Goal: Task Accomplishment & Management: Manage account settings

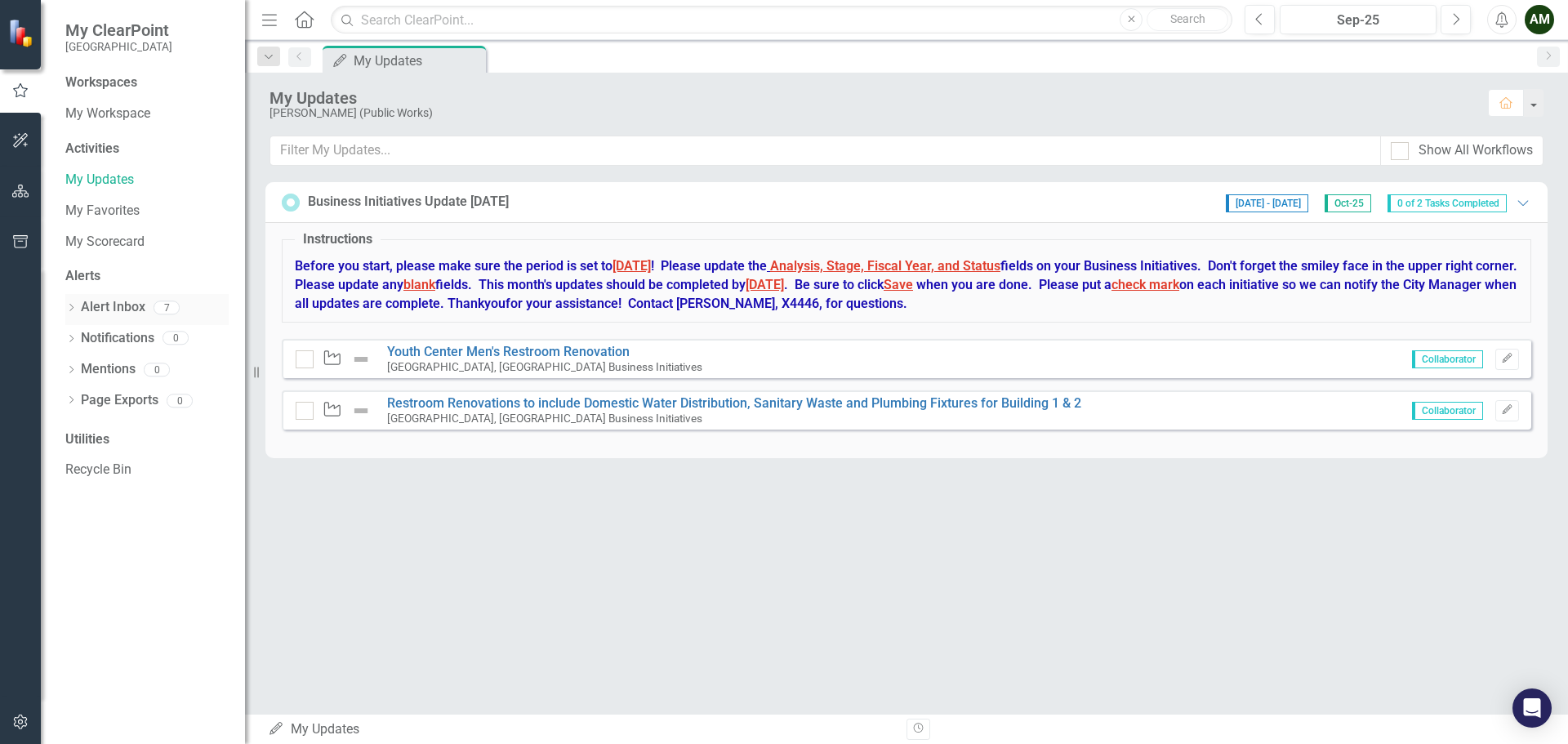
click at [109, 305] on link "Alert Inbox" at bounding box center [113, 307] width 64 height 19
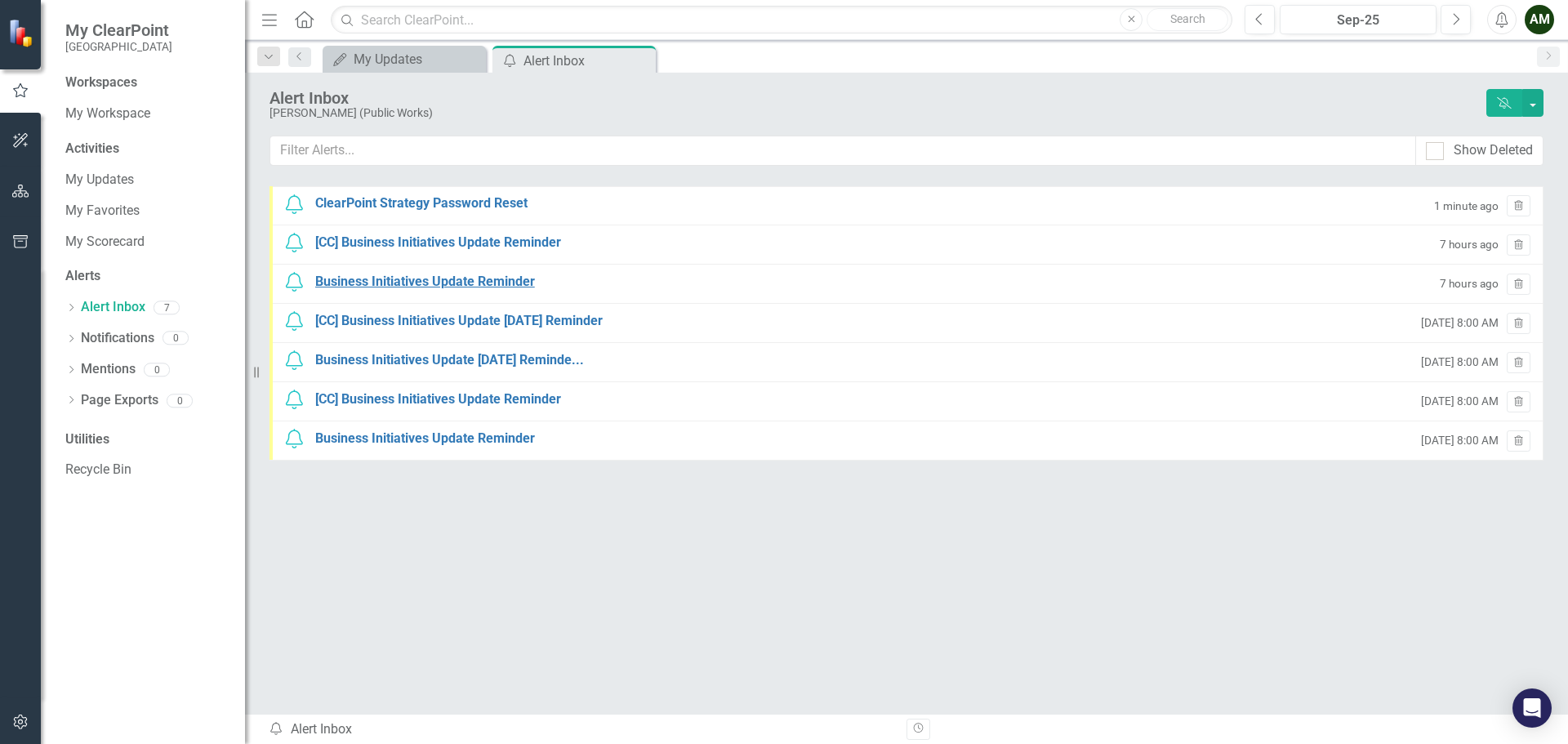
click at [391, 275] on div "Business Initiatives Update Reminder" at bounding box center [425, 281] width 220 height 19
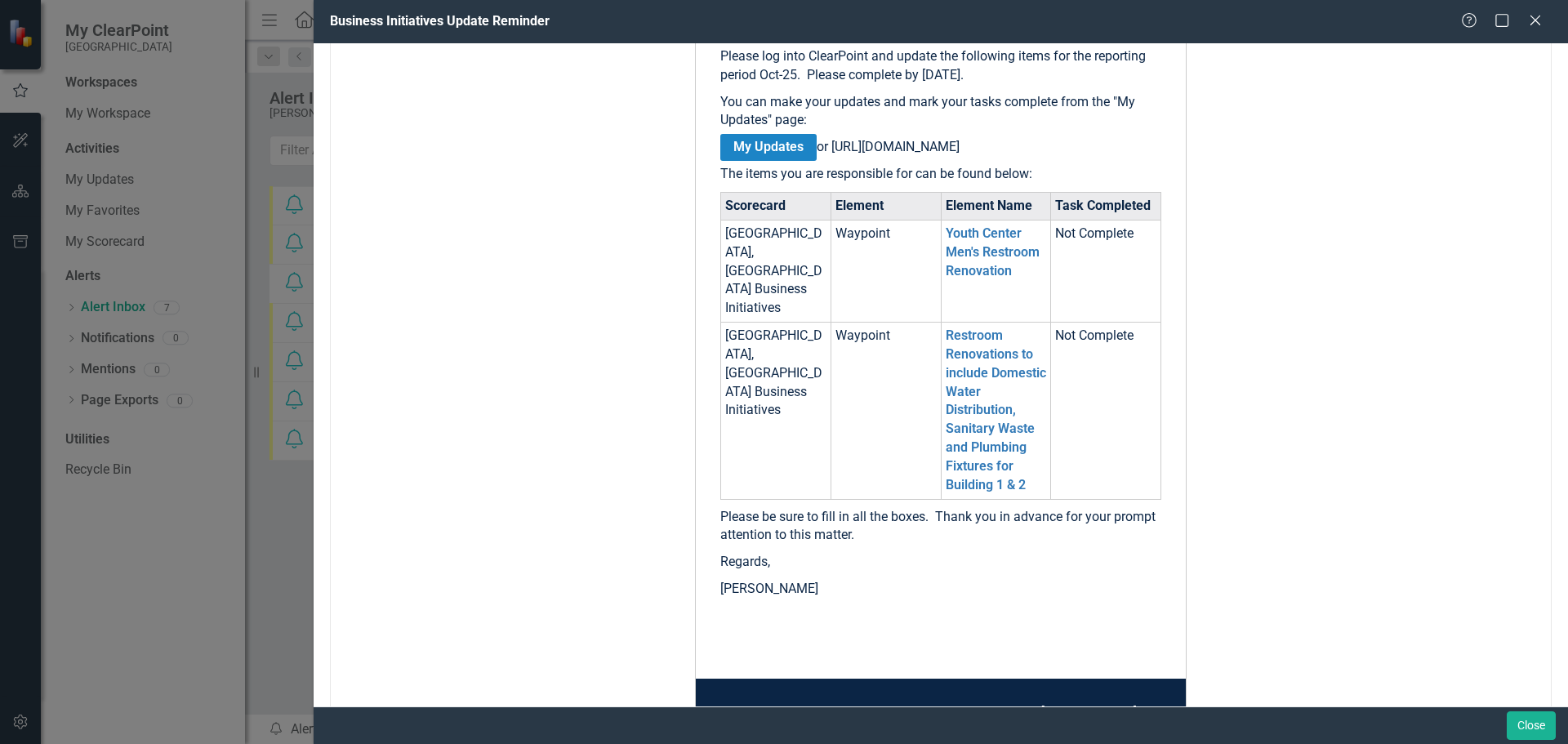
scroll to position [327, 0]
click at [748, 141] on link "My Updates" at bounding box center [768, 146] width 96 height 27
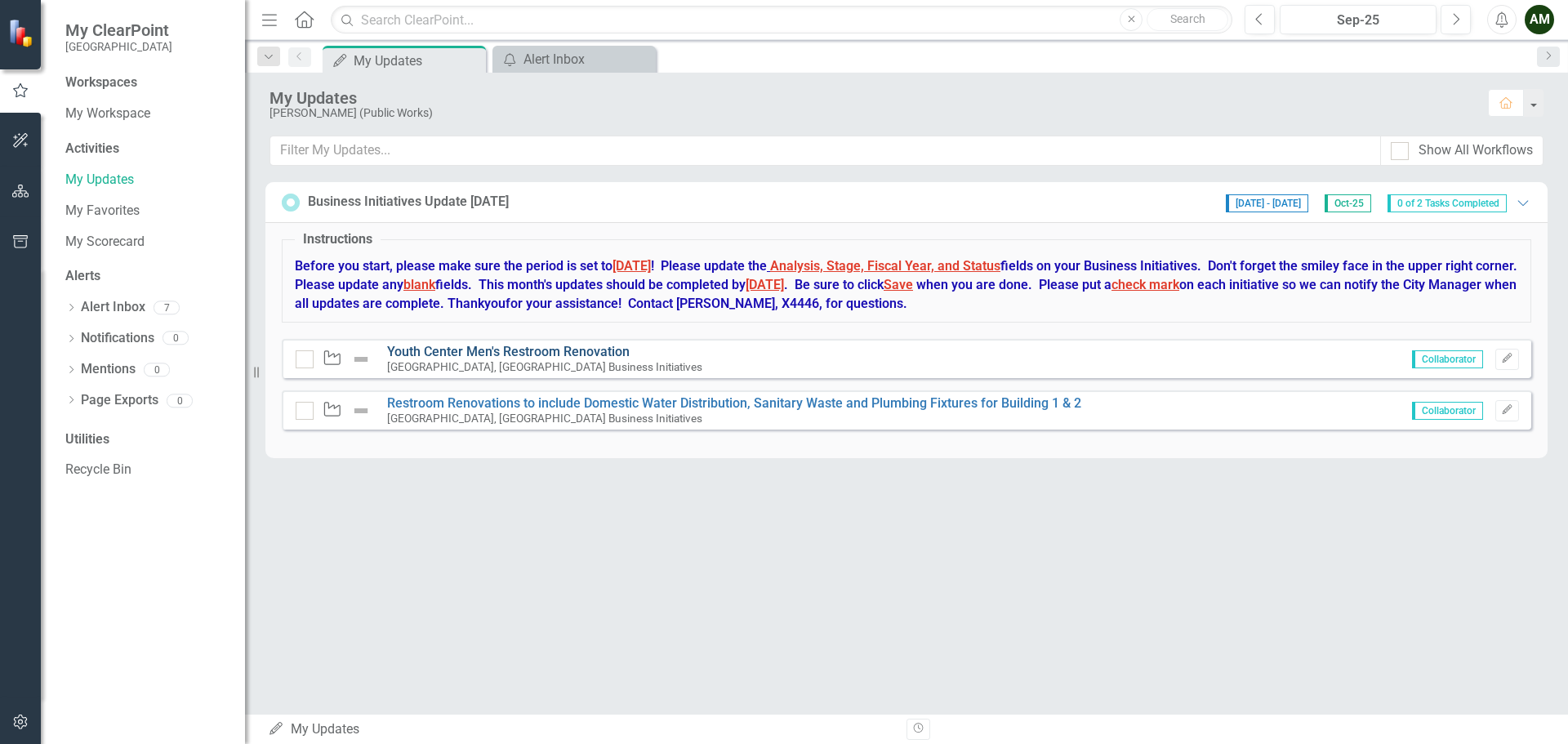
click at [611, 354] on link "Youth Center Men's Restroom Renovation" at bounding box center [508, 352] width 243 height 16
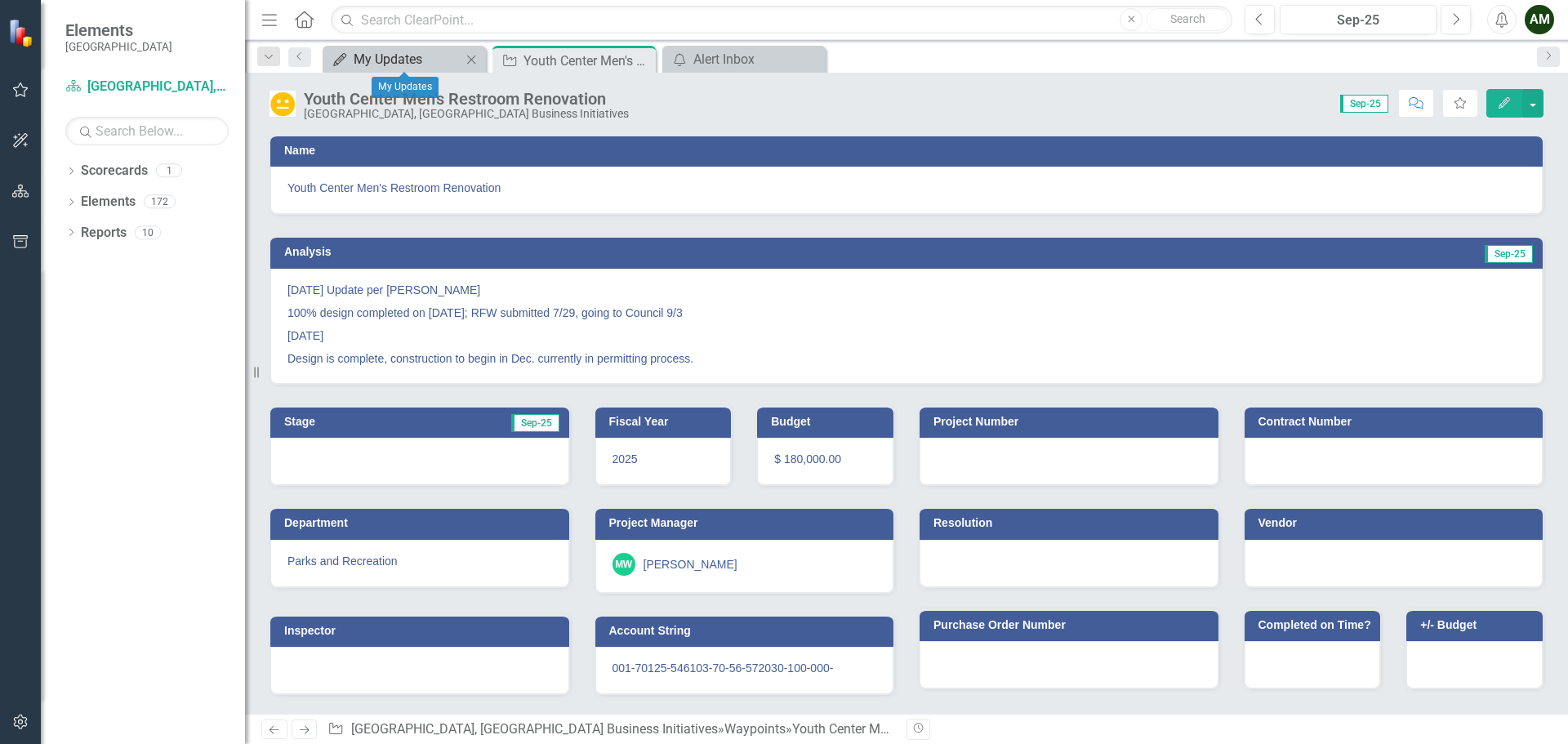
click at [403, 61] on div "My Updates" at bounding box center [407, 58] width 108 height 21
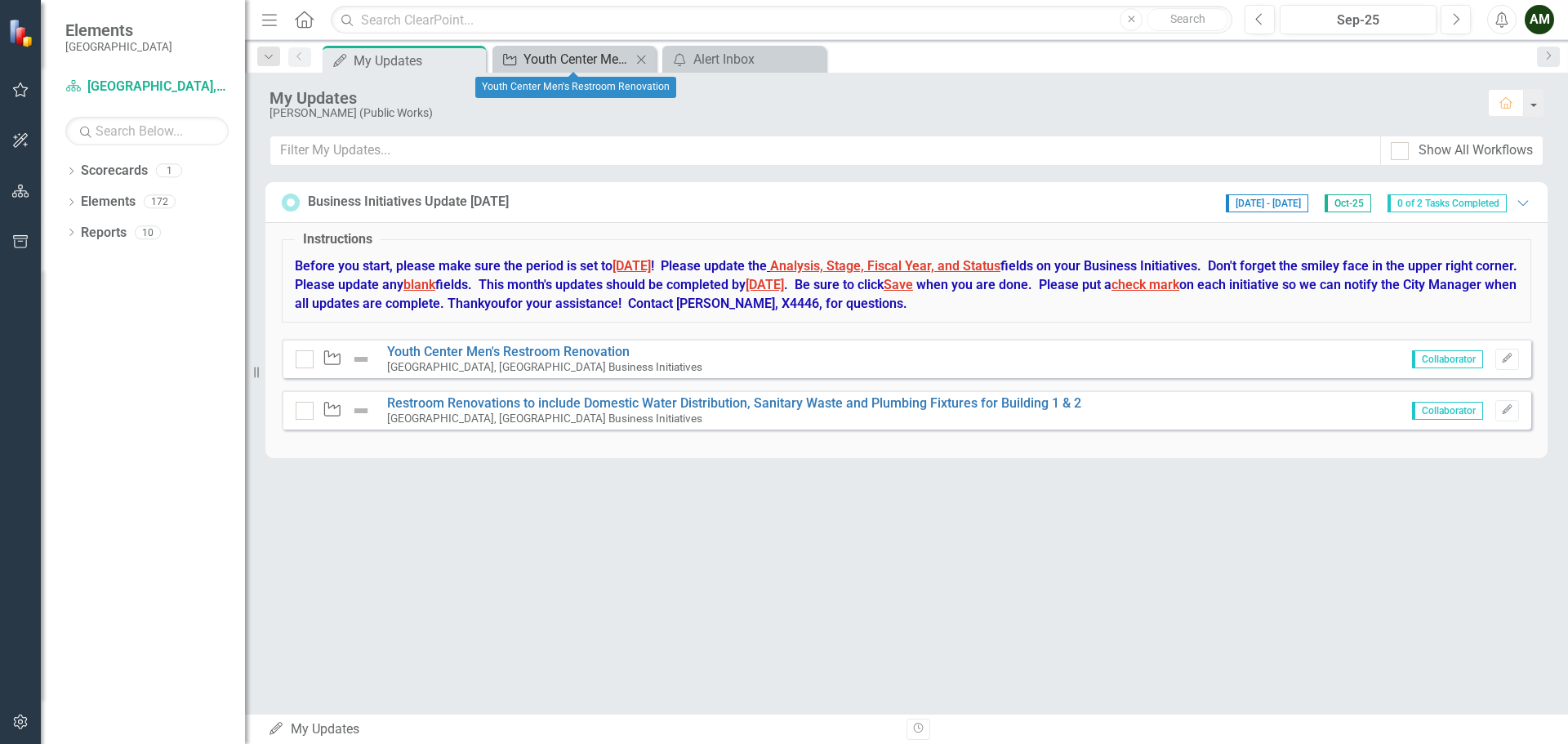
click at [560, 58] on div "Youth Center Men's Restroom Renovation" at bounding box center [577, 58] width 108 height 21
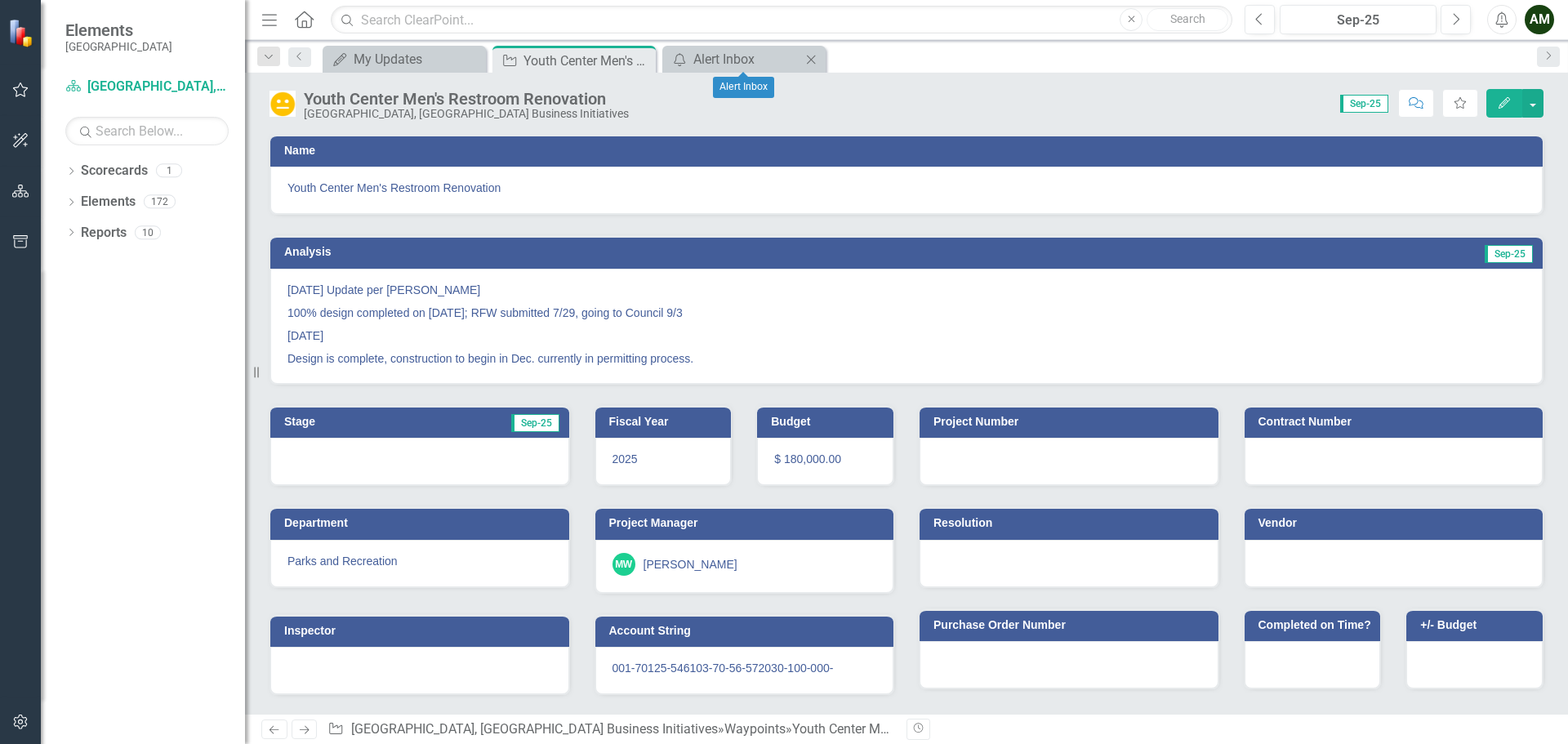
click at [813, 56] on icon "Close" at bounding box center [811, 59] width 16 height 13
click at [1517, 105] on button "Edit" at bounding box center [1505, 103] width 36 height 29
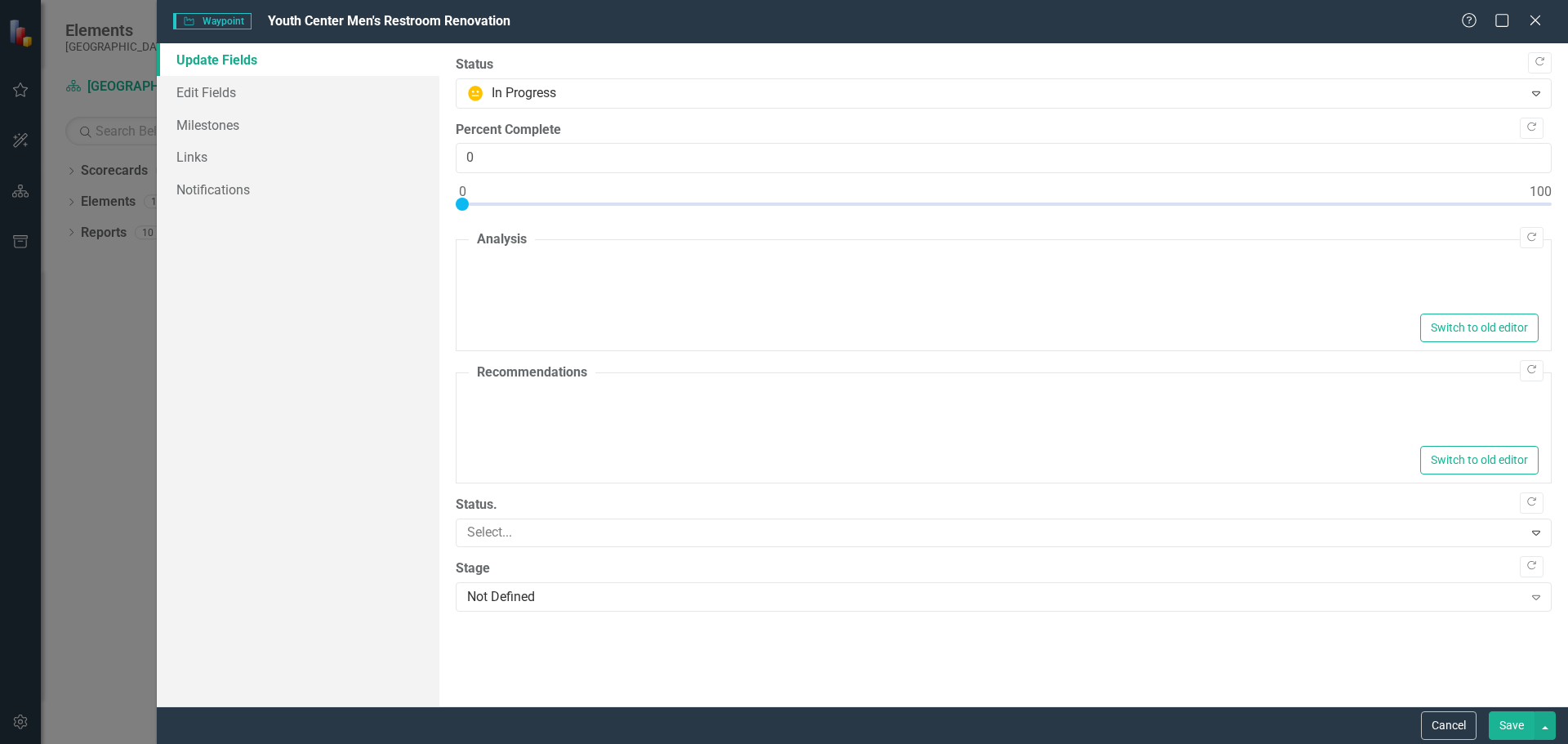
type textarea "<p>[DATE] Update per [PERSON_NAME]</p> <p>100% design completed on [DATE]; RFW …"
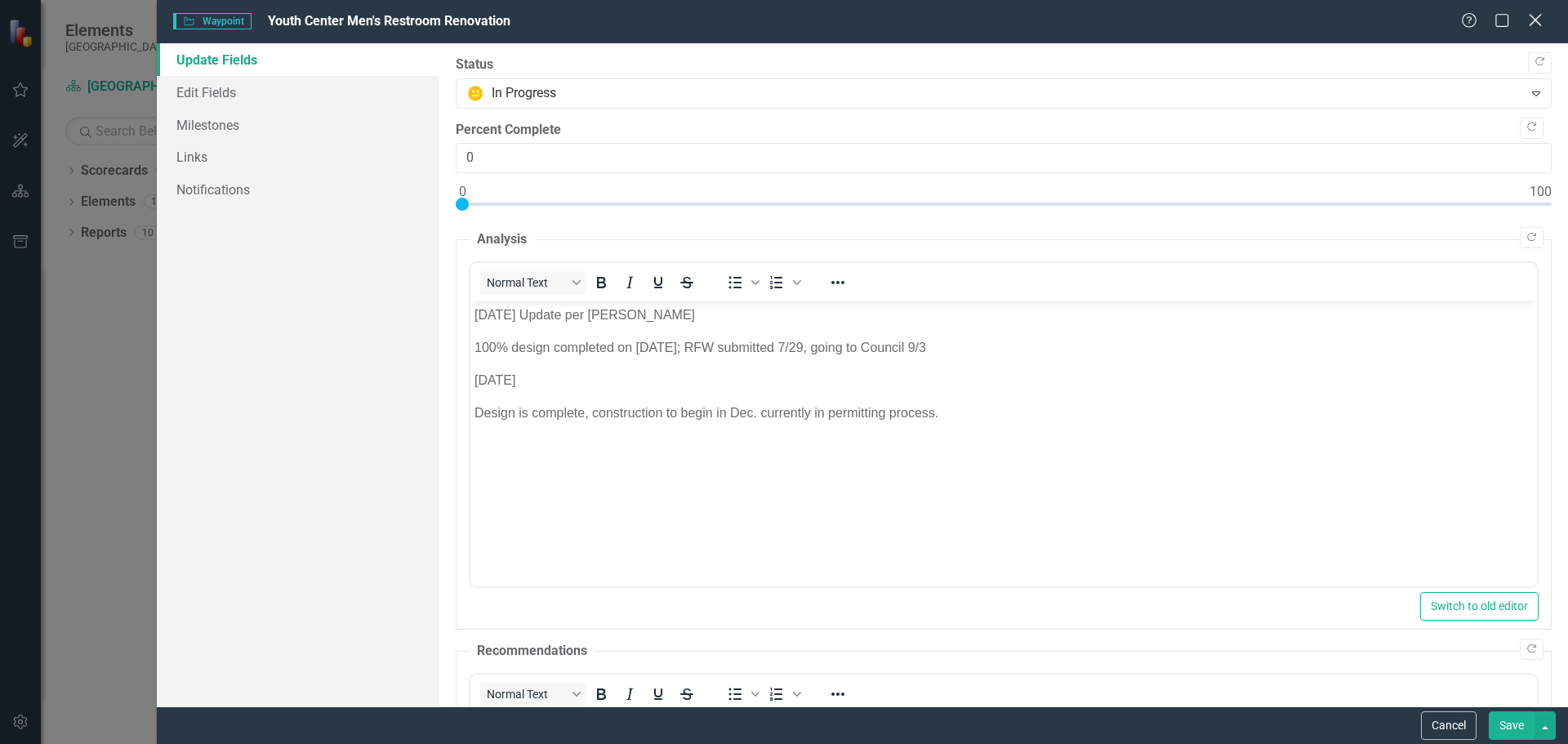
click at [1530, 21] on icon "Close" at bounding box center [1535, 20] width 21 height 16
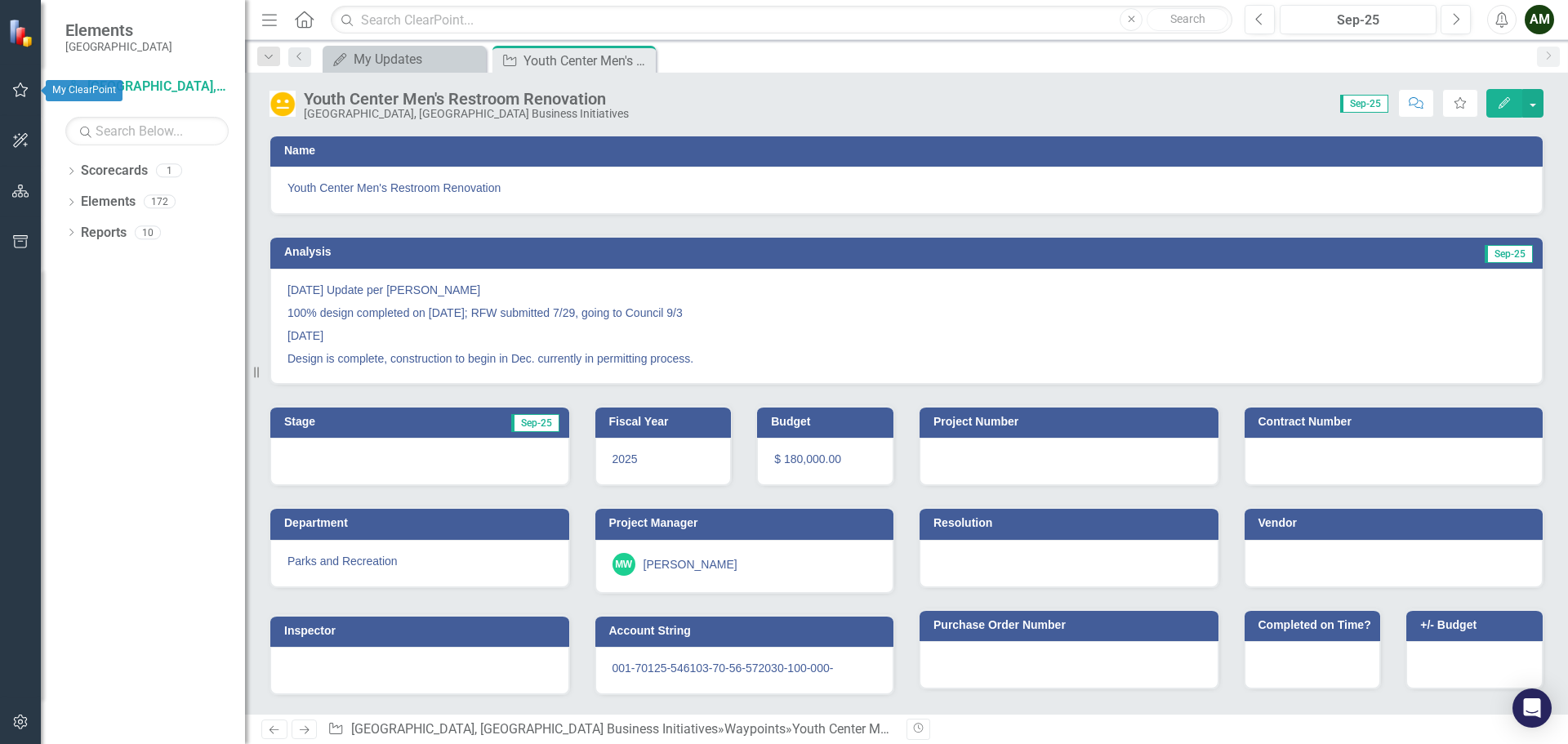
click at [23, 87] on icon "button" at bounding box center [21, 89] width 16 height 15
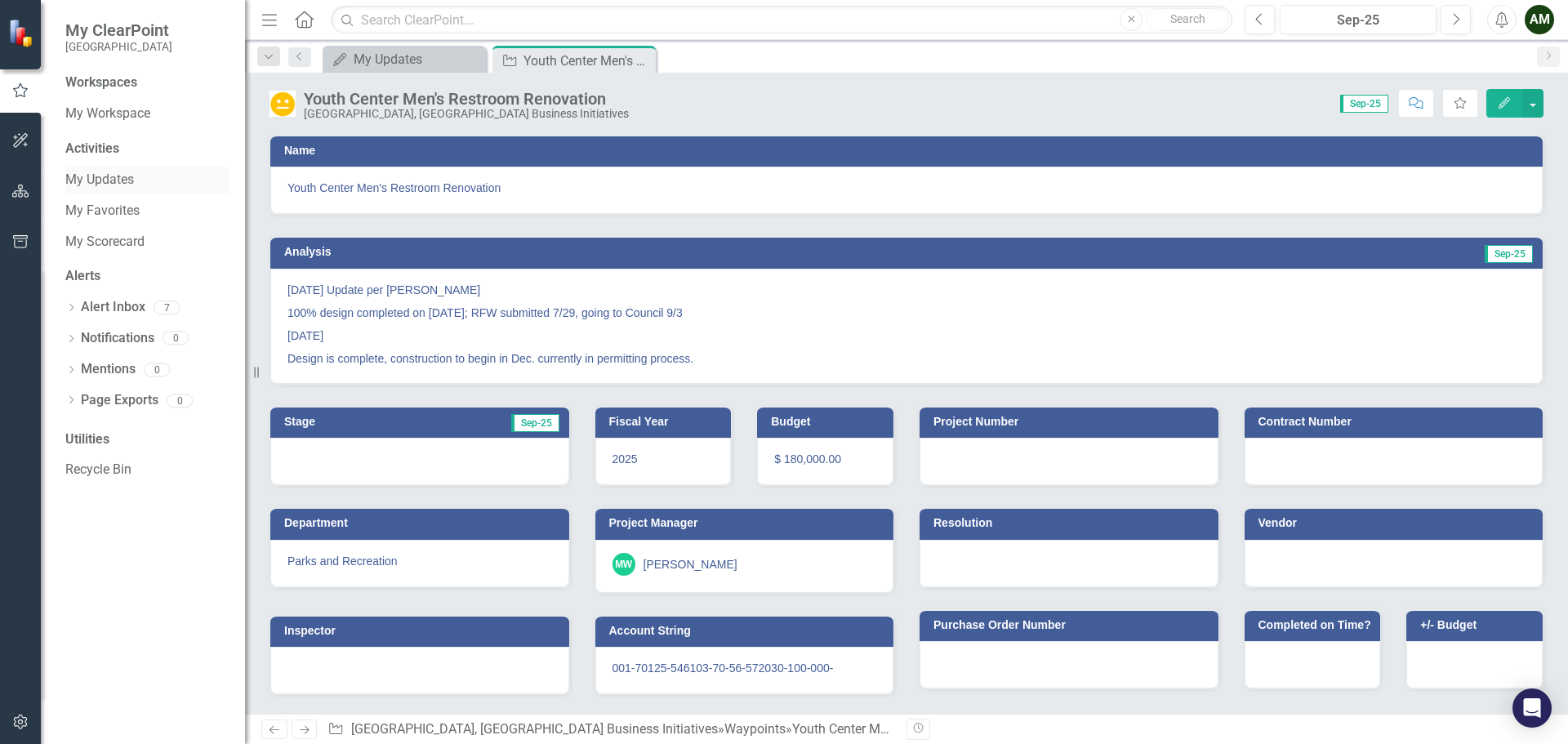
click at [104, 184] on link "My Updates" at bounding box center [147, 179] width 163 height 19
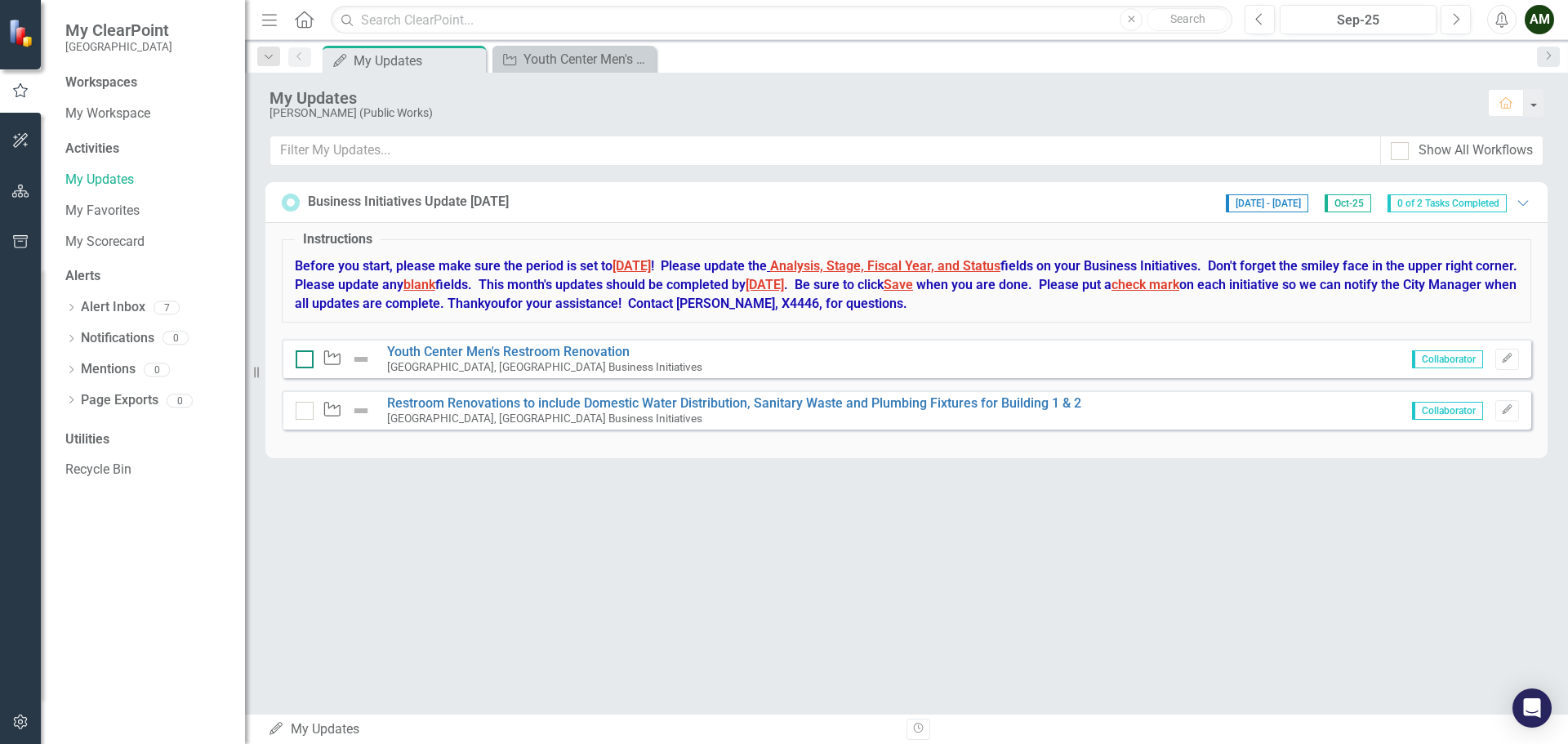
click at [305, 357] on input "checkbox" at bounding box center [301, 356] width 11 height 11
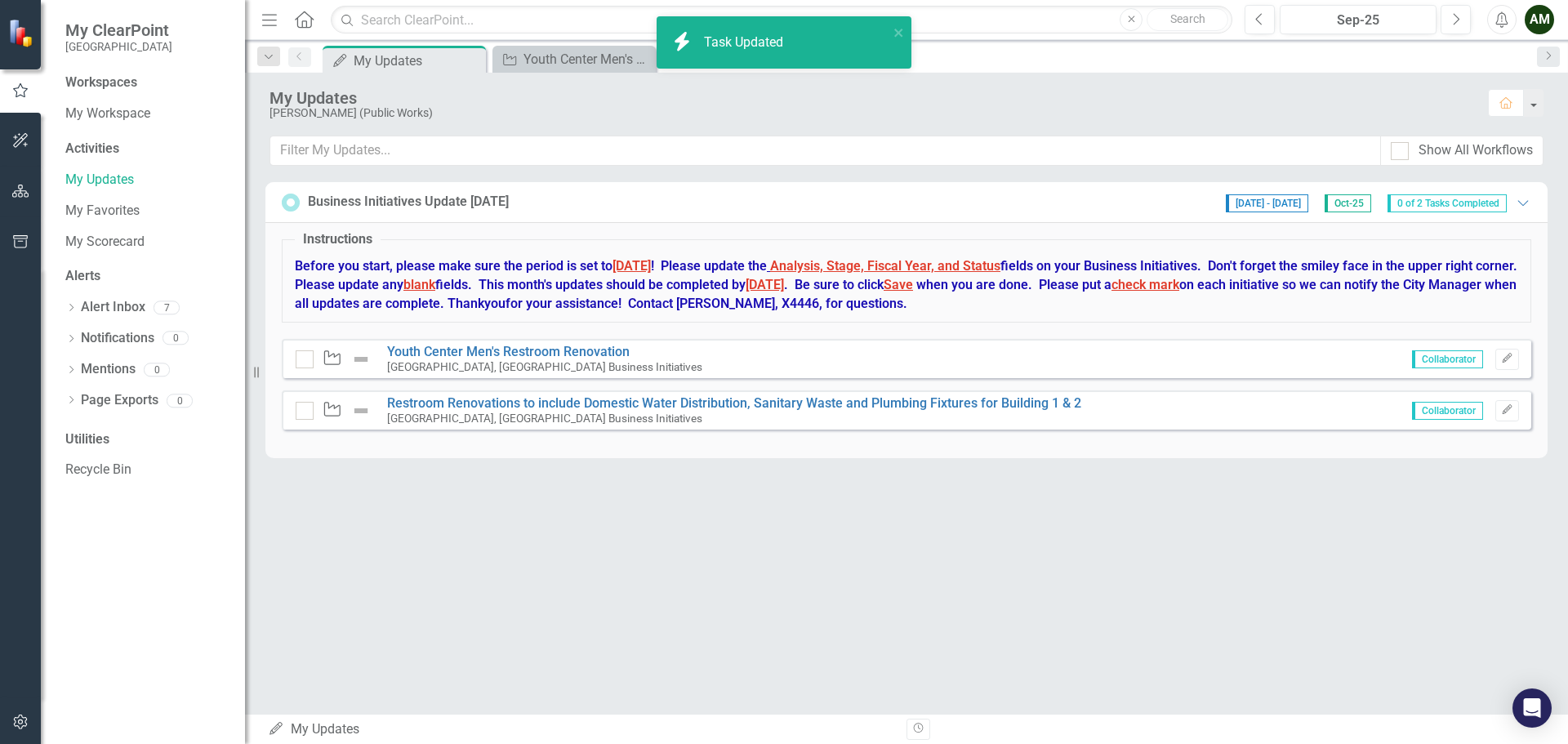
checkbox input "true"
click at [517, 355] on link "Youth Center Men's Restroom Renovation" at bounding box center [508, 352] width 243 height 16
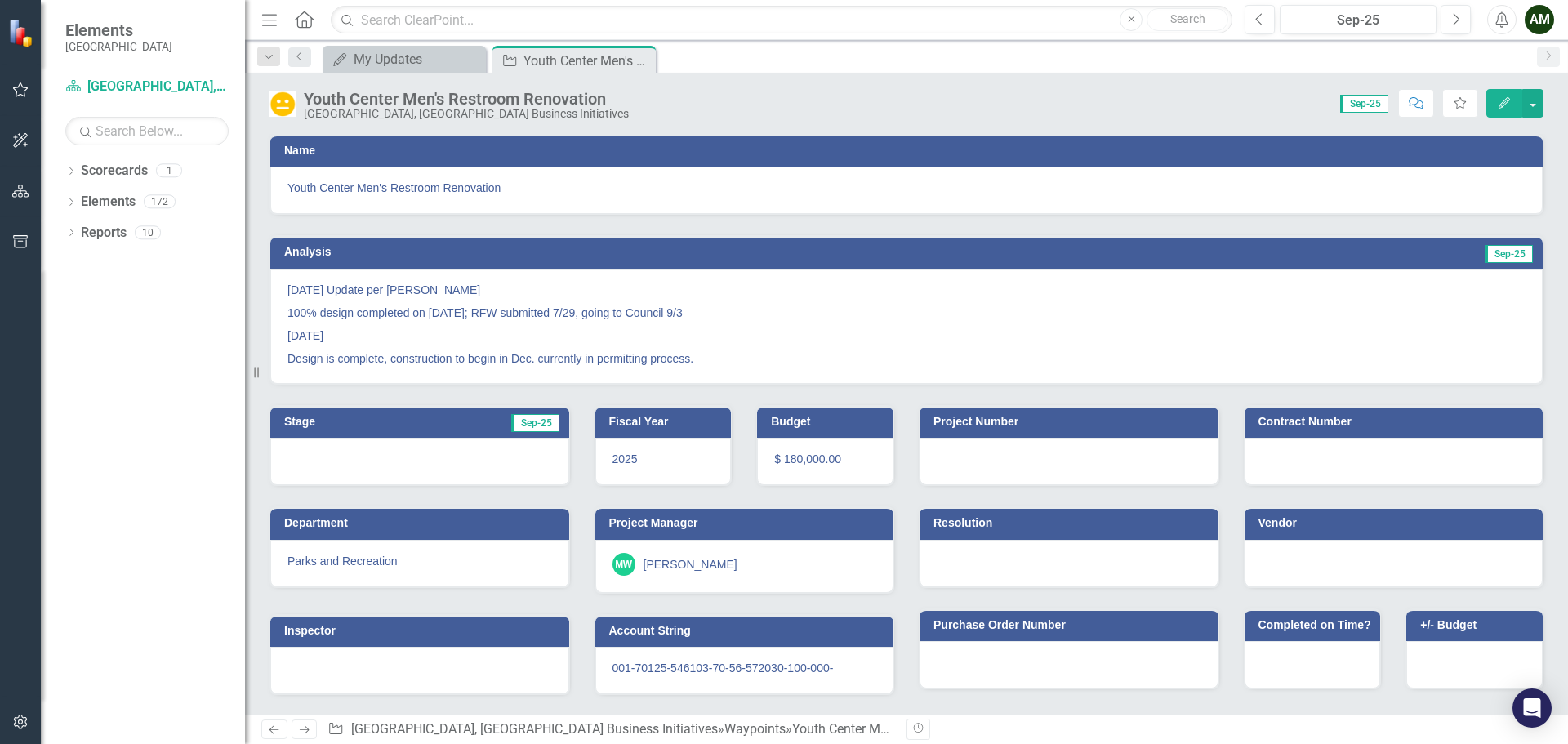
click at [1495, 98] on button "Edit" at bounding box center [1505, 103] width 36 height 29
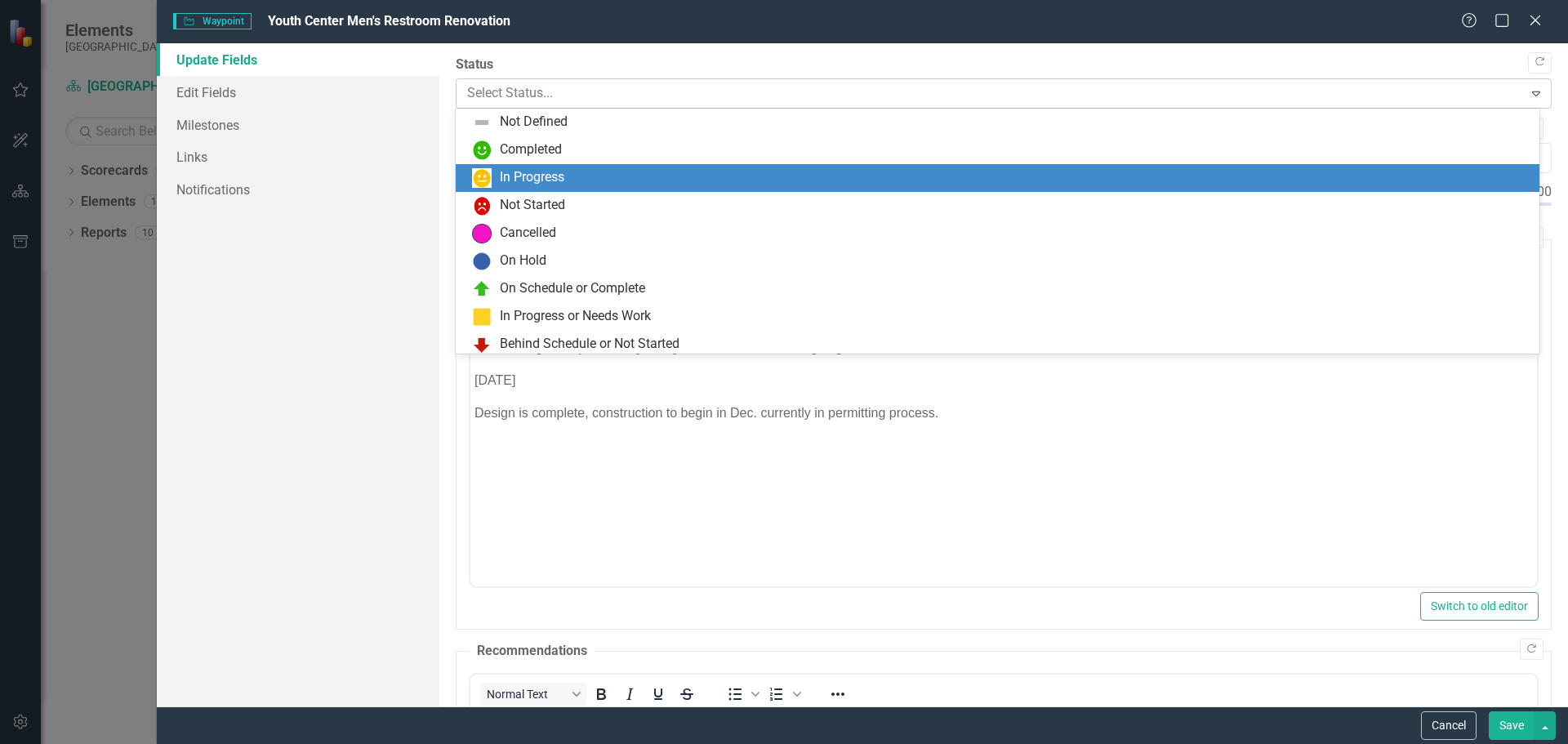
click at [667, 86] on div at bounding box center [991, 93] width 1046 height 22
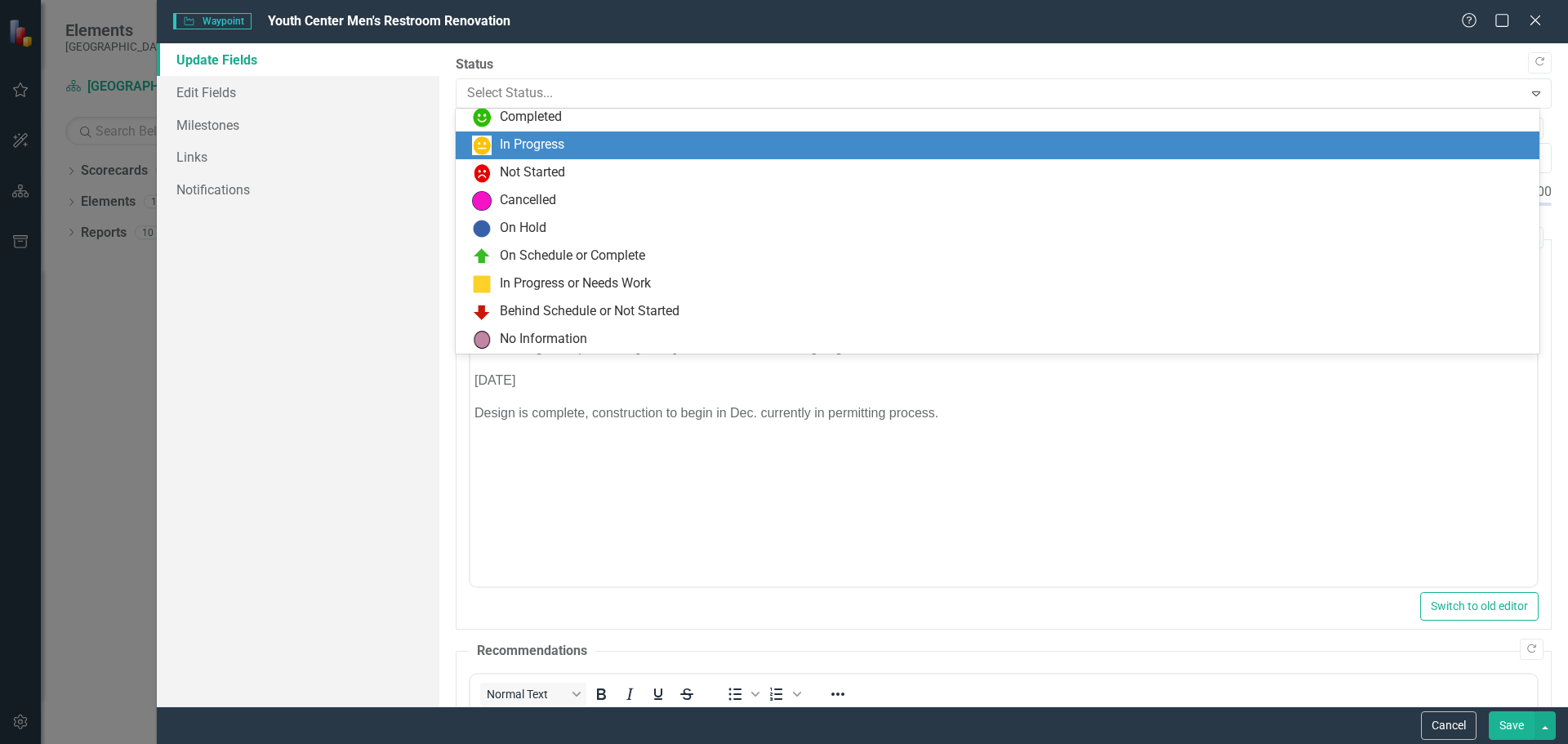
click at [608, 142] on div "In Progress" at bounding box center [1001, 146] width 1058 height 20
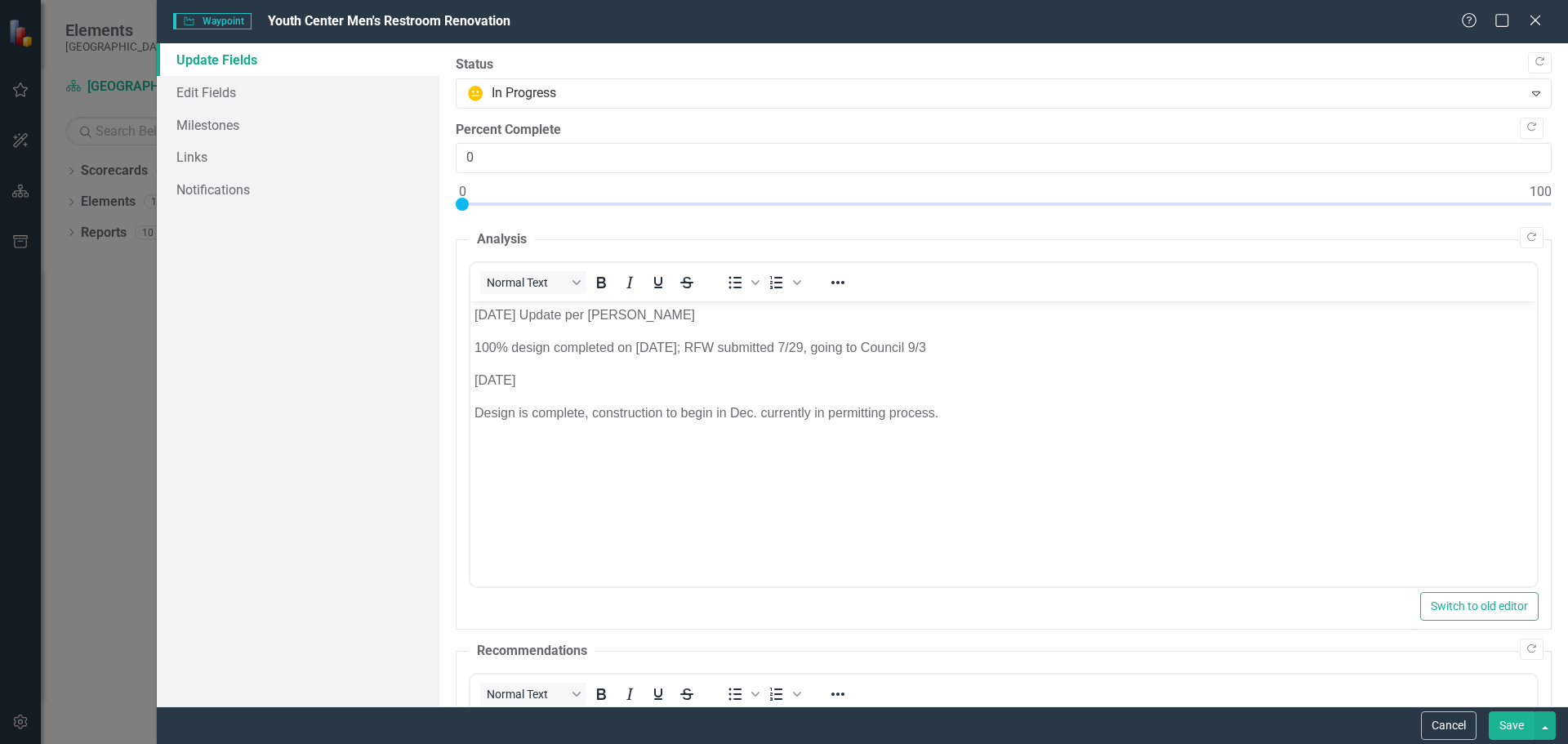
click at [968, 426] on body "[DATE] Update per [PERSON_NAME] 100% design completed on [DATE]; RFW submitted …" at bounding box center [1002, 423] width 1067 height 245
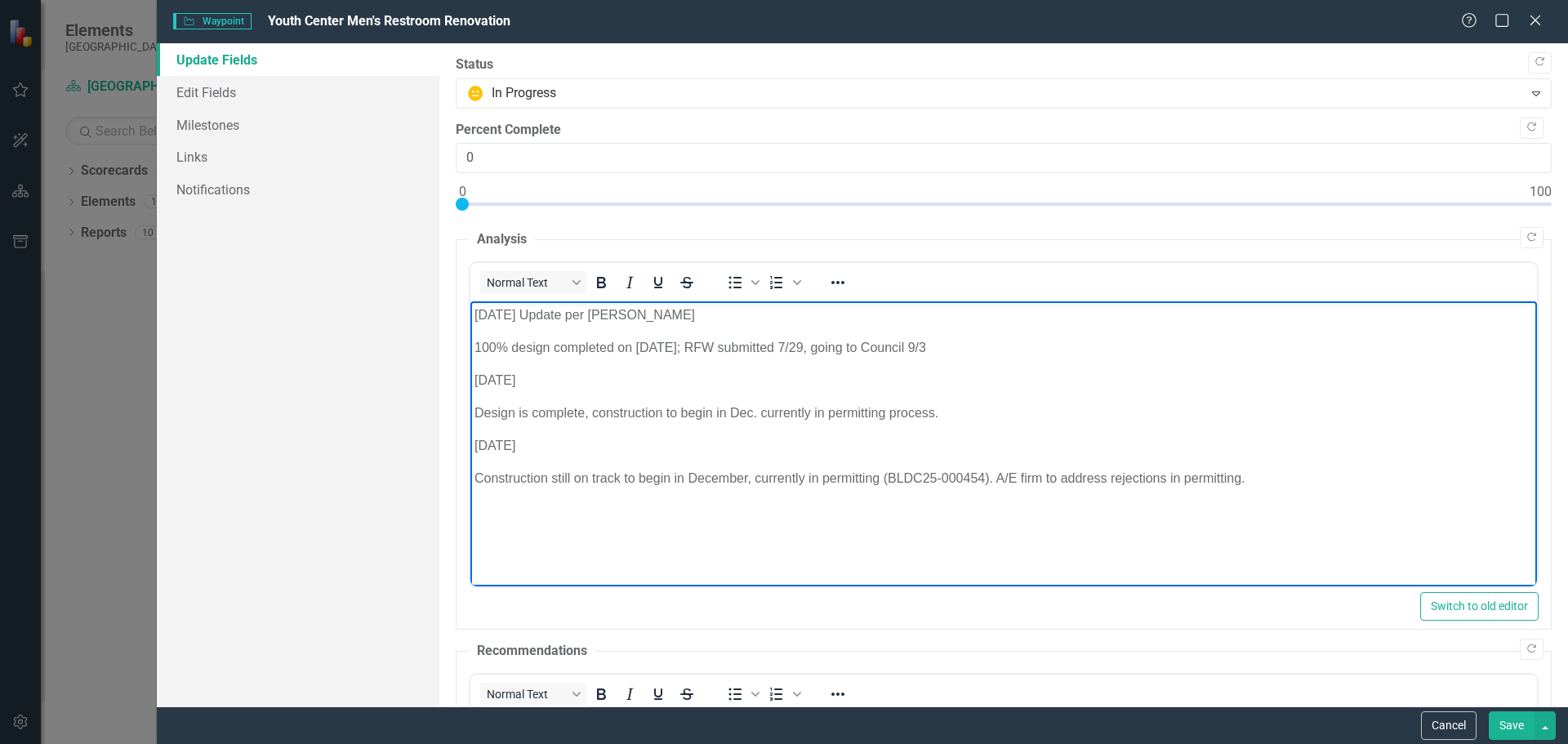
click at [873, 543] on body "[DATE] Update per [PERSON_NAME] 100% design completed on [DATE]; RFW submitted …" at bounding box center [1002, 423] width 1067 height 245
click at [1276, 484] on p "Construction still on track to begin in December, currently in permitting (BLDC…" at bounding box center [1002, 478] width 1059 height 20
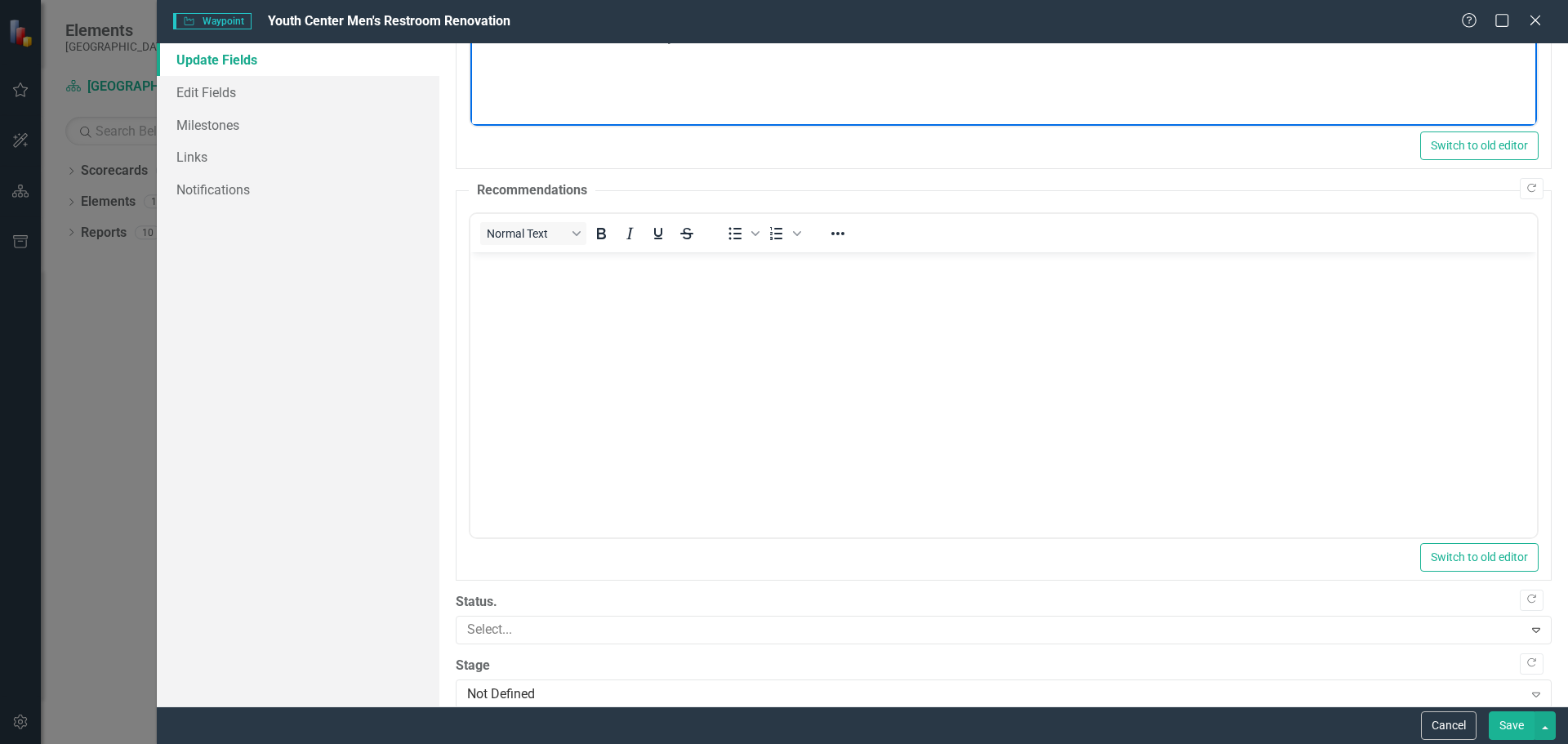
scroll to position [486, 0]
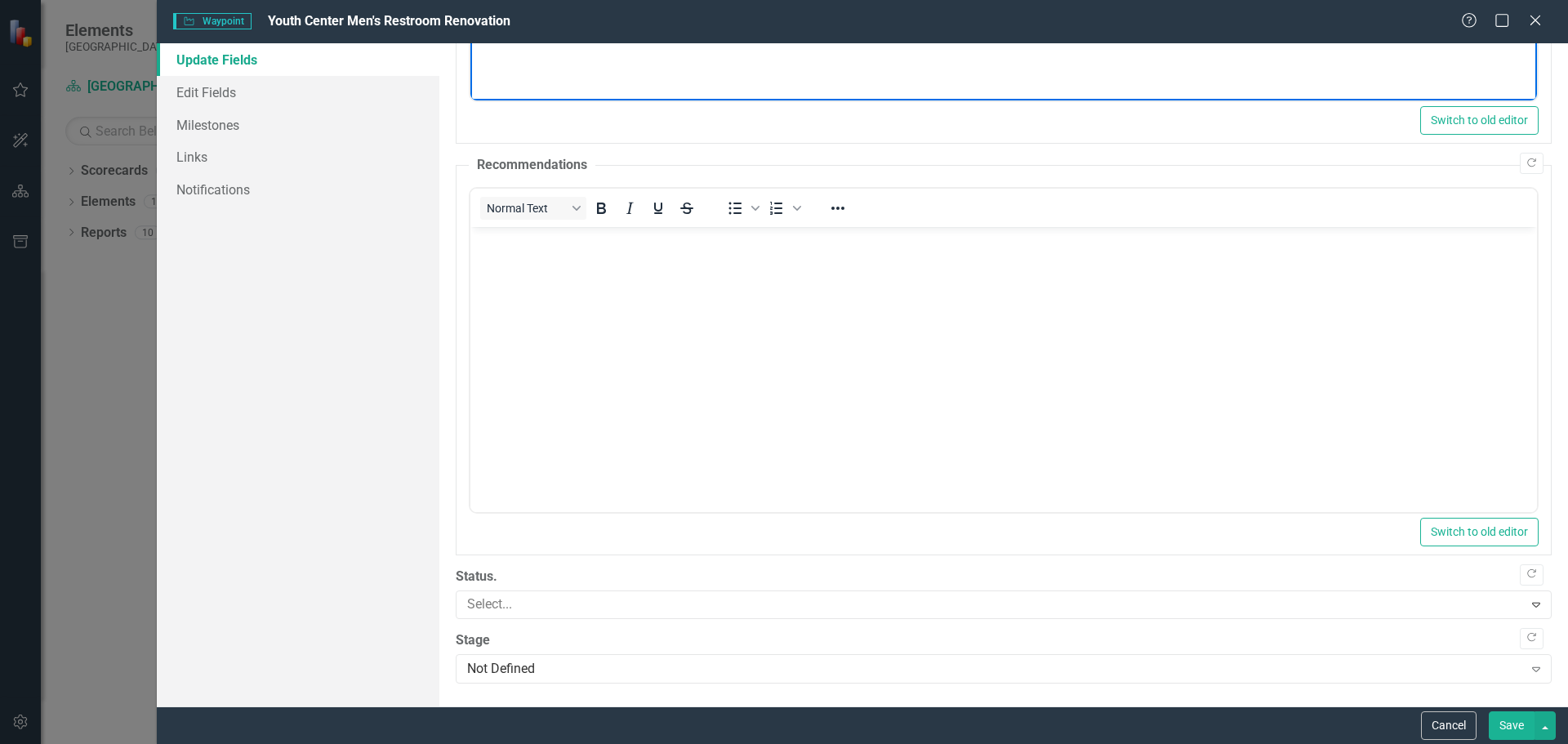
click at [1508, 720] on button "Save" at bounding box center [1512, 725] width 46 height 29
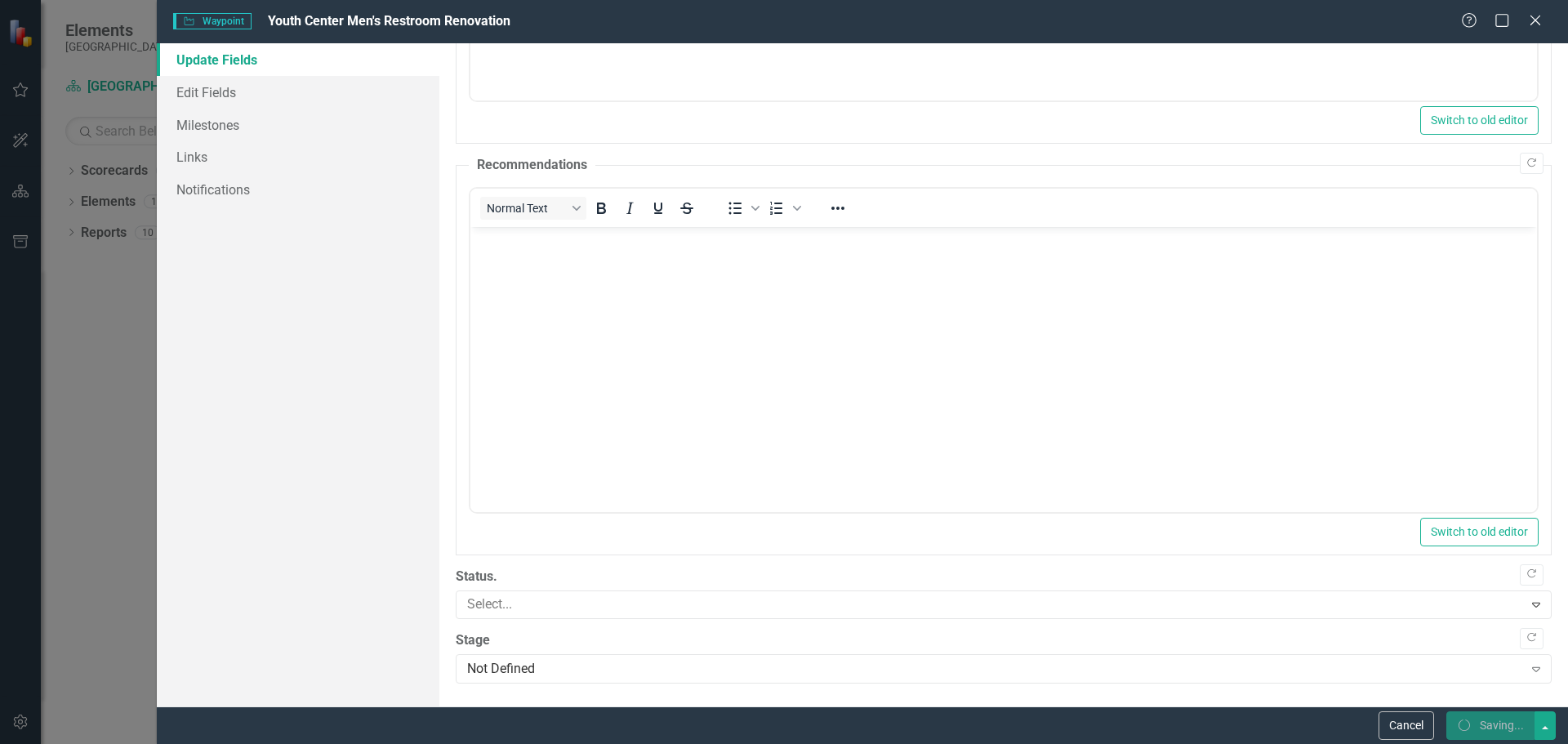
scroll to position [0, 0]
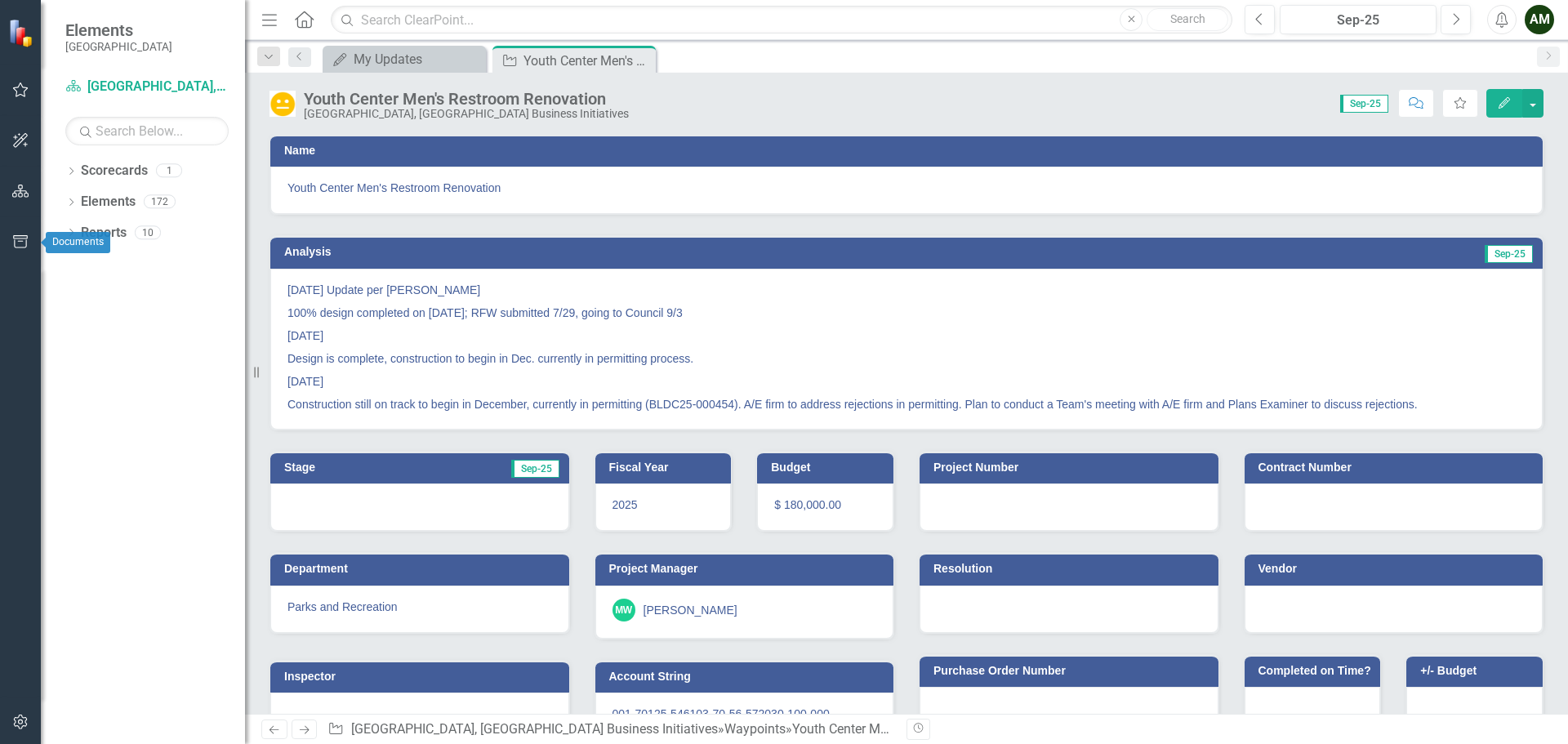
click at [20, 240] on icon "button" at bounding box center [20, 241] width 17 height 13
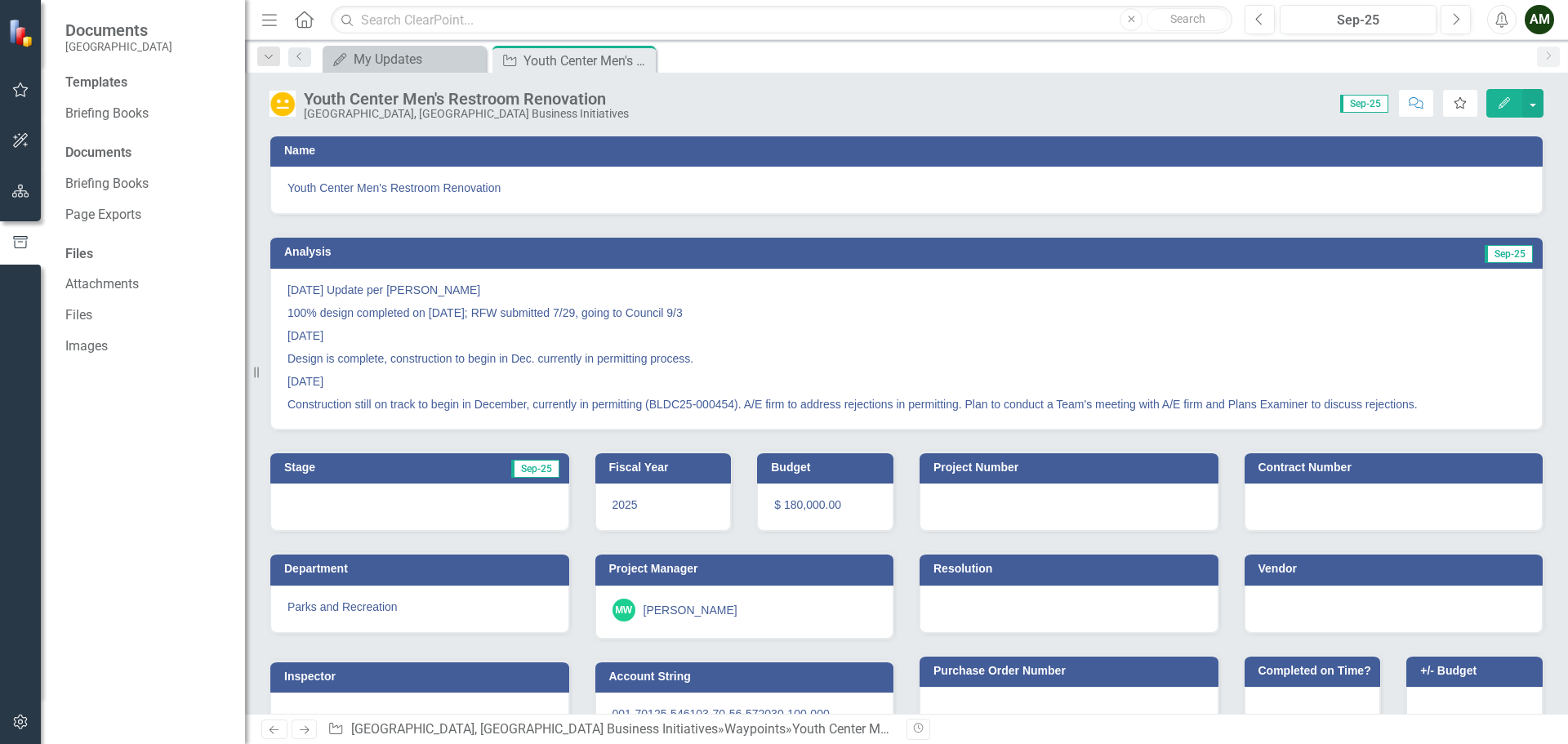
click at [1454, 100] on icon "Favorite" at bounding box center [1460, 103] width 15 height 12
click at [35, 190] on button "button" at bounding box center [20, 191] width 37 height 35
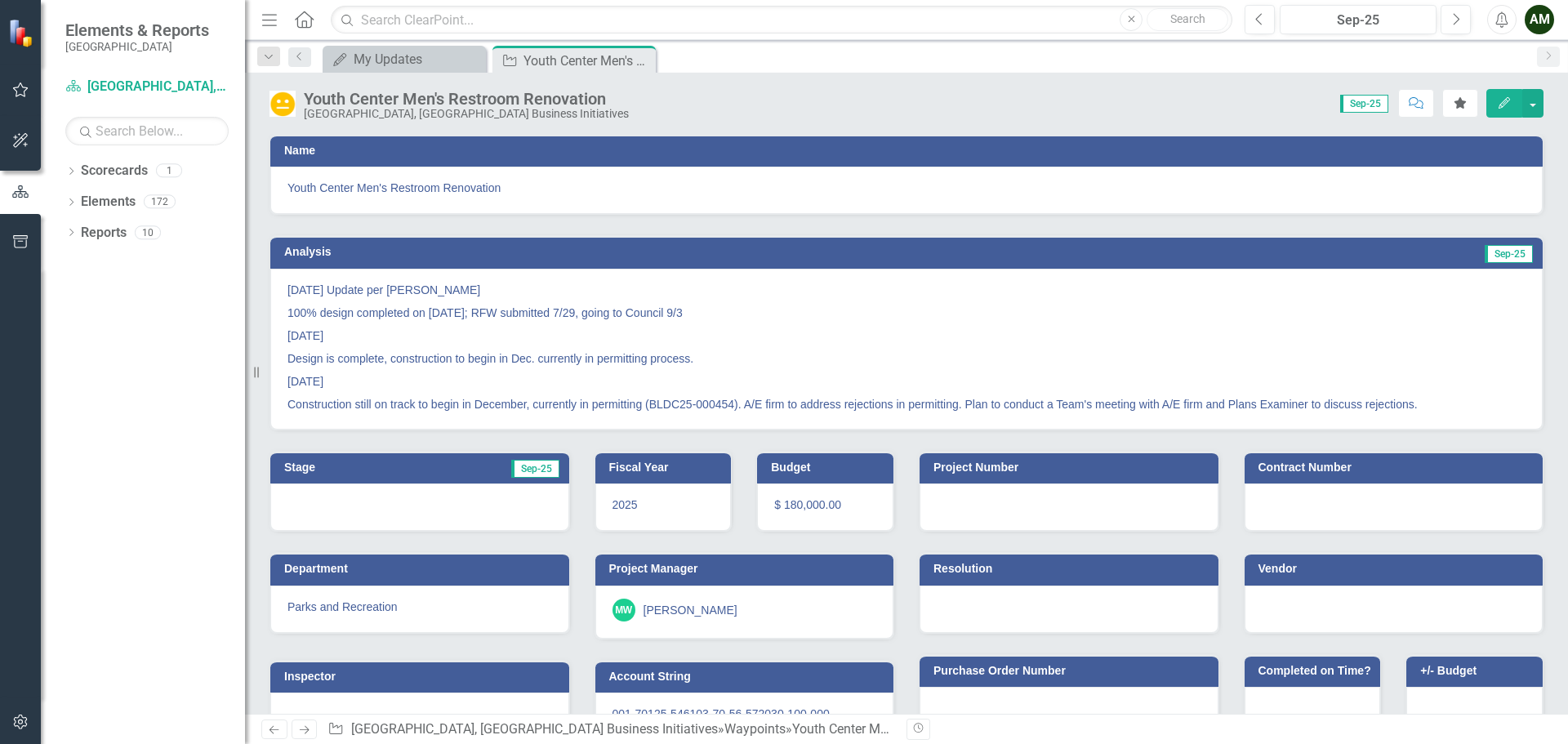
click at [24, 188] on icon "button" at bounding box center [21, 191] width 18 height 15
click at [27, 153] on button "button" at bounding box center [20, 141] width 37 height 35
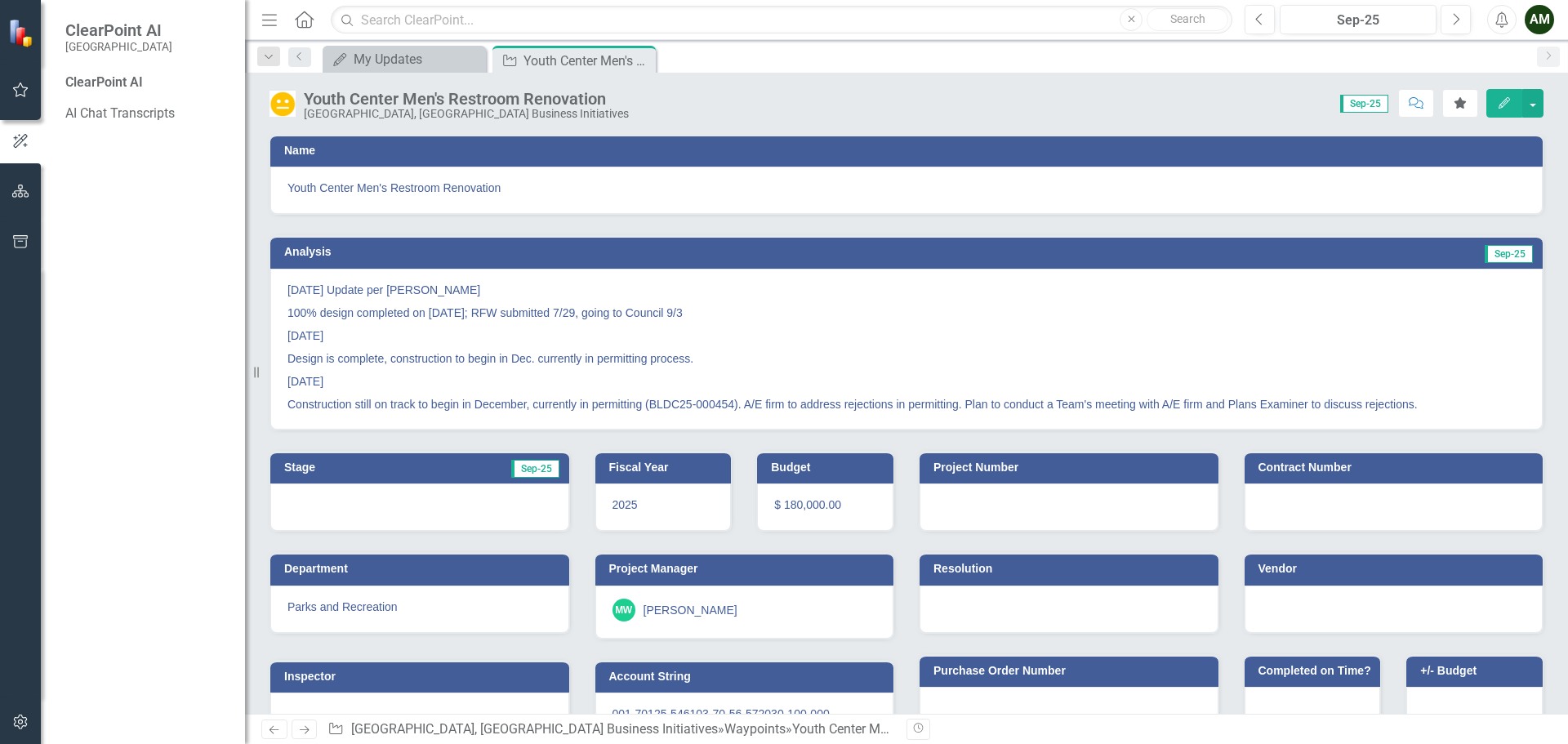
click at [25, 88] on icon "button" at bounding box center [21, 89] width 16 height 15
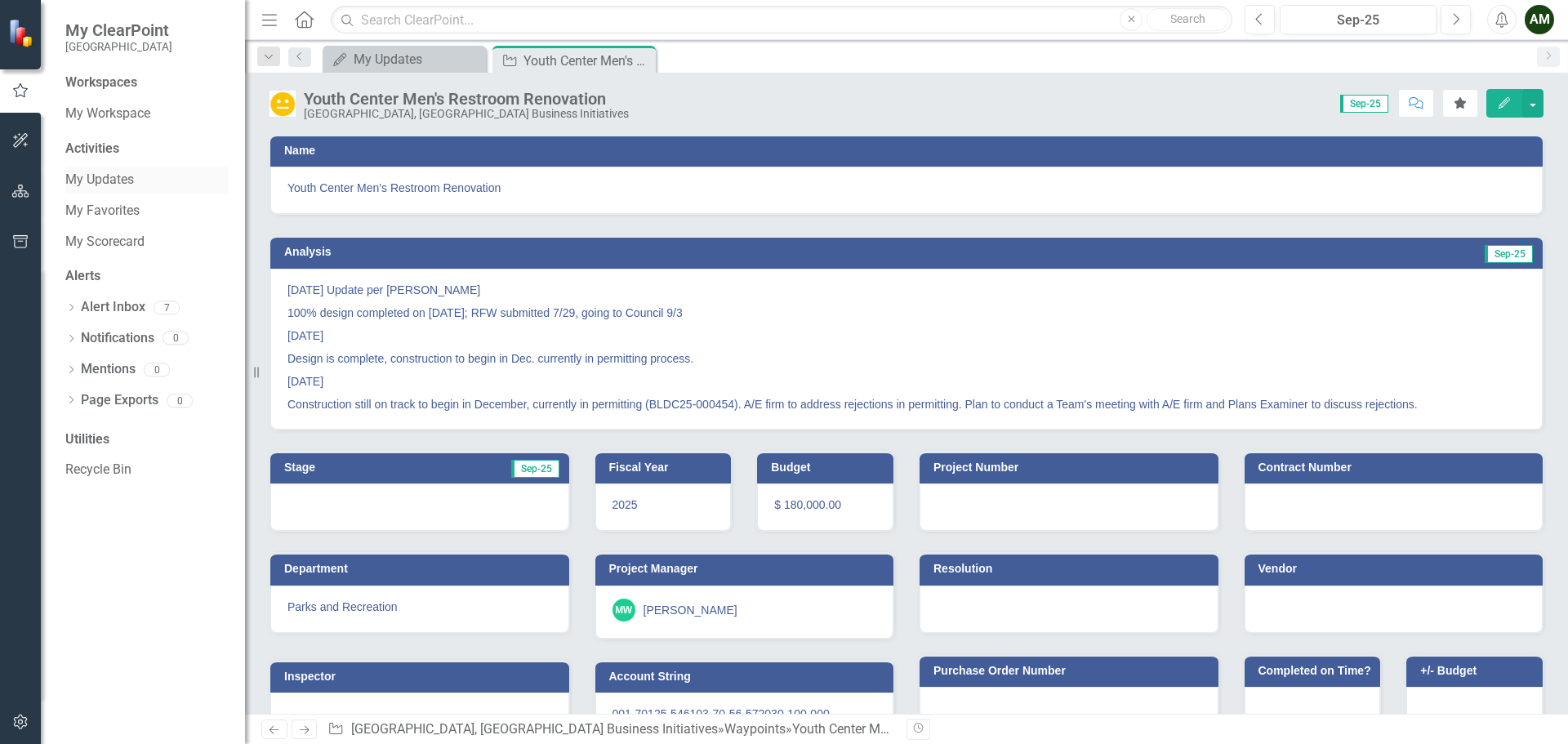
click at [90, 172] on link "My Updates" at bounding box center [147, 179] width 163 height 19
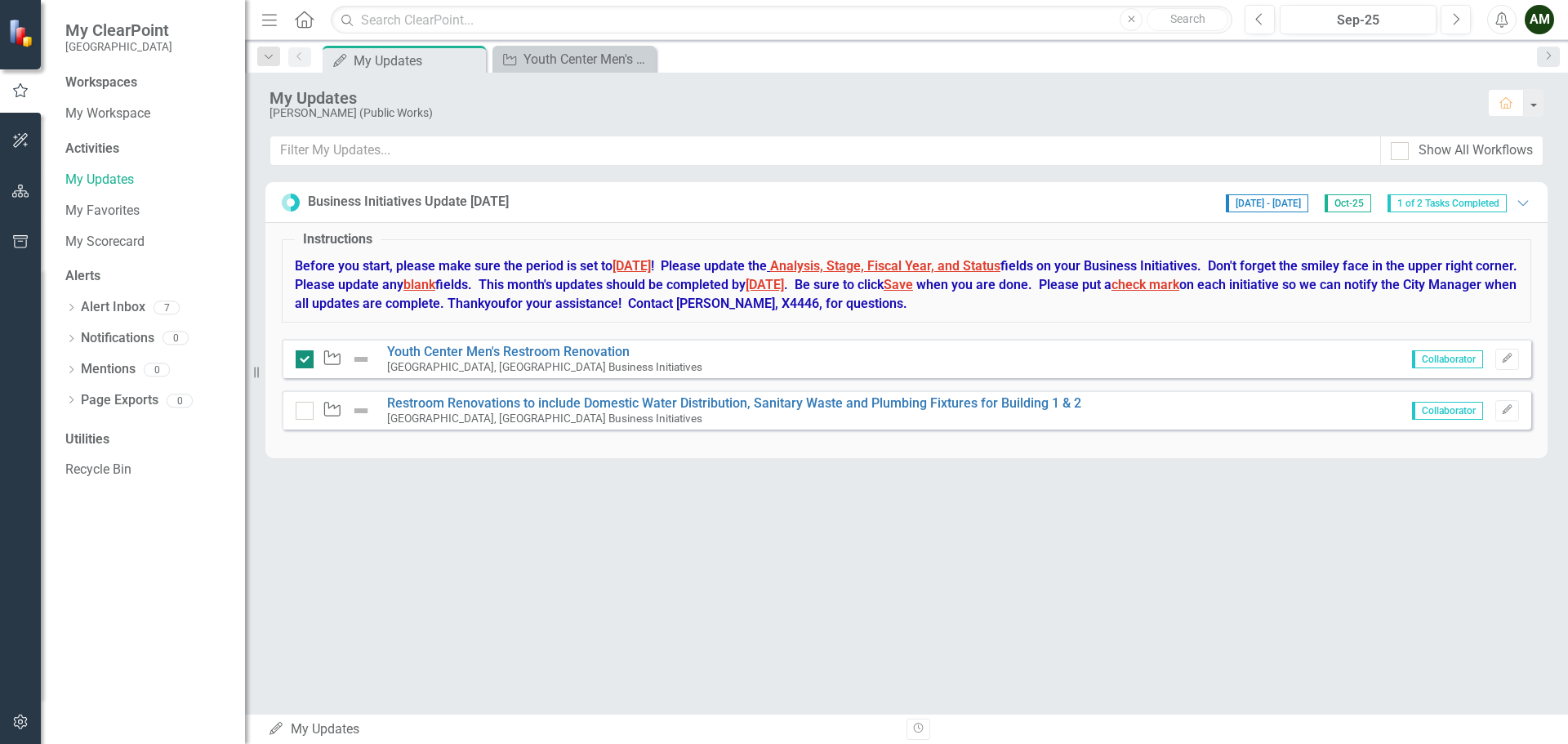
click at [309, 363] on div at bounding box center [305, 360] width 18 height 18
click at [306, 361] on input "checkbox" at bounding box center [301, 356] width 11 height 11
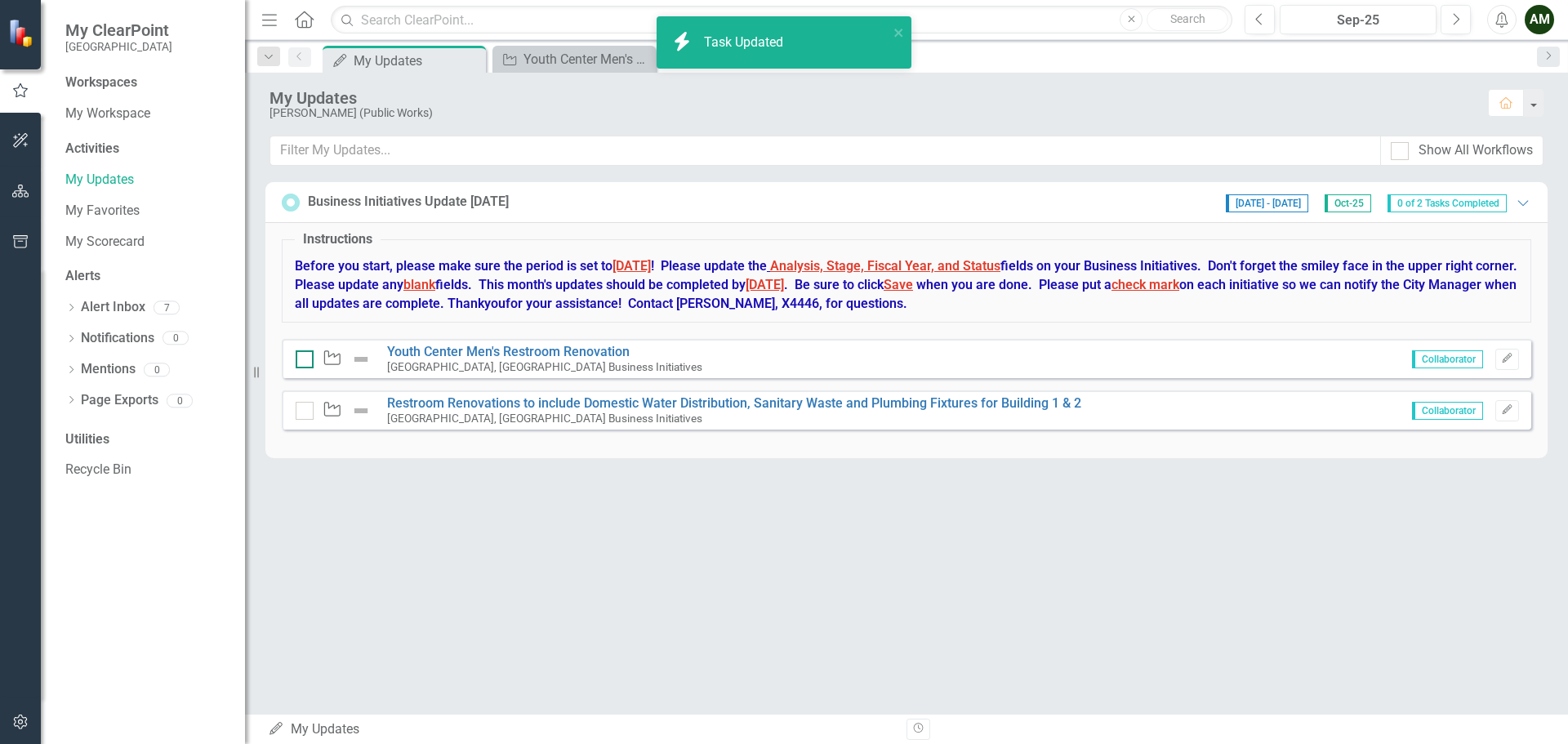
click at [296, 360] on input "checkbox" at bounding box center [301, 356] width 11 height 11
checkbox input "true"
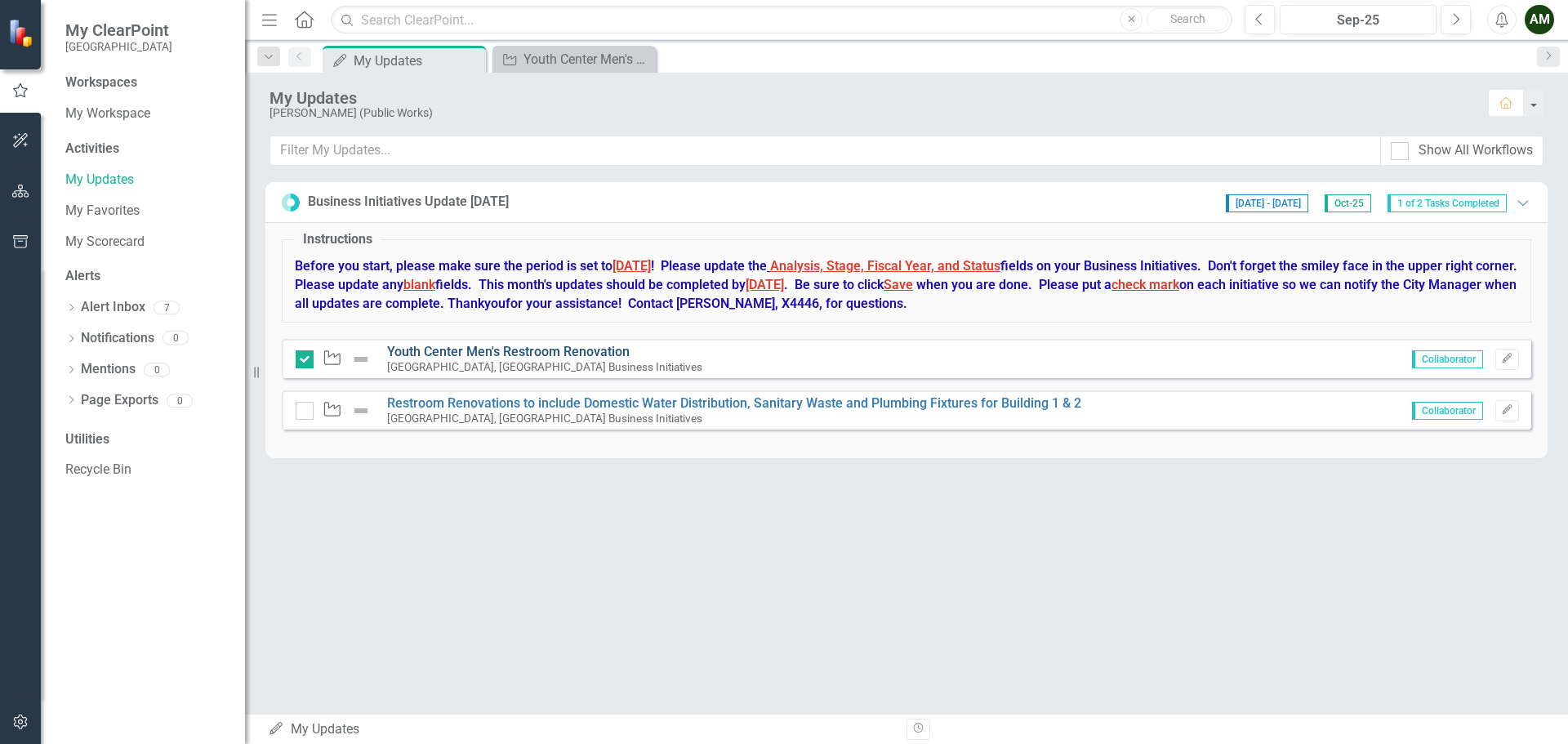
click at [535, 352] on link "Youth Center Men's Restroom Renovation" at bounding box center [508, 352] width 243 height 16
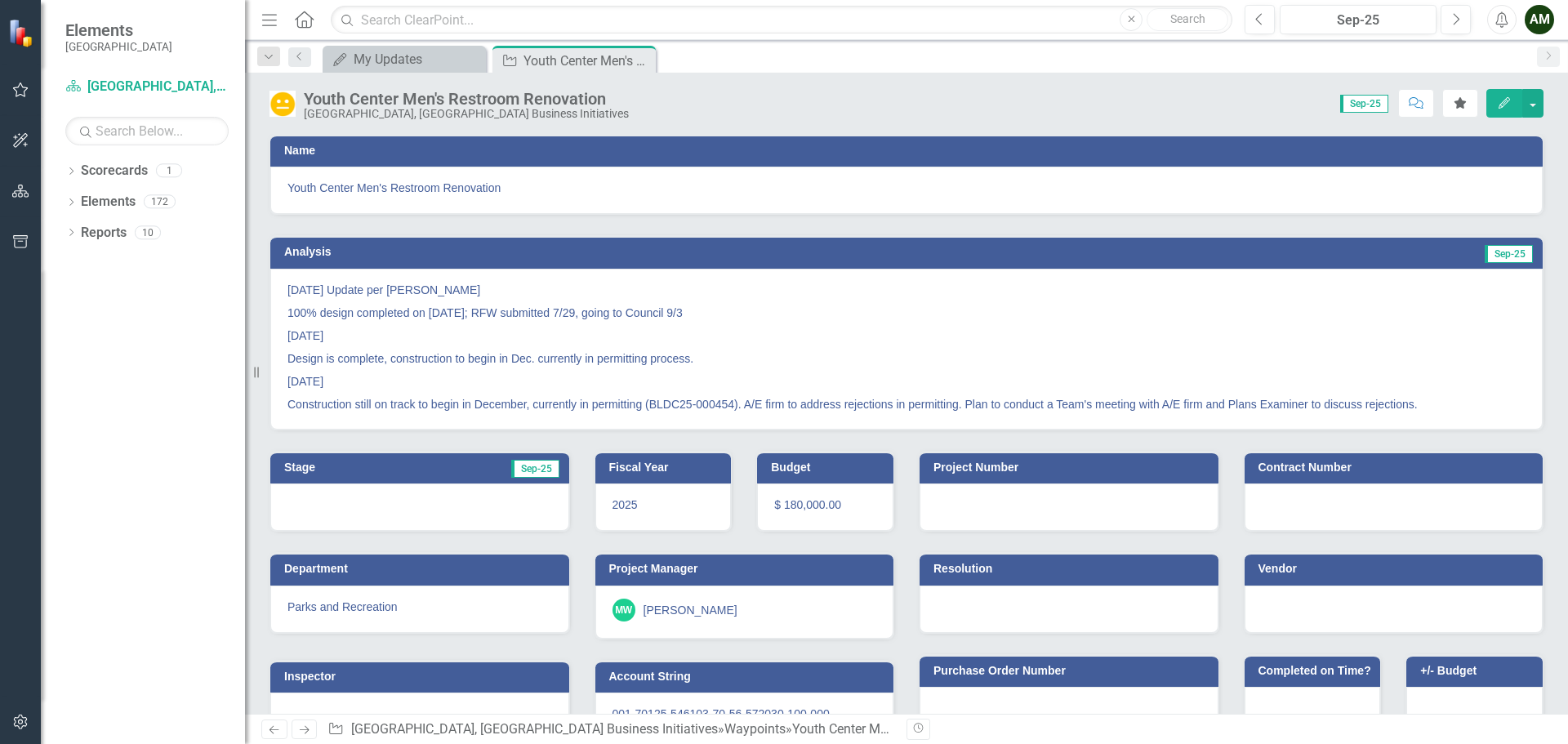
scroll to position [50, 0]
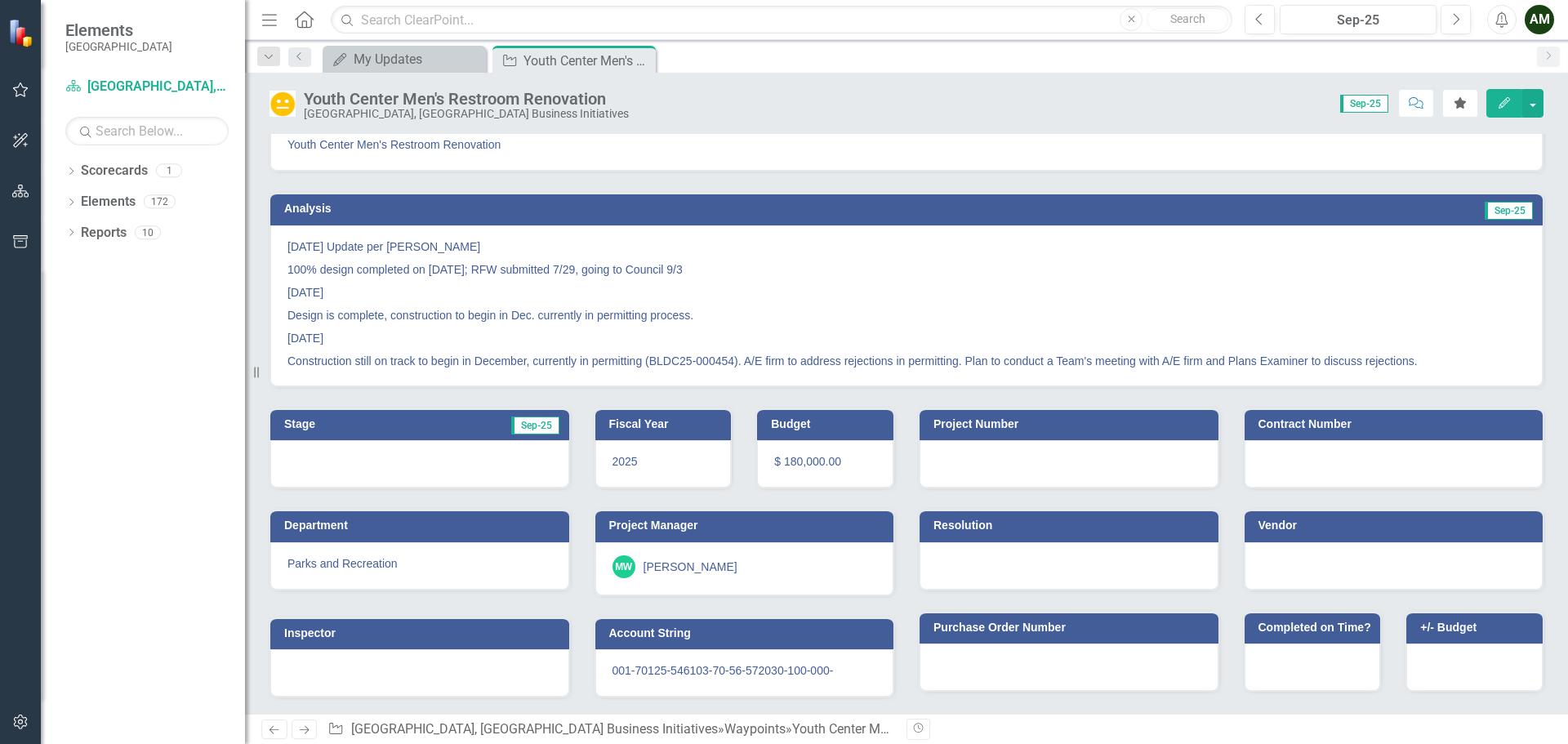
click at [1492, 107] on button "Edit" at bounding box center [1505, 103] width 36 height 29
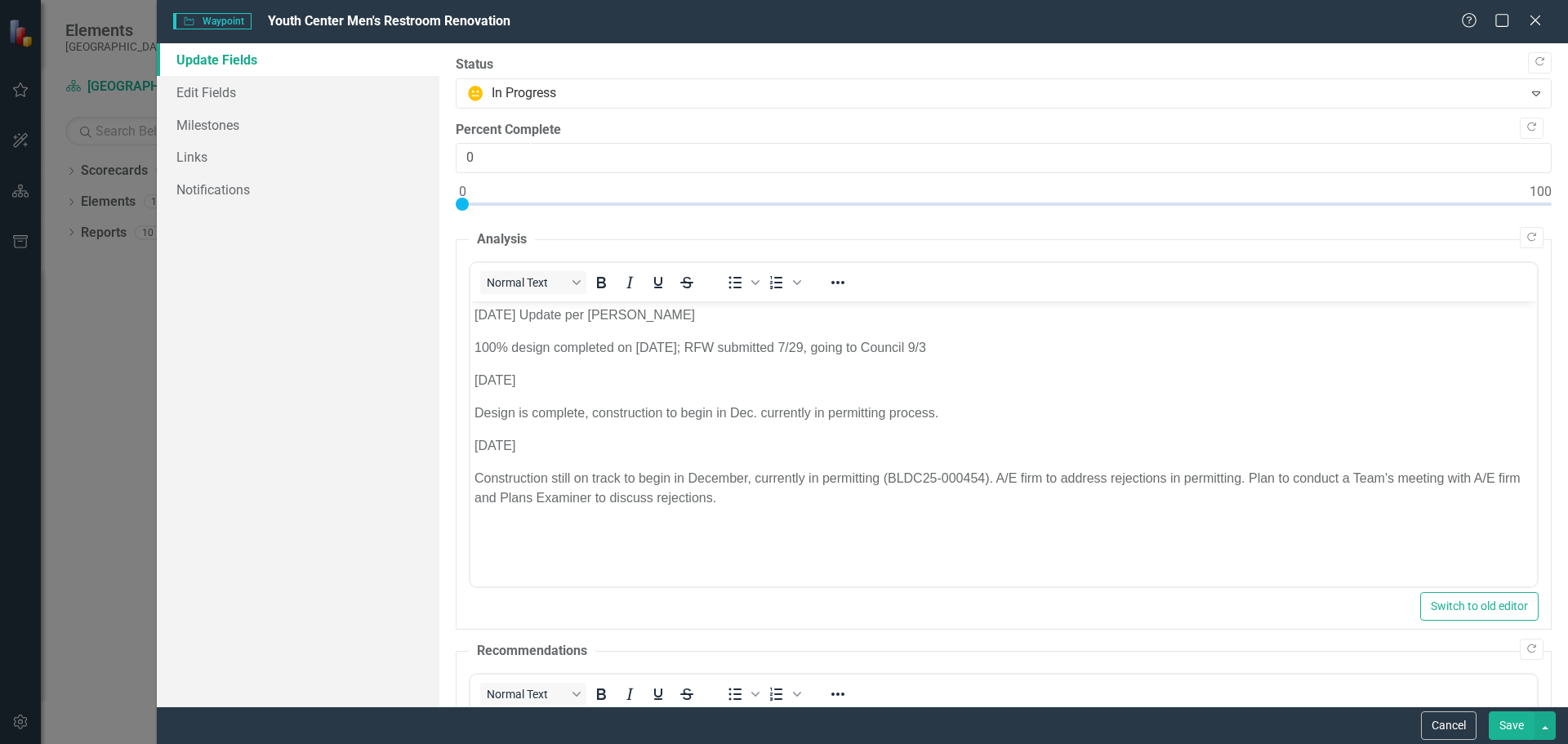
scroll to position [0, 0]
click at [518, 165] on input "0" at bounding box center [1003, 158] width 1097 height 31
type input "050"
click at [1057, 474] on p "Construction still on track to begin in December, currently in permitting (BLDC…" at bounding box center [1002, 488] width 1059 height 40
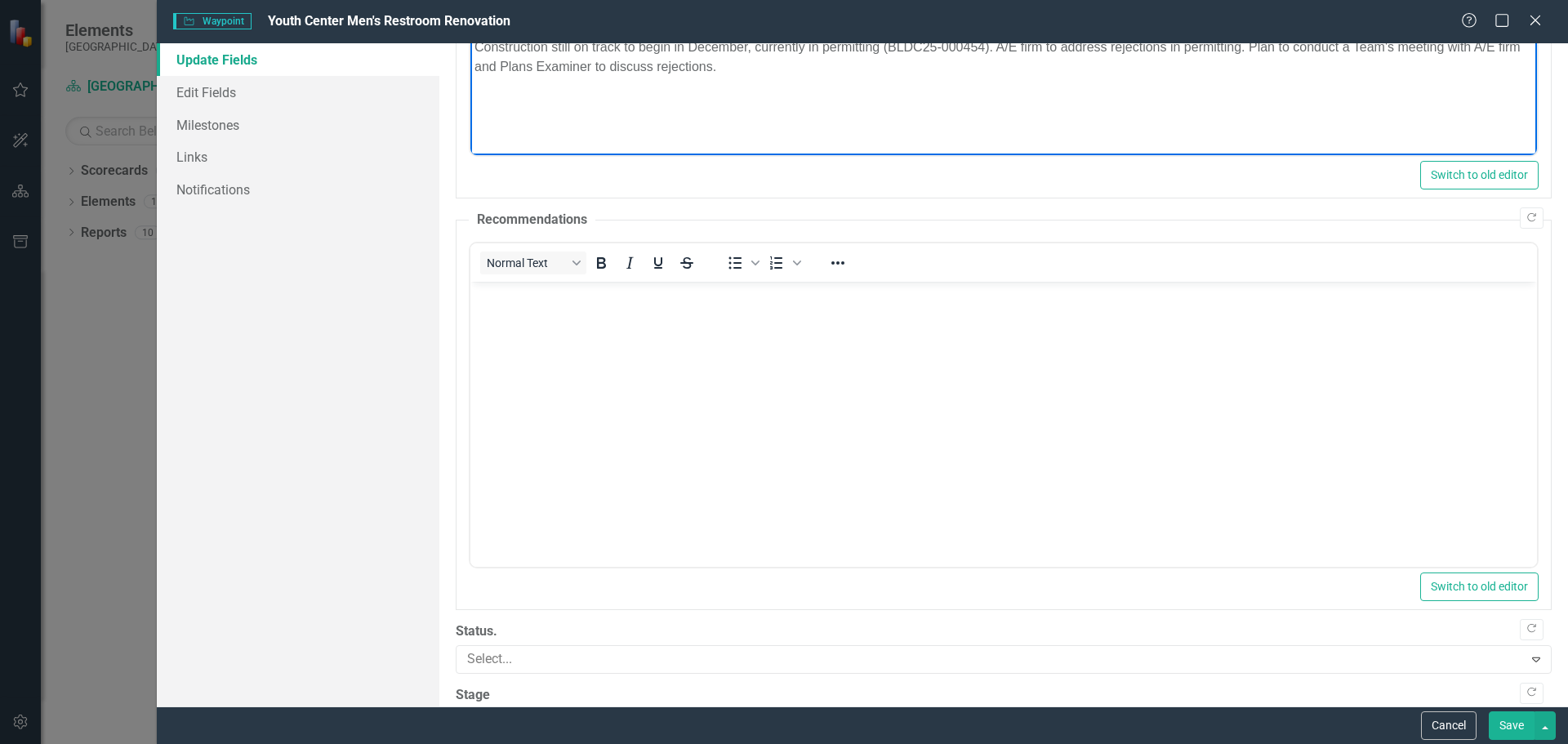
scroll to position [486, 0]
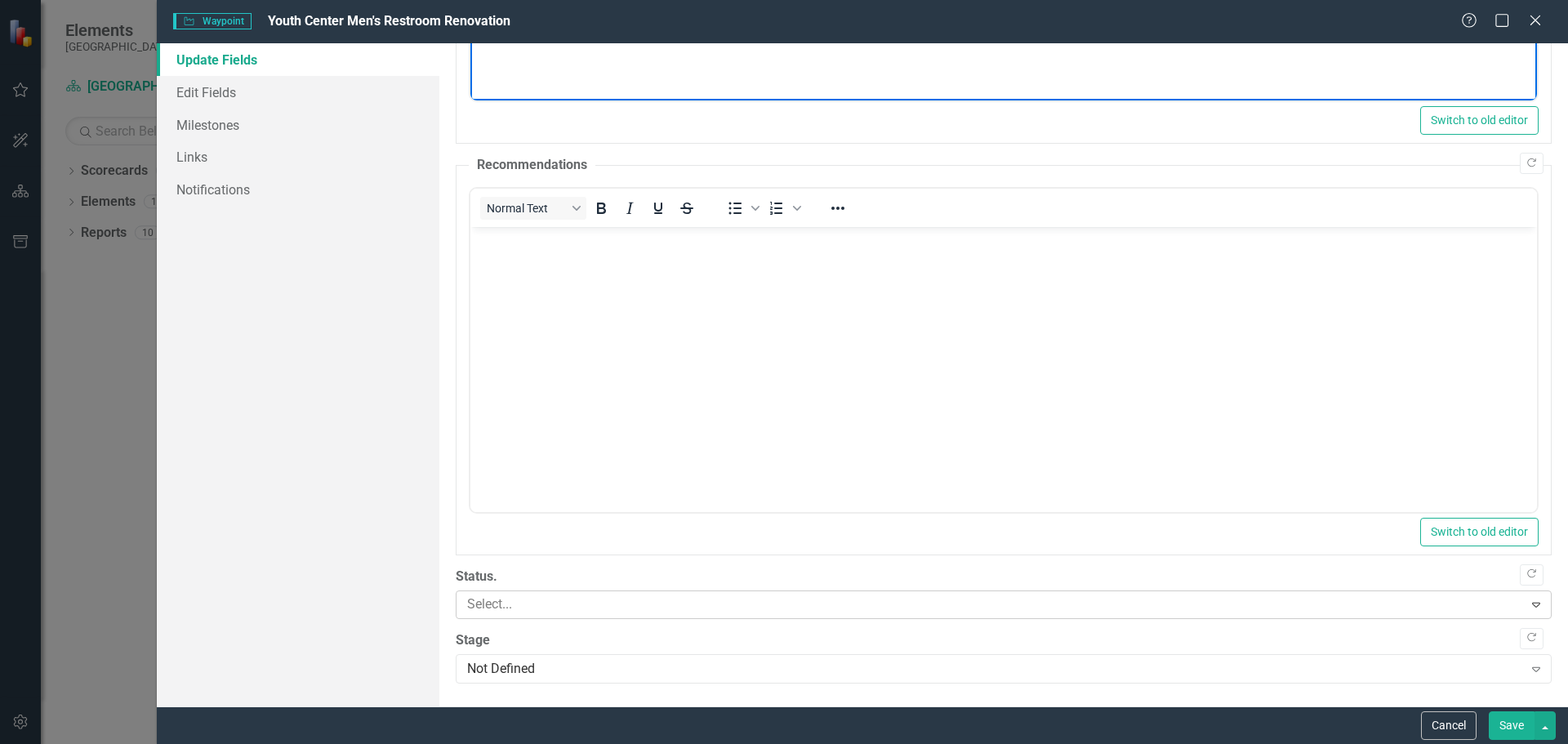
click at [748, 601] on div at bounding box center [992, 605] width 1063 height 22
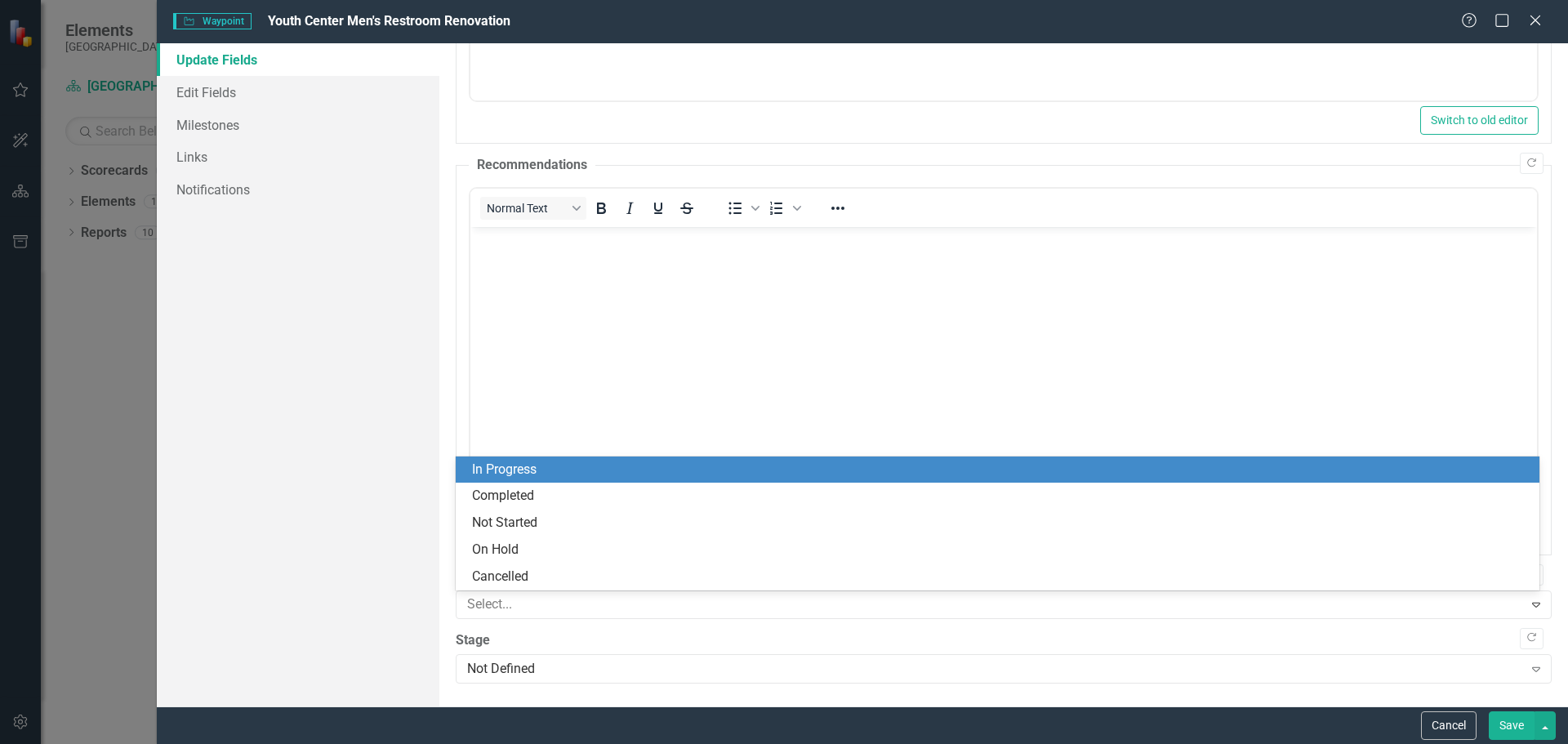
drag, startPoint x: 43, startPoint y: 245, endPoint x: 513, endPoint y: 472, distance: 521.9
click at [513, 472] on div "In Progress" at bounding box center [1001, 470] width 1058 height 19
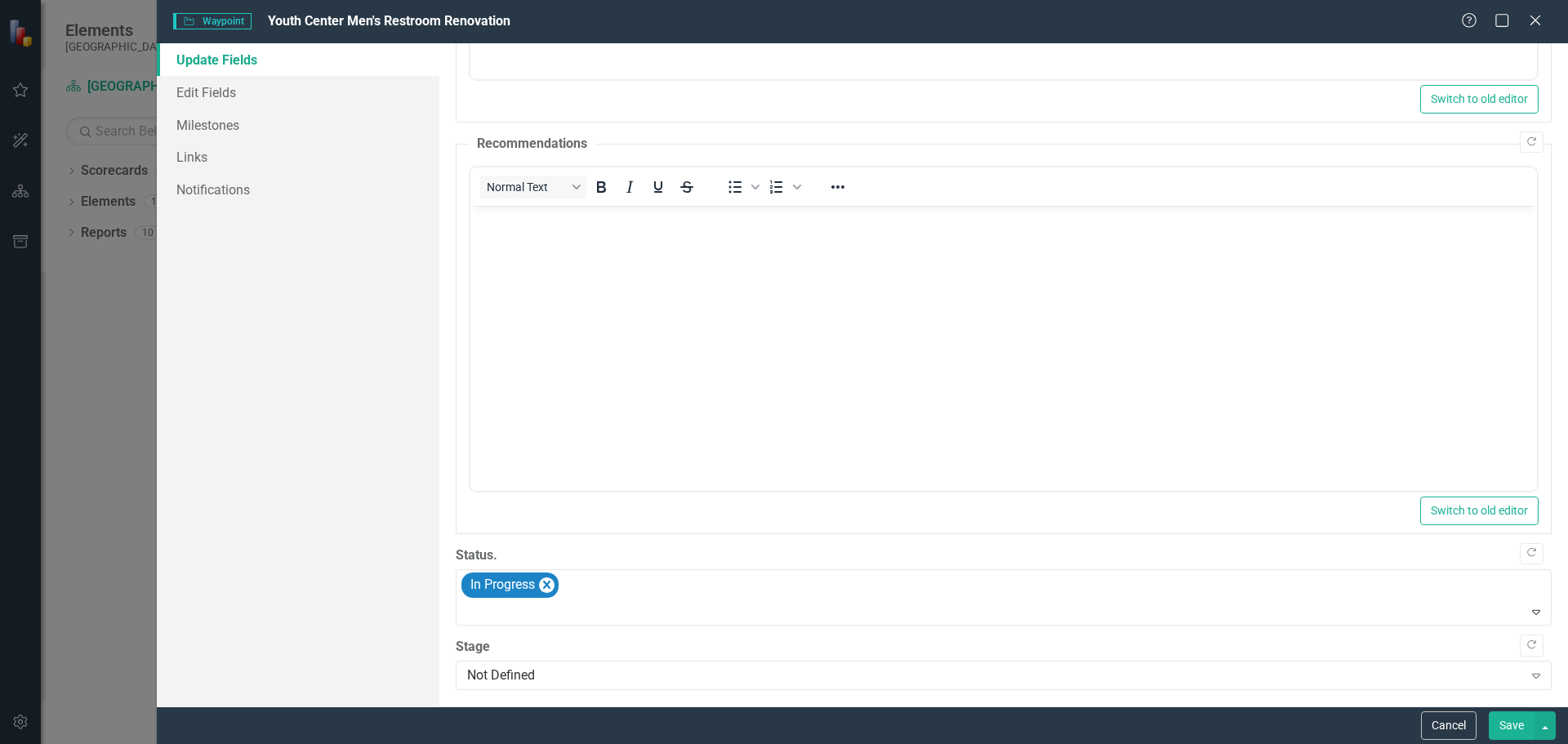
scroll to position [514, 0]
click at [757, 670] on div "Not Defined" at bounding box center [995, 669] width 1056 height 19
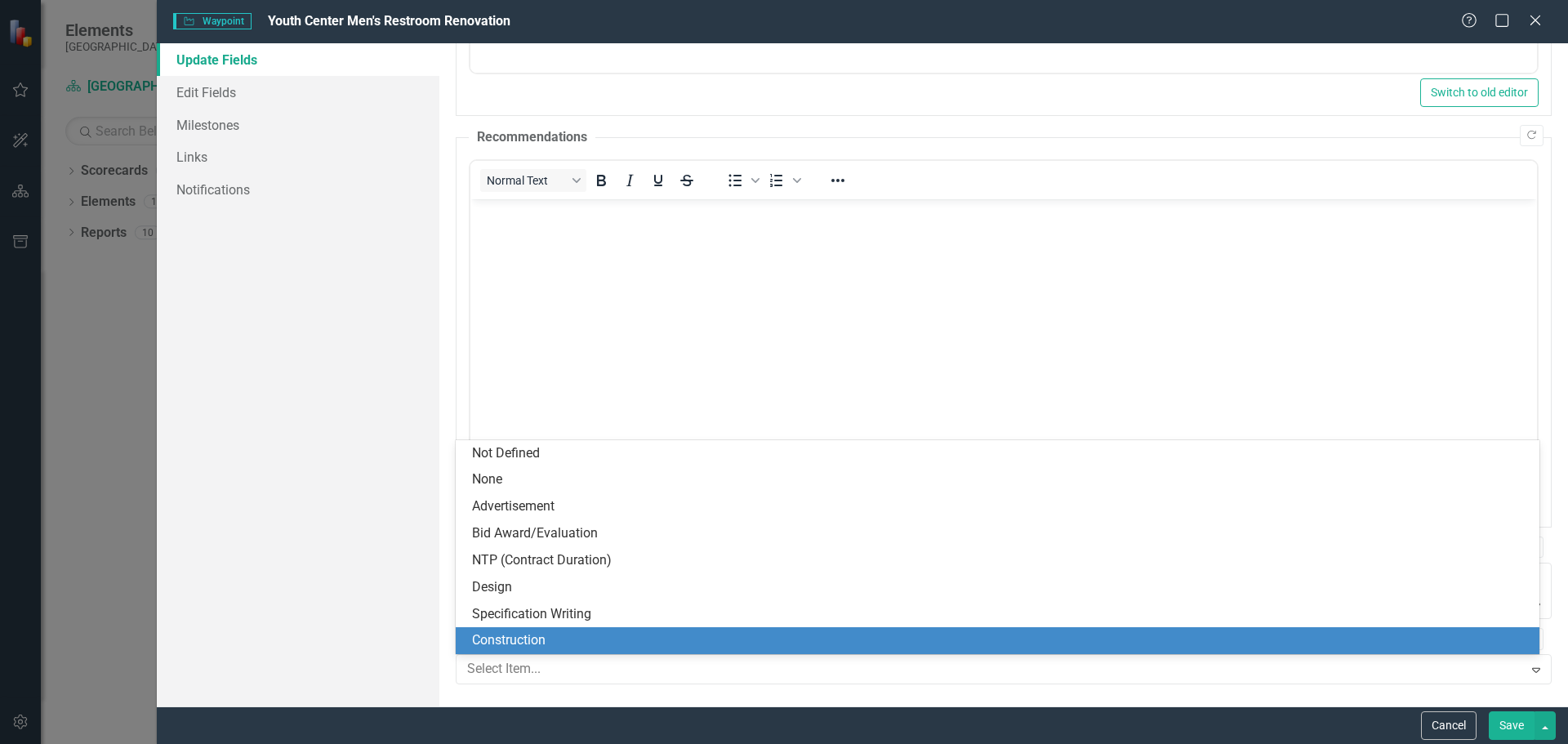
click at [523, 644] on div "Construction" at bounding box center [1001, 640] width 1058 height 19
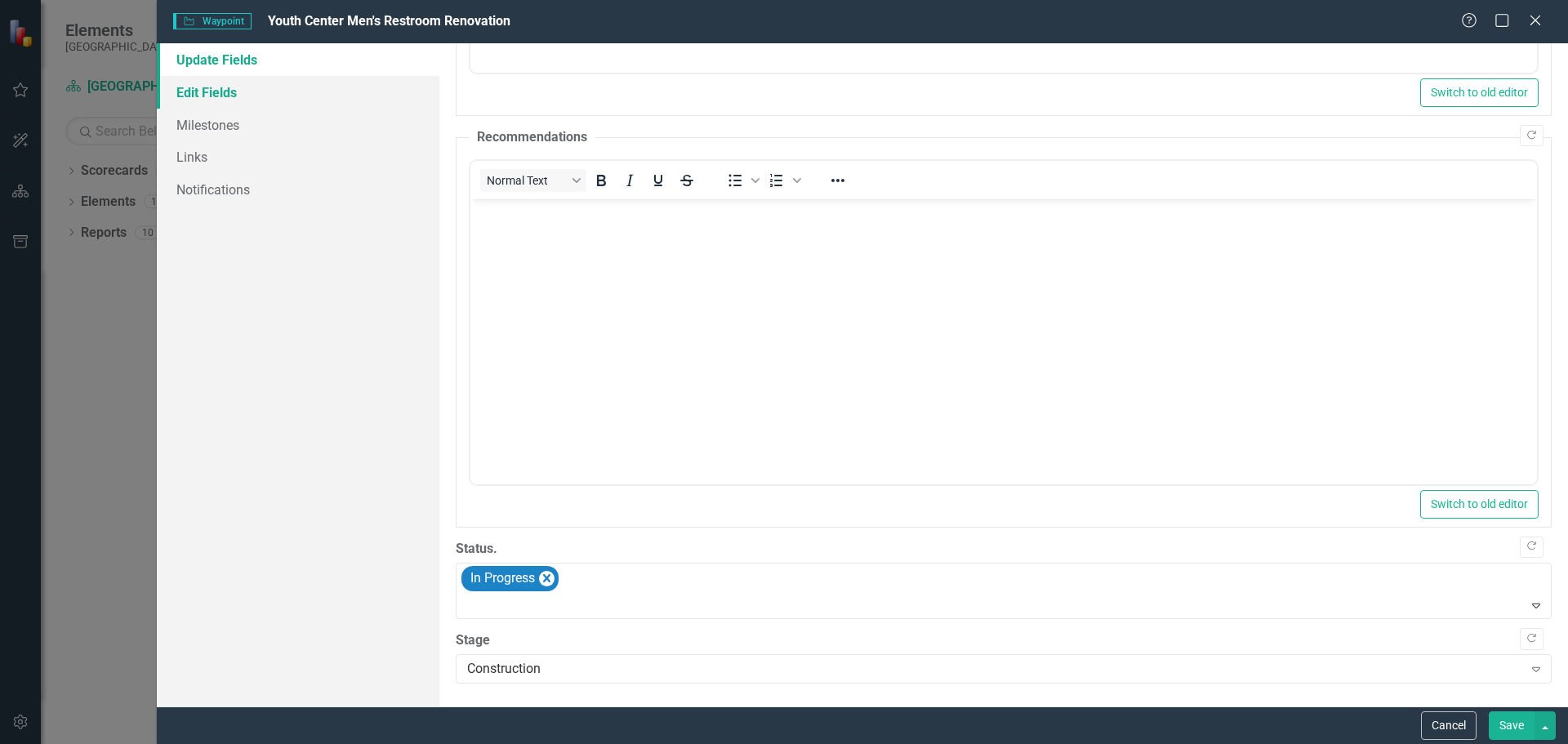
click at [253, 92] on link "Edit Fields" at bounding box center [297, 92] width 282 height 33
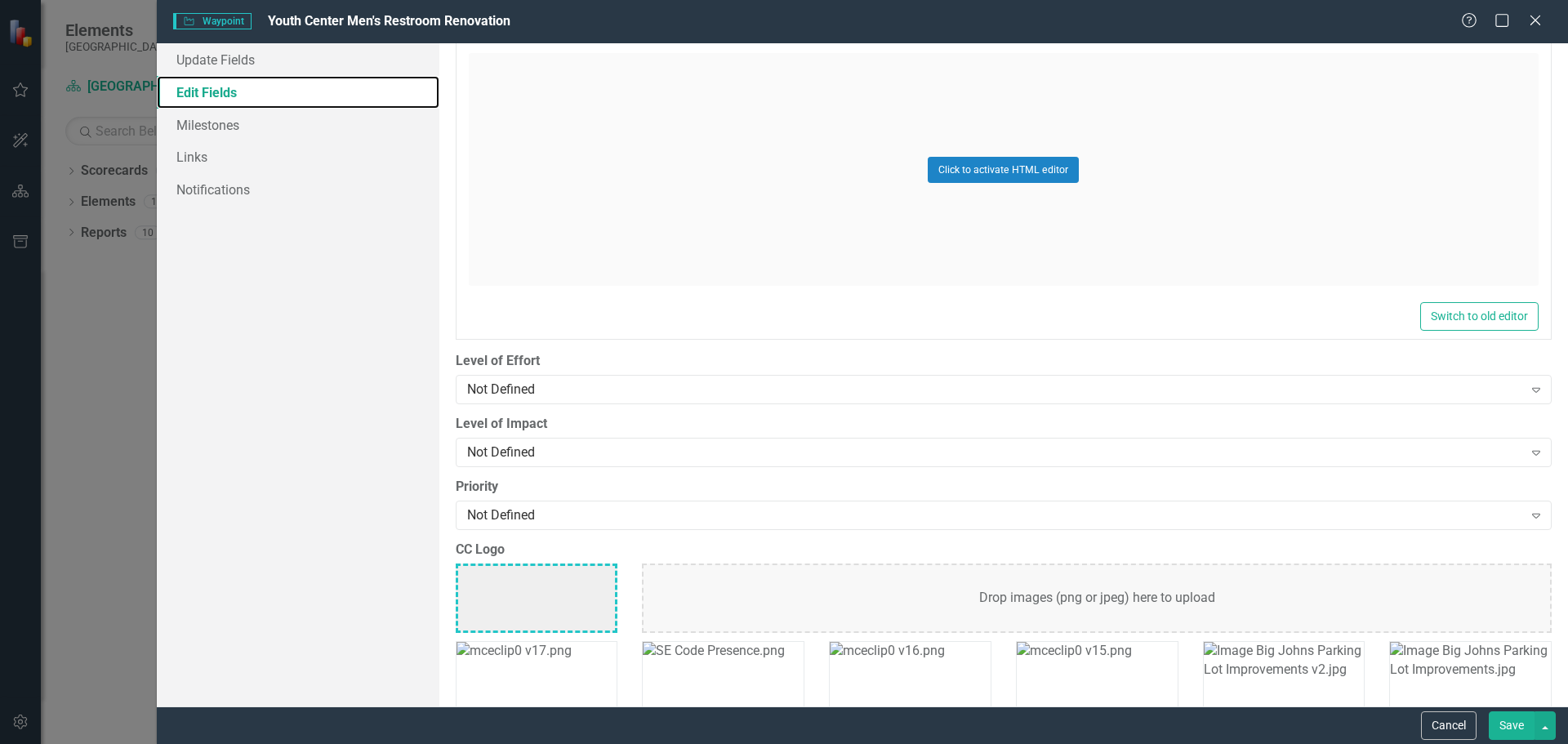
scroll to position [1307, 0]
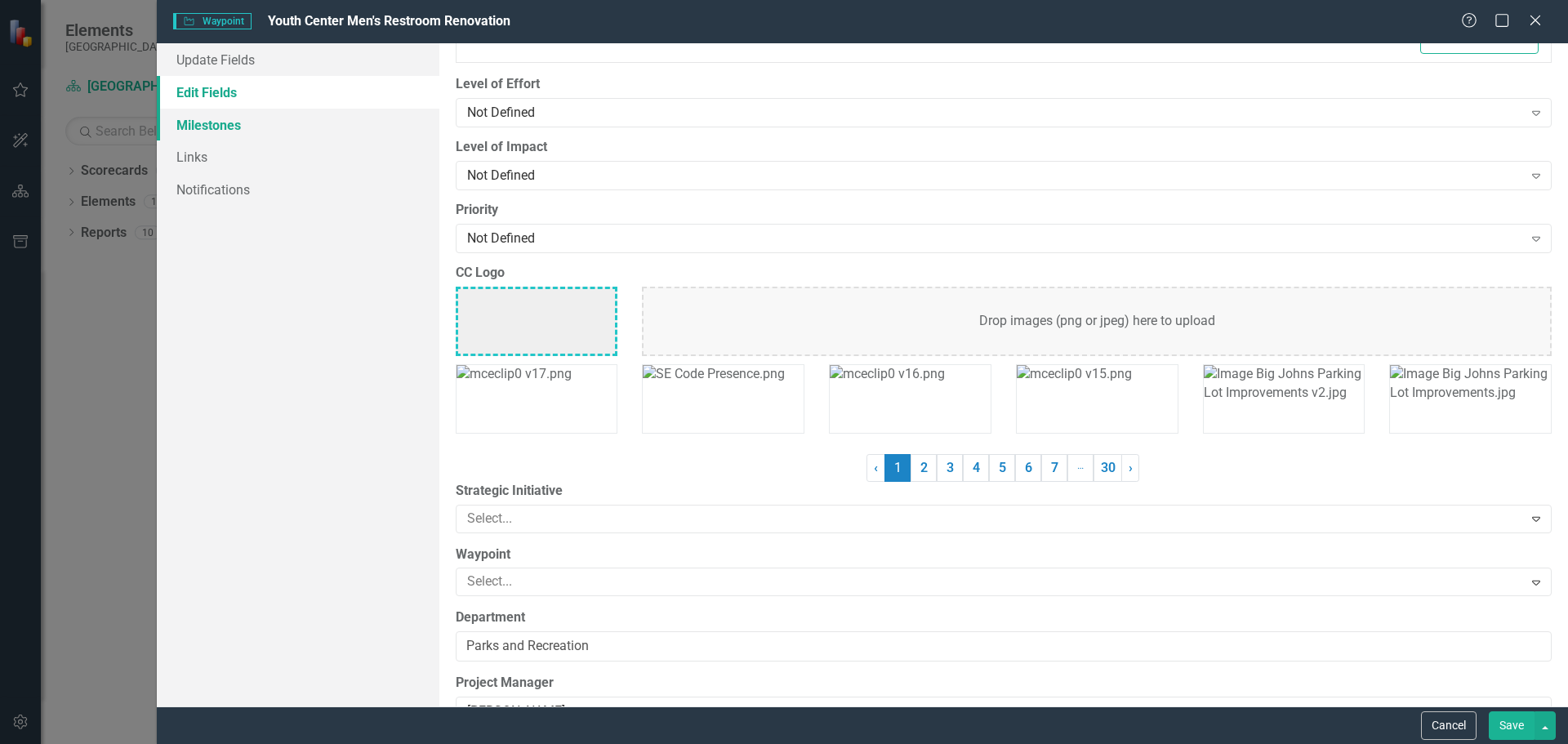
click at [273, 120] on link "Milestones" at bounding box center [297, 125] width 282 height 33
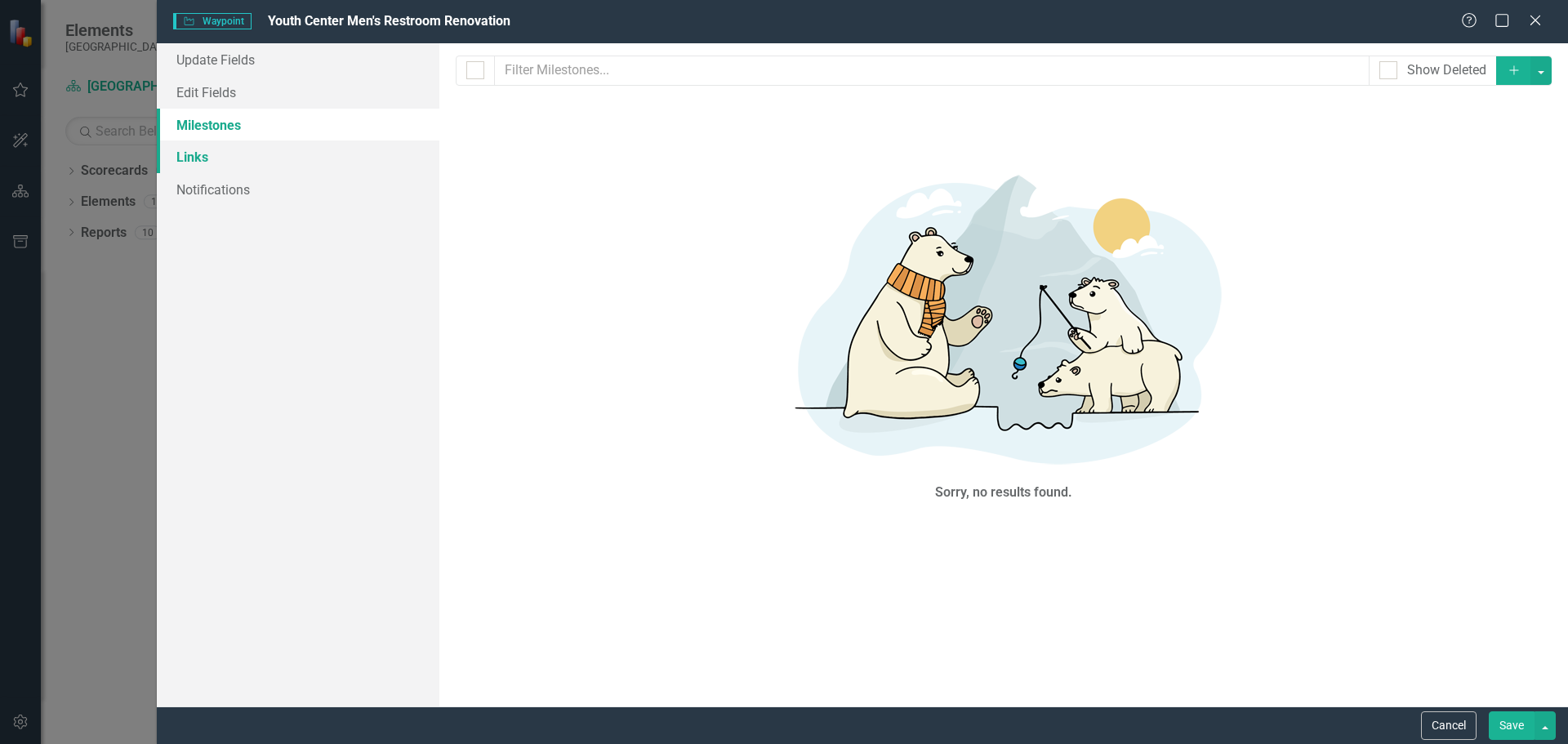
click at [257, 156] on link "Links" at bounding box center [297, 157] width 282 height 33
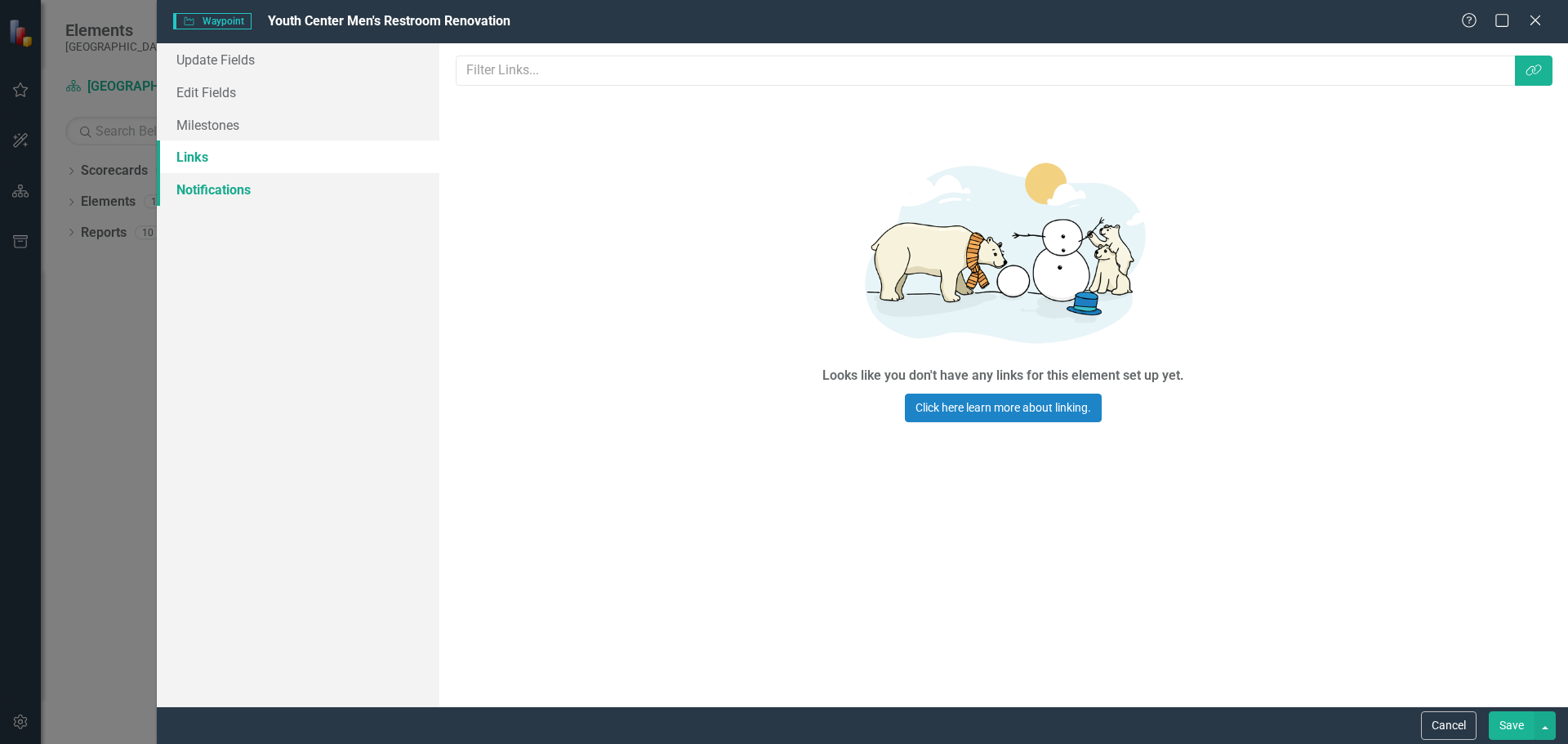
click at [261, 187] on link "Notifications" at bounding box center [297, 189] width 282 height 33
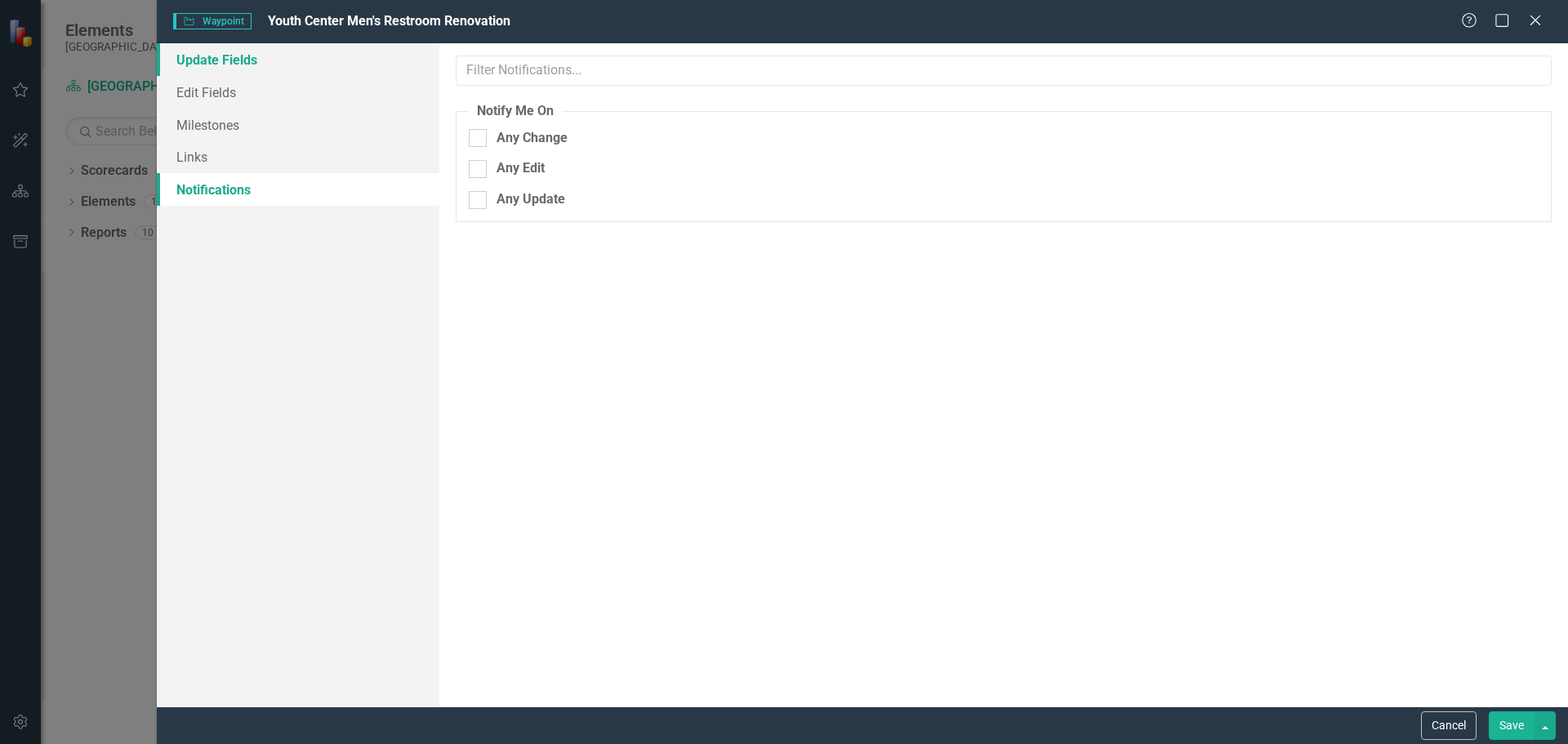
click at [235, 58] on link "Update Fields" at bounding box center [297, 59] width 282 height 33
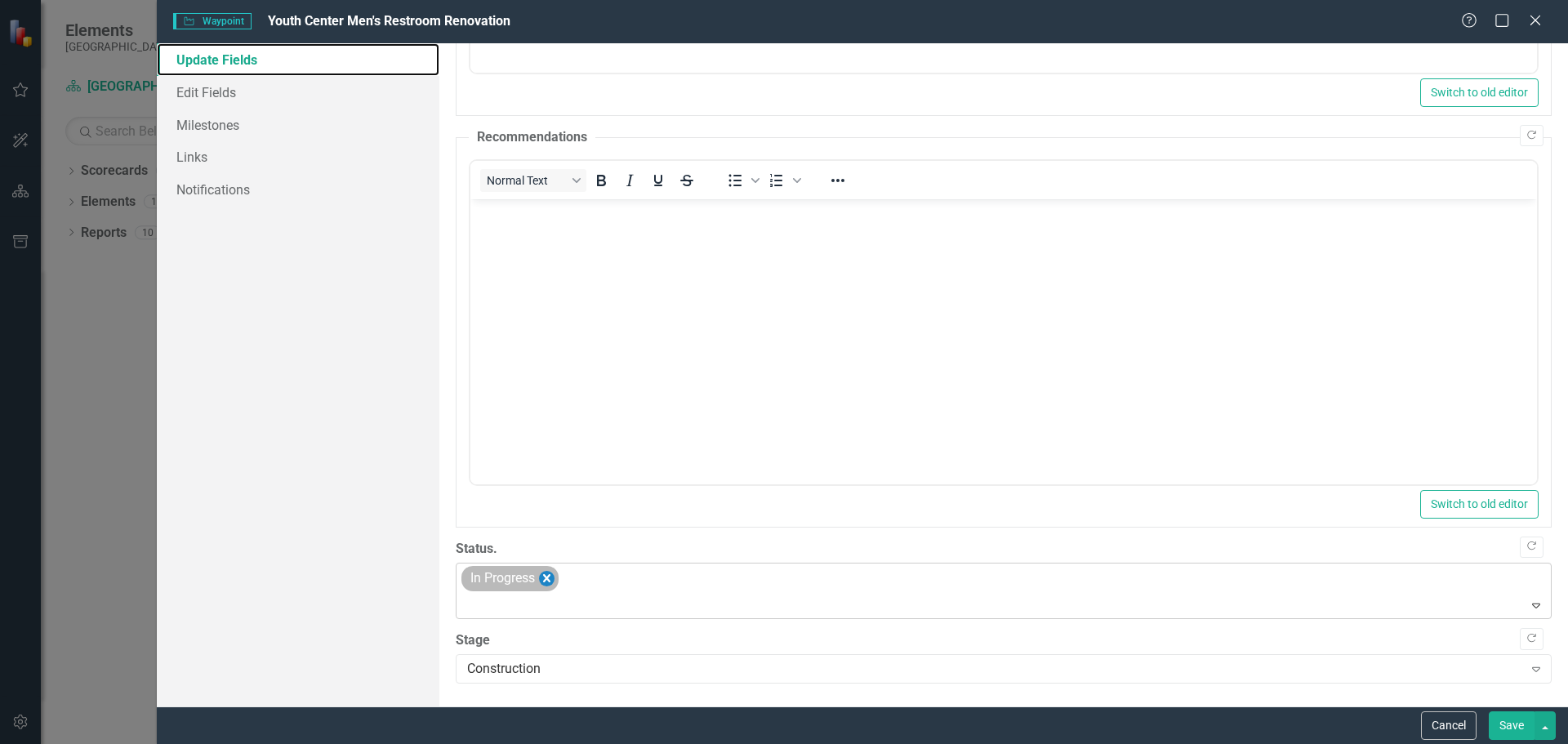
click at [550, 581] on icon "Remove In Progress" at bounding box center [546, 579] width 7 height 8
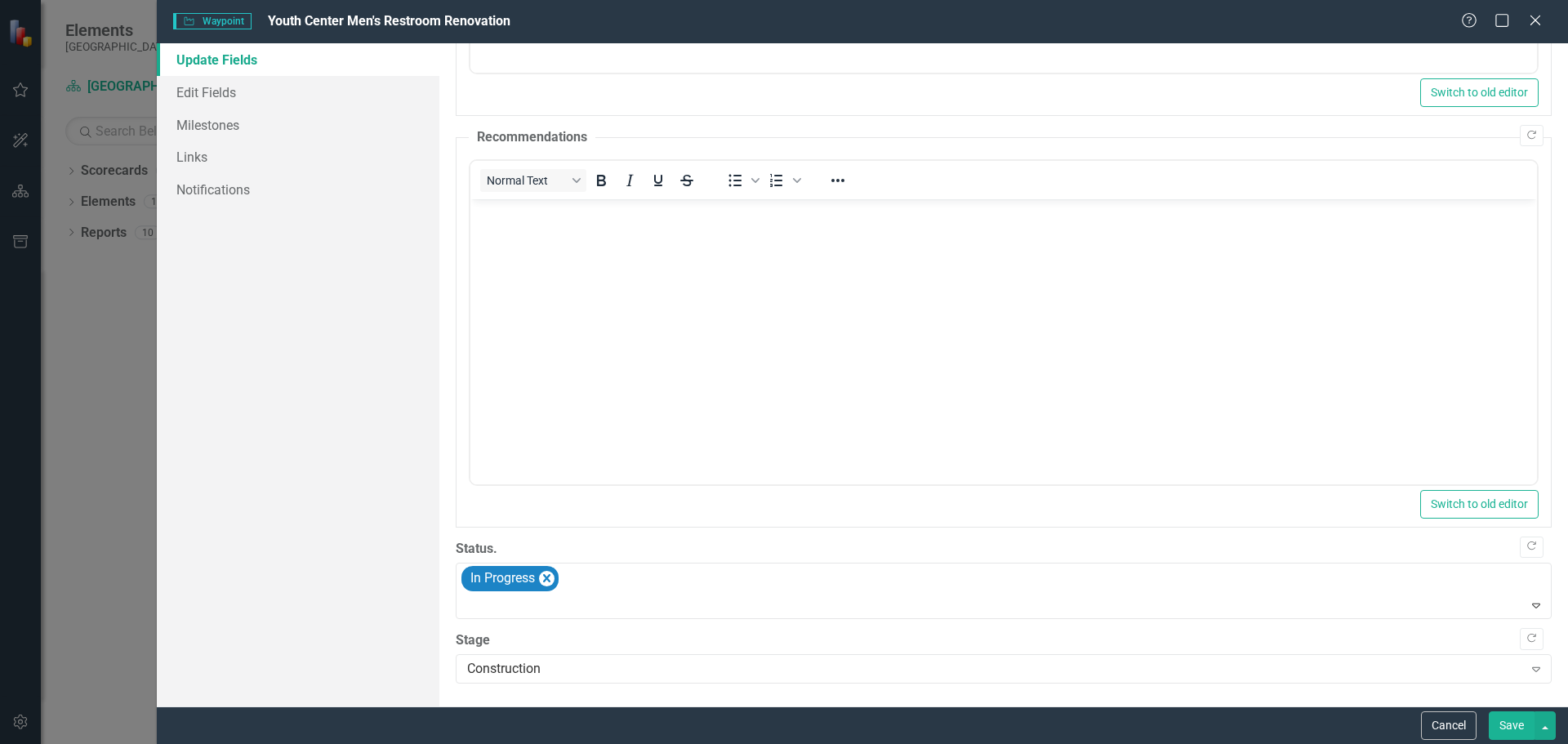
scroll to position [486, 0]
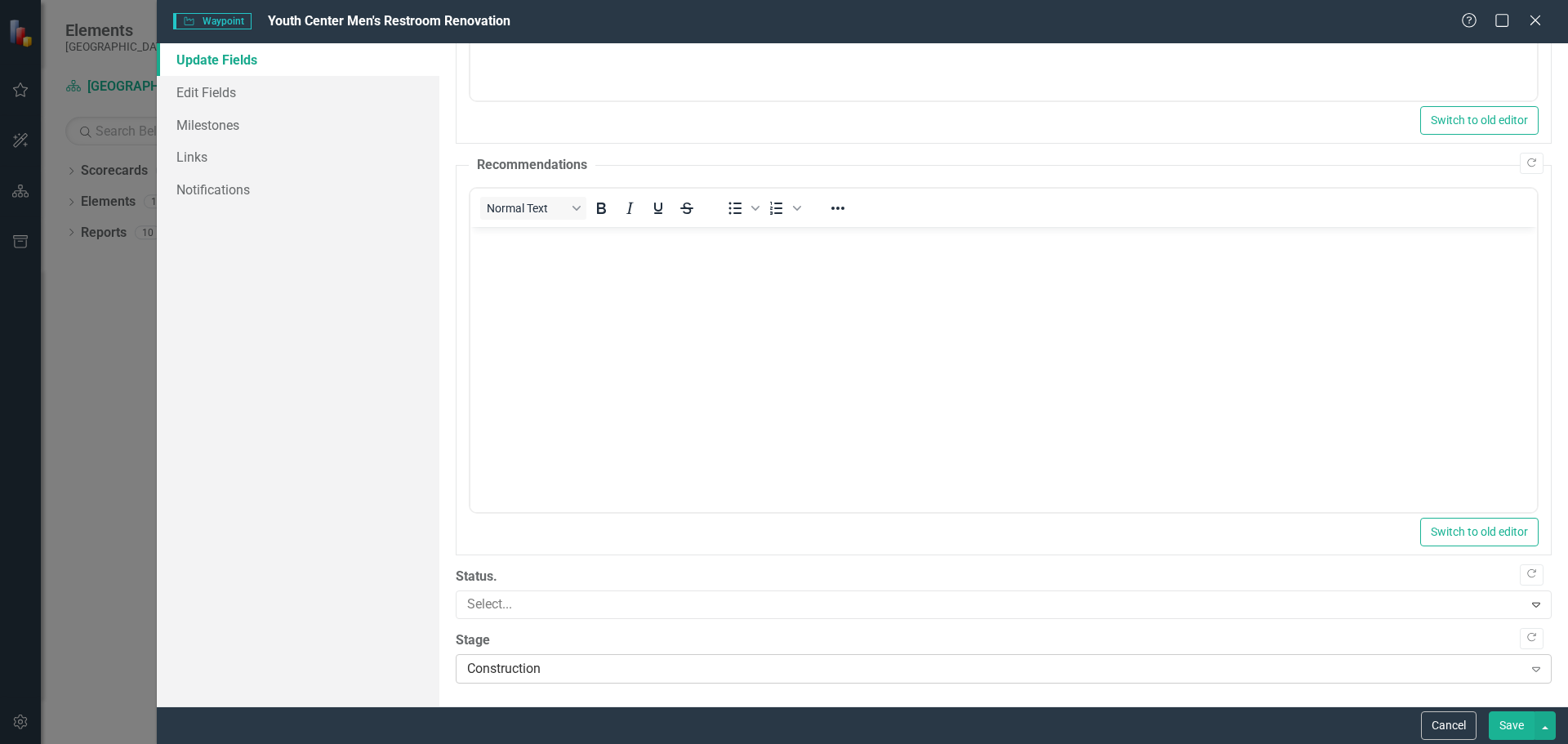
click at [949, 663] on div "Construction" at bounding box center [995, 668] width 1056 height 19
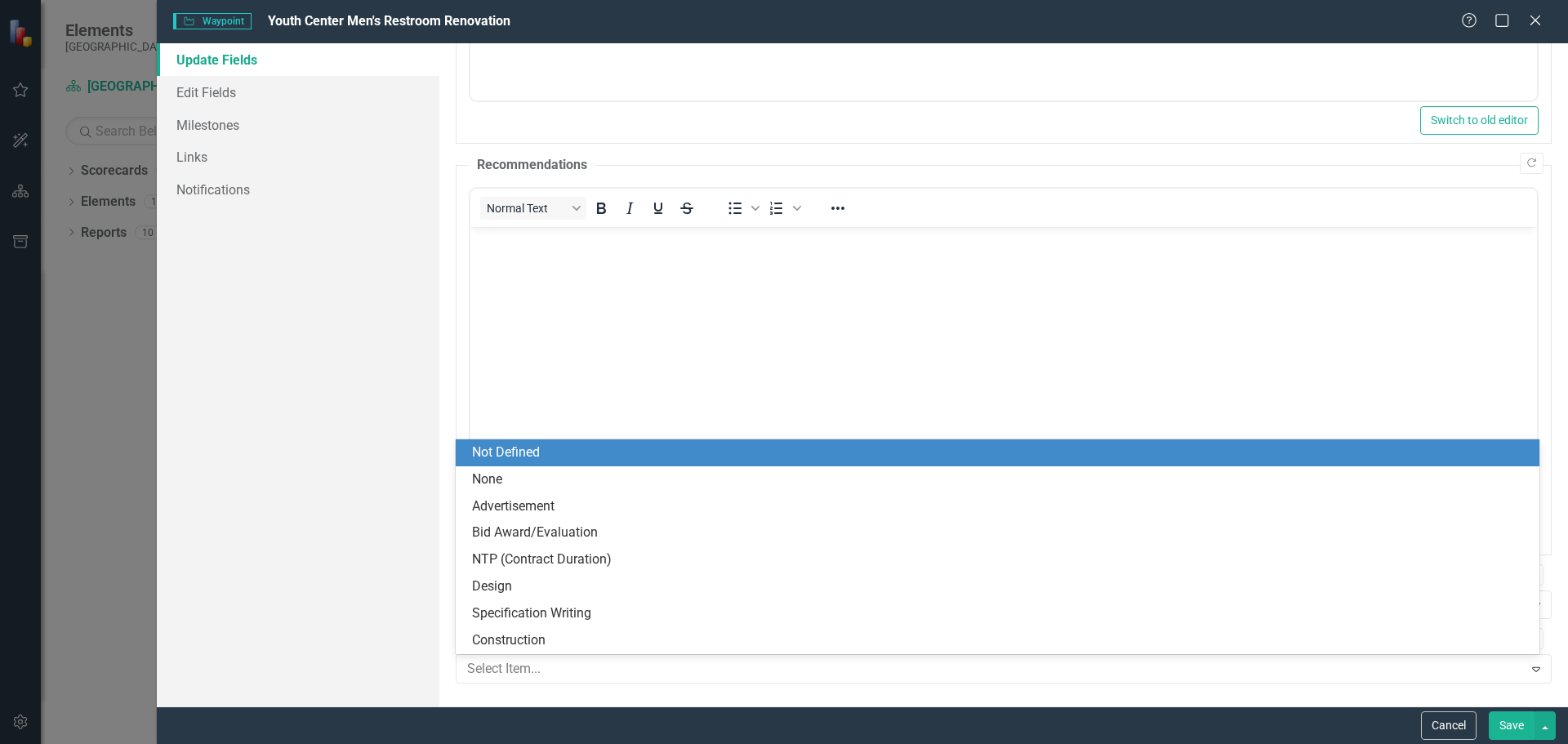
click at [645, 459] on div "Not Defined" at bounding box center [1001, 453] width 1058 height 19
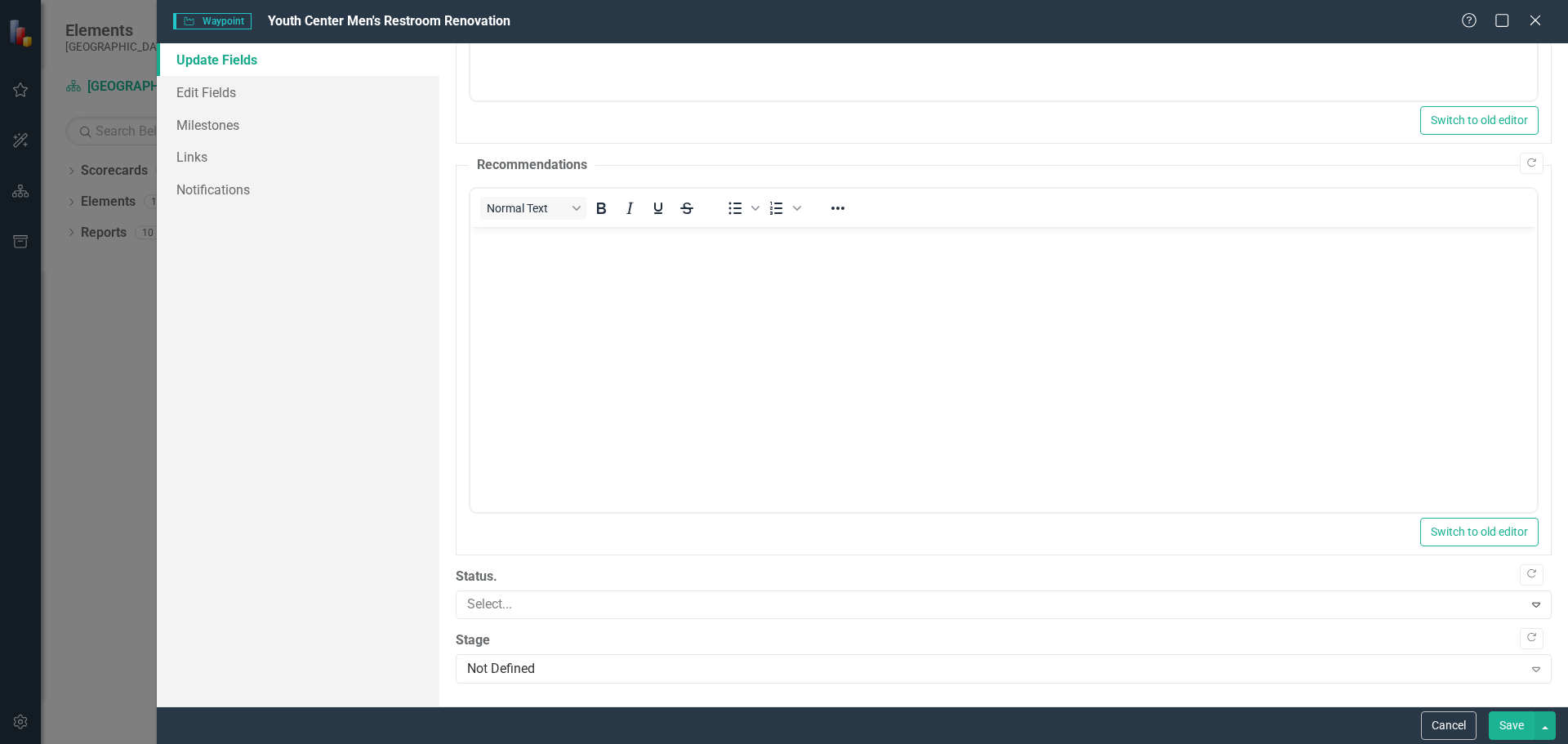
click at [355, 474] on div "Update Fields Edit Fields Milestones Links Notifications" at bounding box center [297, 375] width 282 height 664
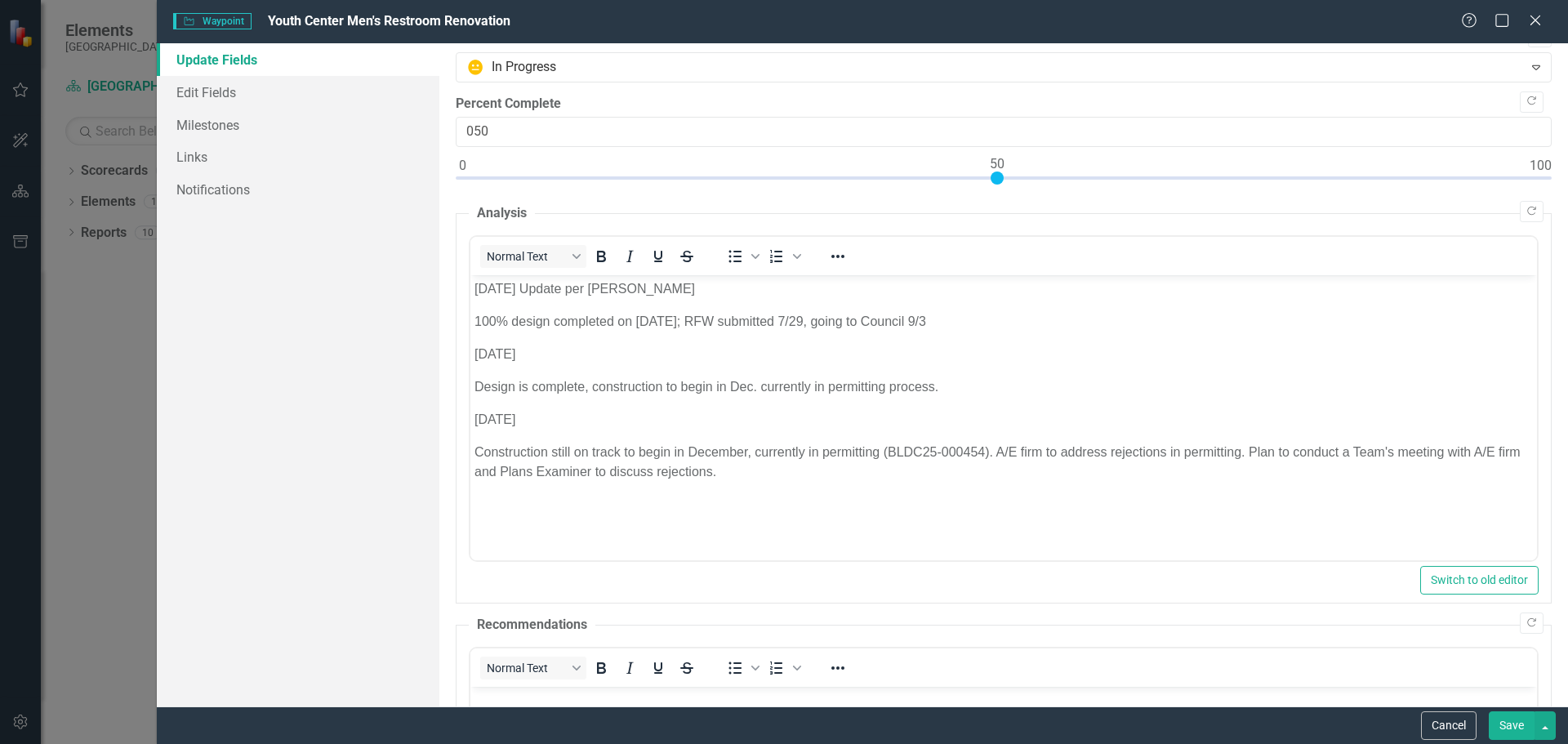
scroll to position [0, 0]
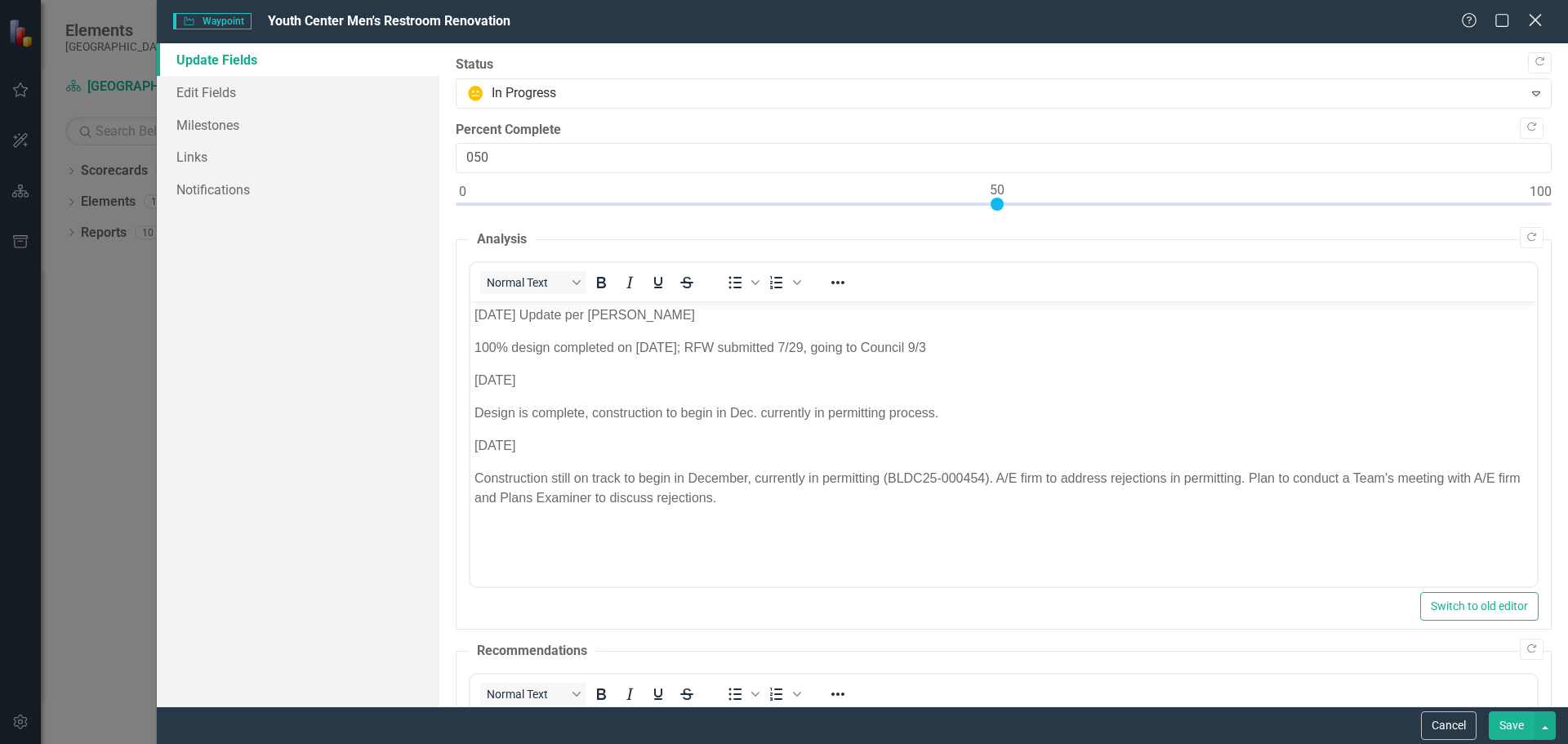
click at [1537, 27] on icon "Close" at bounding box center [1535, 20] width 21 height 16
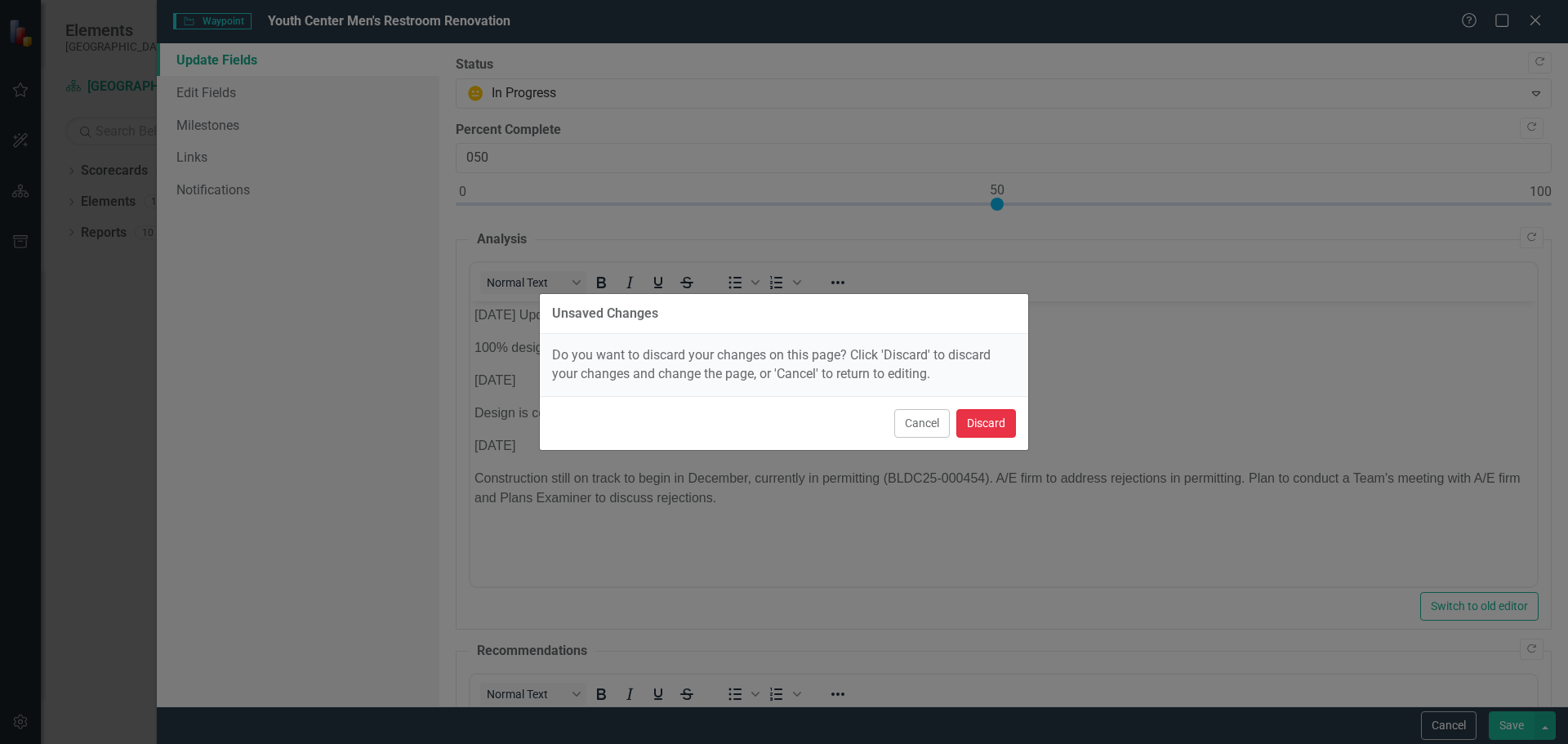
click at [1010, 414] on button "Discard" at bounding box center [987, 423] width 59 height 29
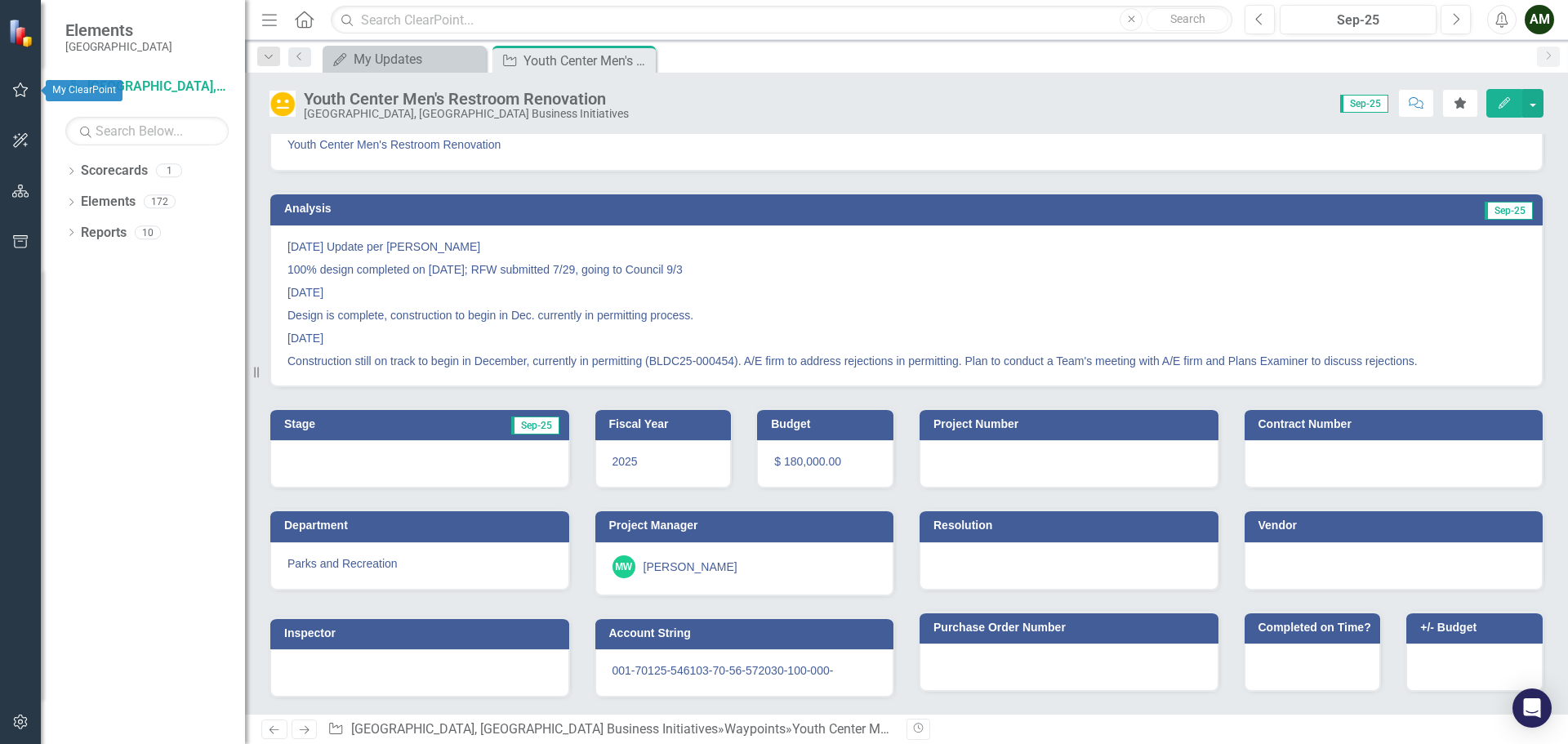
click at [21, 86] on icon "button" at bounding box center [20, 89] width 17 height 13
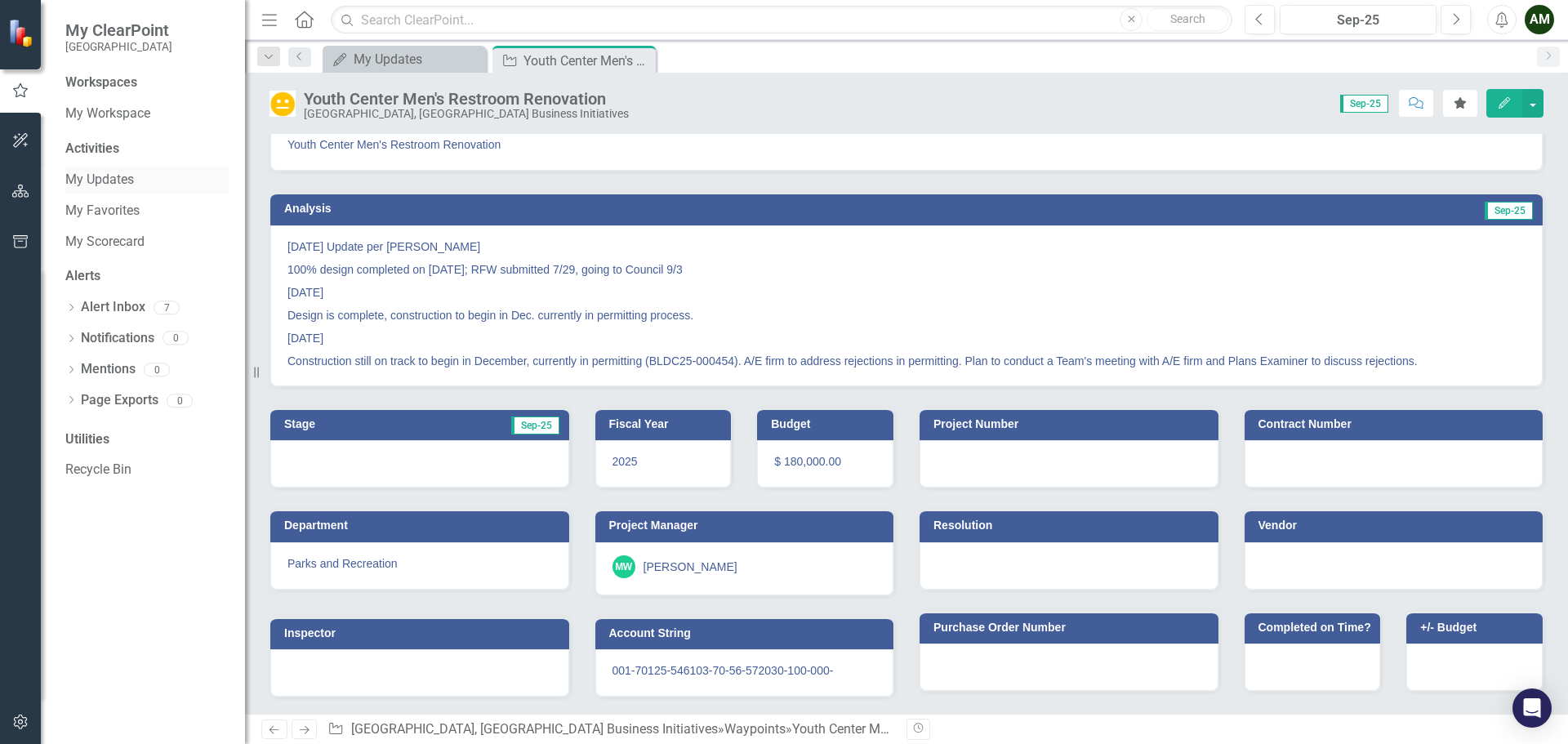
click at [102, 174] on link "My Updates" at bounding box center [147, 179] width 163 height 19
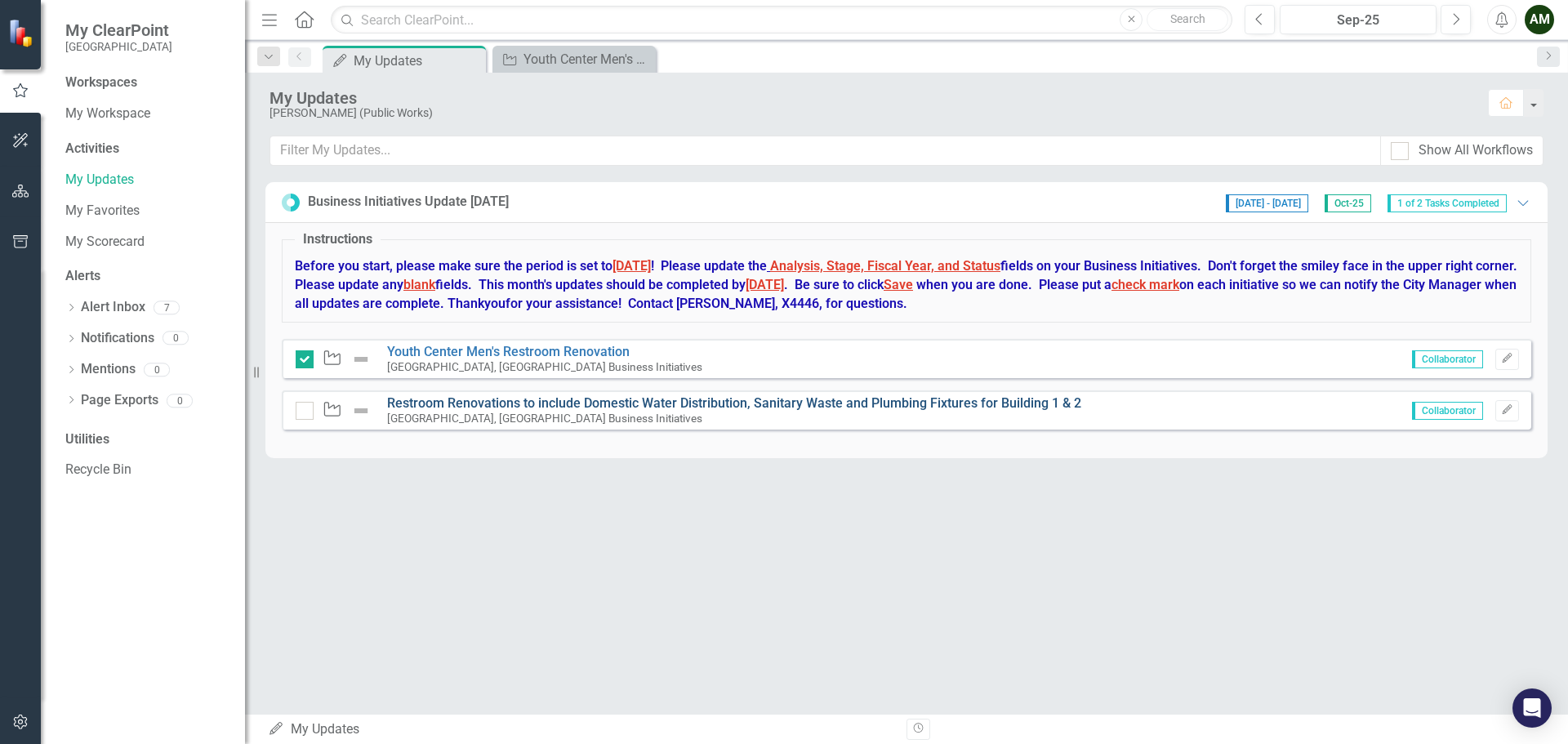
click at [508, 399] on link "Restroom Renovations to include Domestic Water Distribution, Sanitary Waste and…" at bounding box center [734, 403] width 694 height 16
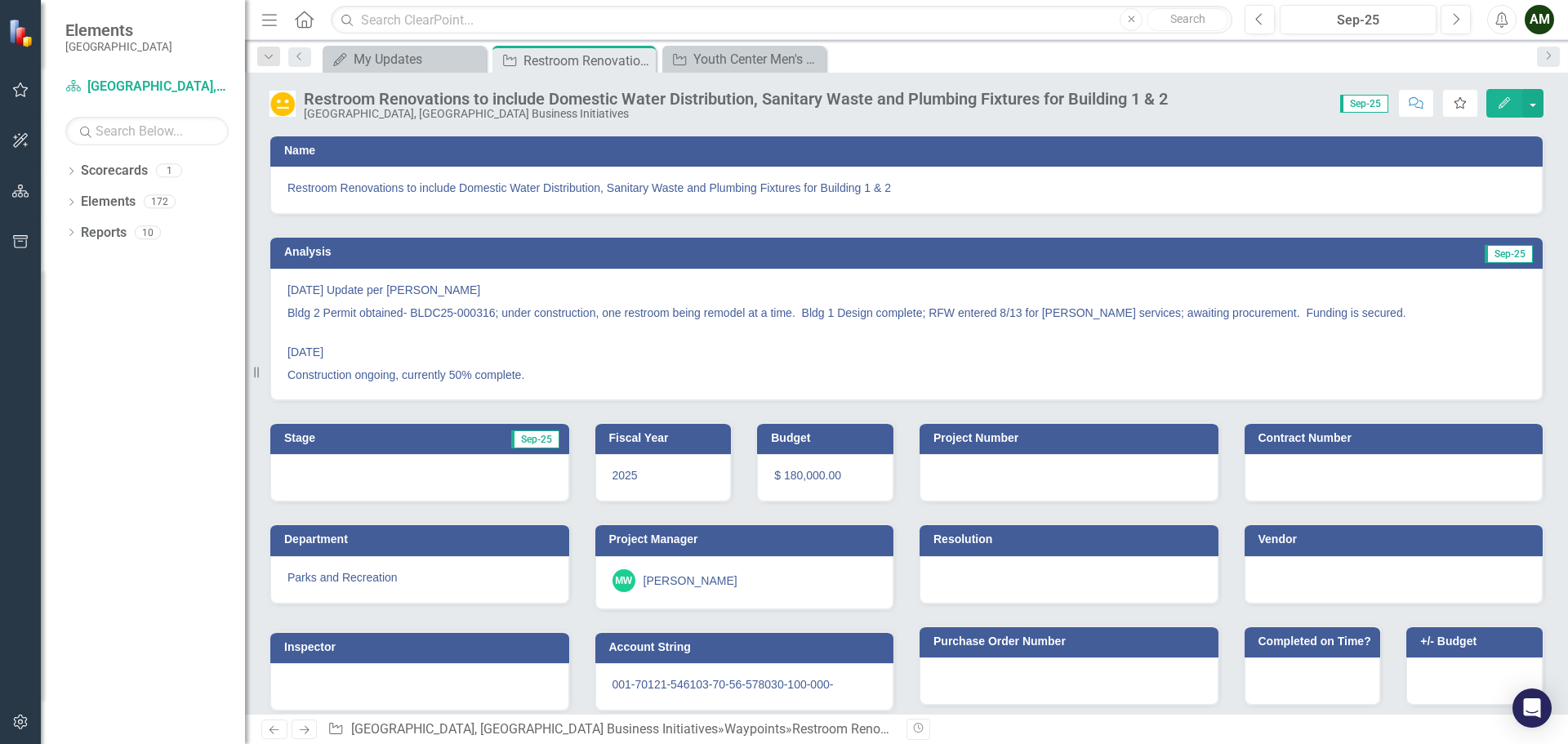
click at [1460, 110] on button "Favorite" at bounding box center [1460, 103] width 36 height 29
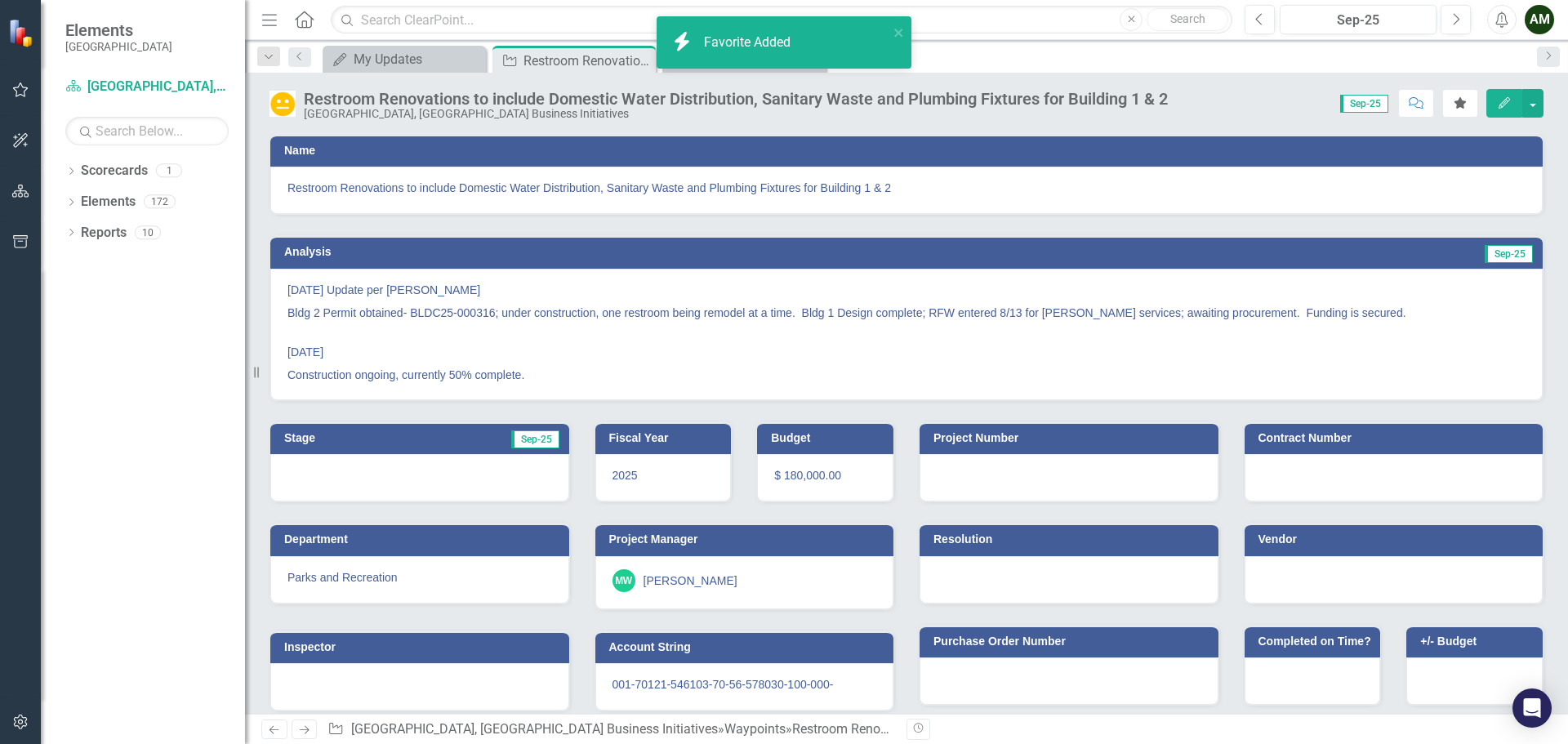
click at [1506, 109] on button "Edit" at bounding box center [1505, 103] width 36 height 29
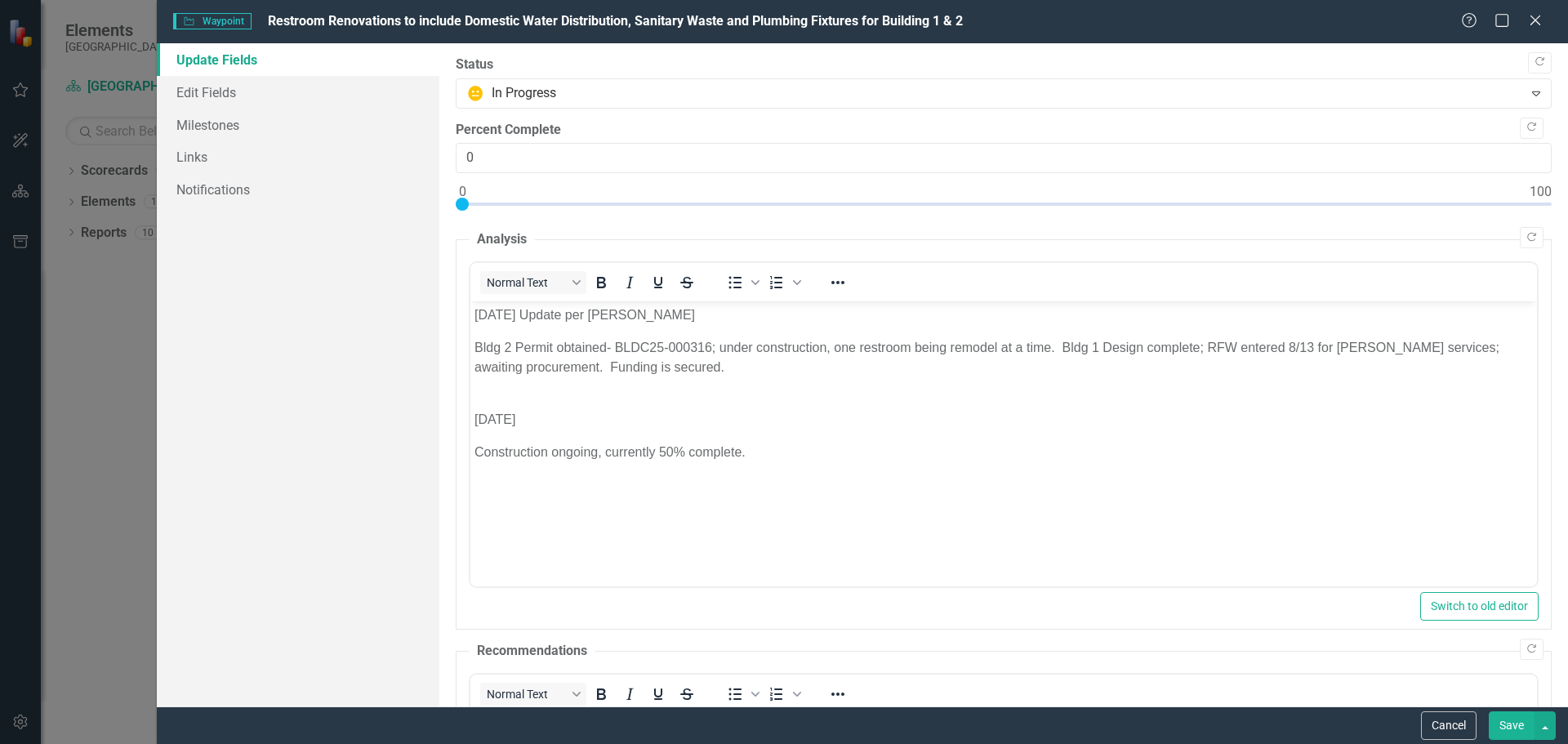
click at [819, 457] on p "Construction ongoing, currently 50% complete." at bounding box center [1002, 453] width 1059 height 20
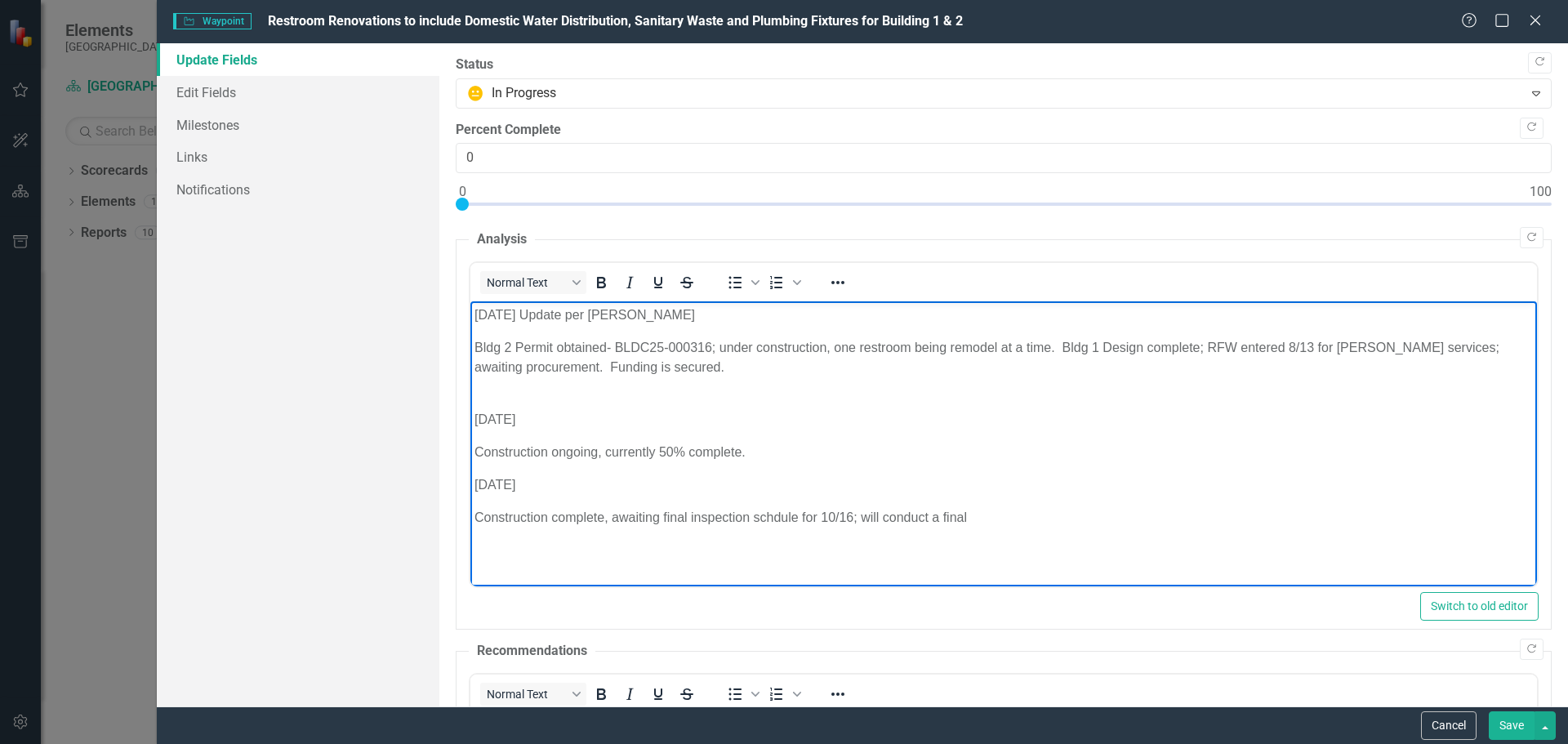
click at [547, 517] on p "Construction complete, awaiting final inspection schdule for 10/16; will conduc…" at bounding box center [1002, 518] width 1059 height 20
click at [760, 547] on html "[DATE] Update per [PERSON_NAME] 2 Permit obtained- BLDC25-000316; under constru…" at bounding box center [1002, 423] width 1067 height 245
click at [845, 520] on p "Construction substantially complete, awaiting final inspection schdule for 10/1…" at bounding box center [1002, 518] width 1059 height 20
click at [1048, 515] on p "Construction substantially complete, awaiting final inspection schedule for 10/…" at bounding box center [1002, 518] width 1059 height 20
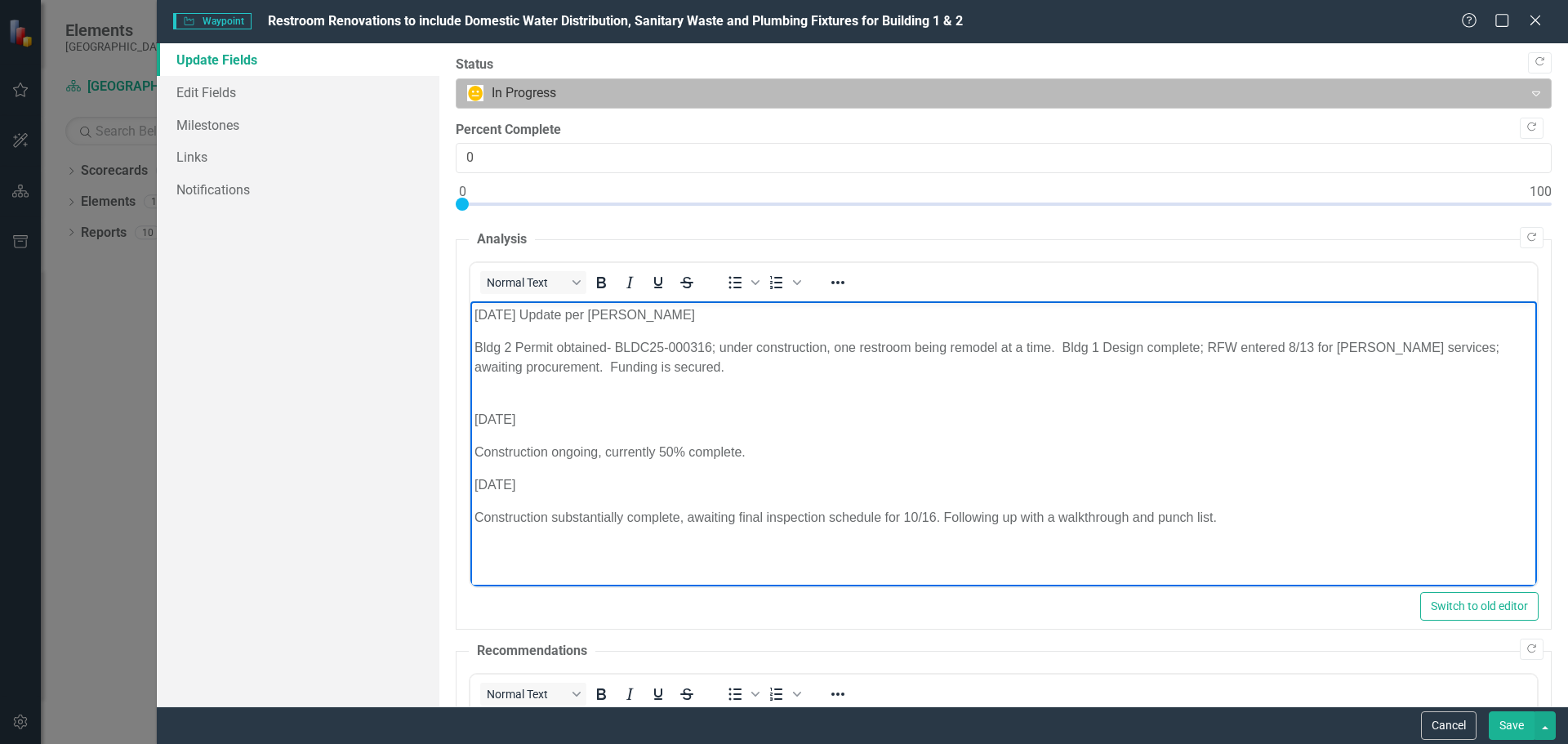
click at [796, 100] on div at bounding box center [991, 93] width 1046 height 22
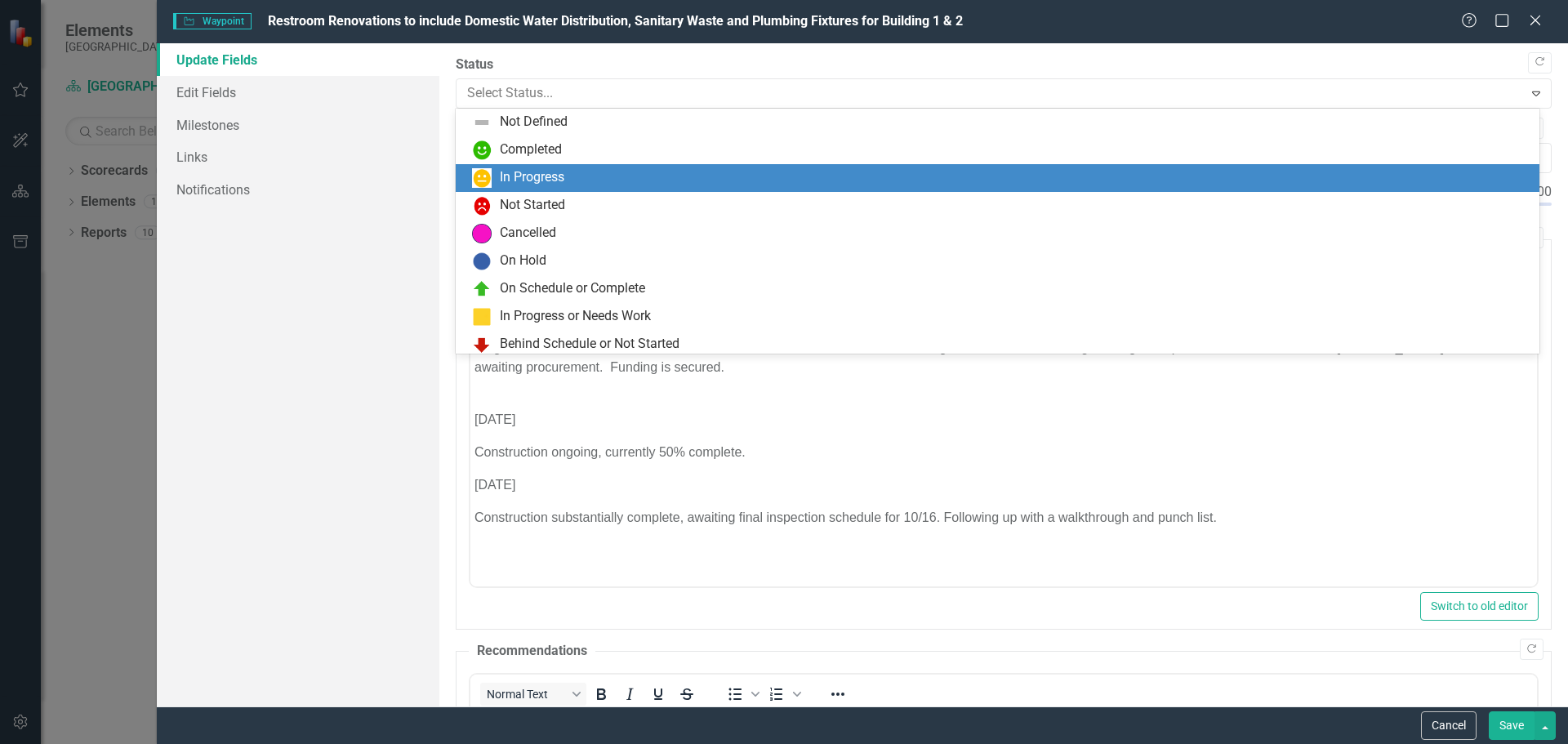
scroll to position [33, 0]
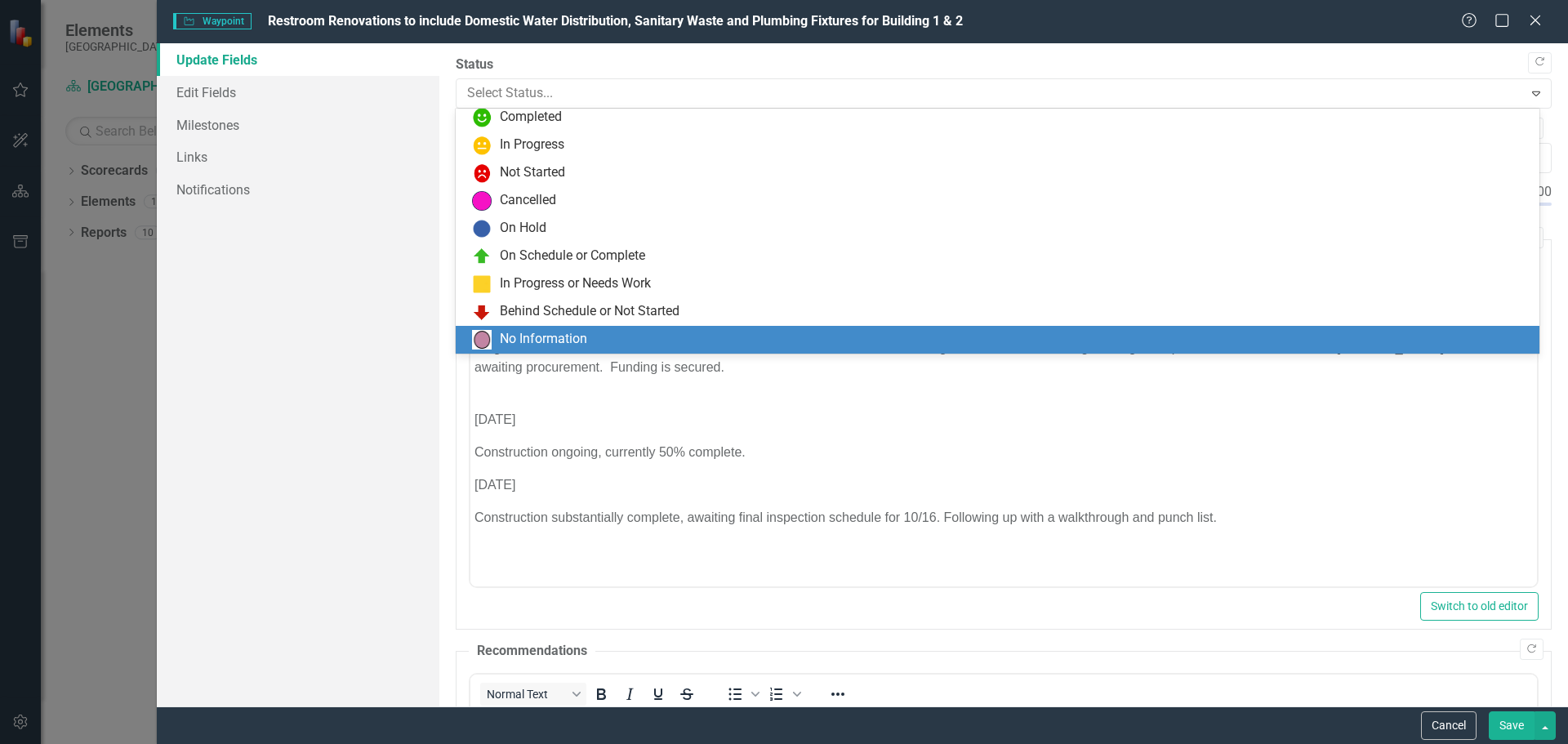
click at [329, 437] on div "Update Fields Edit Fields Milestones Links Notifications" at bounding box center [297, 375] width 282 height 664
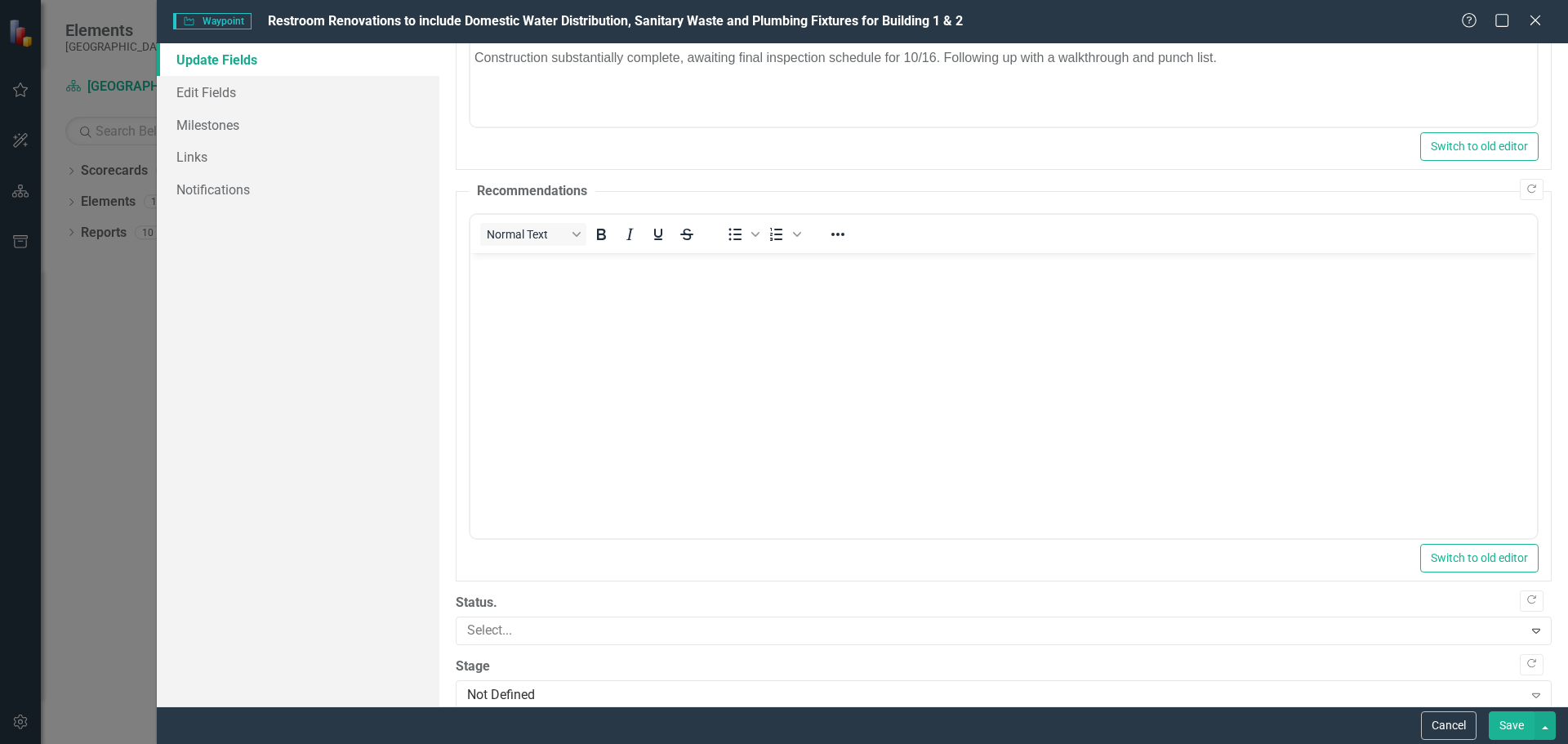
scroll to position [486, 0]
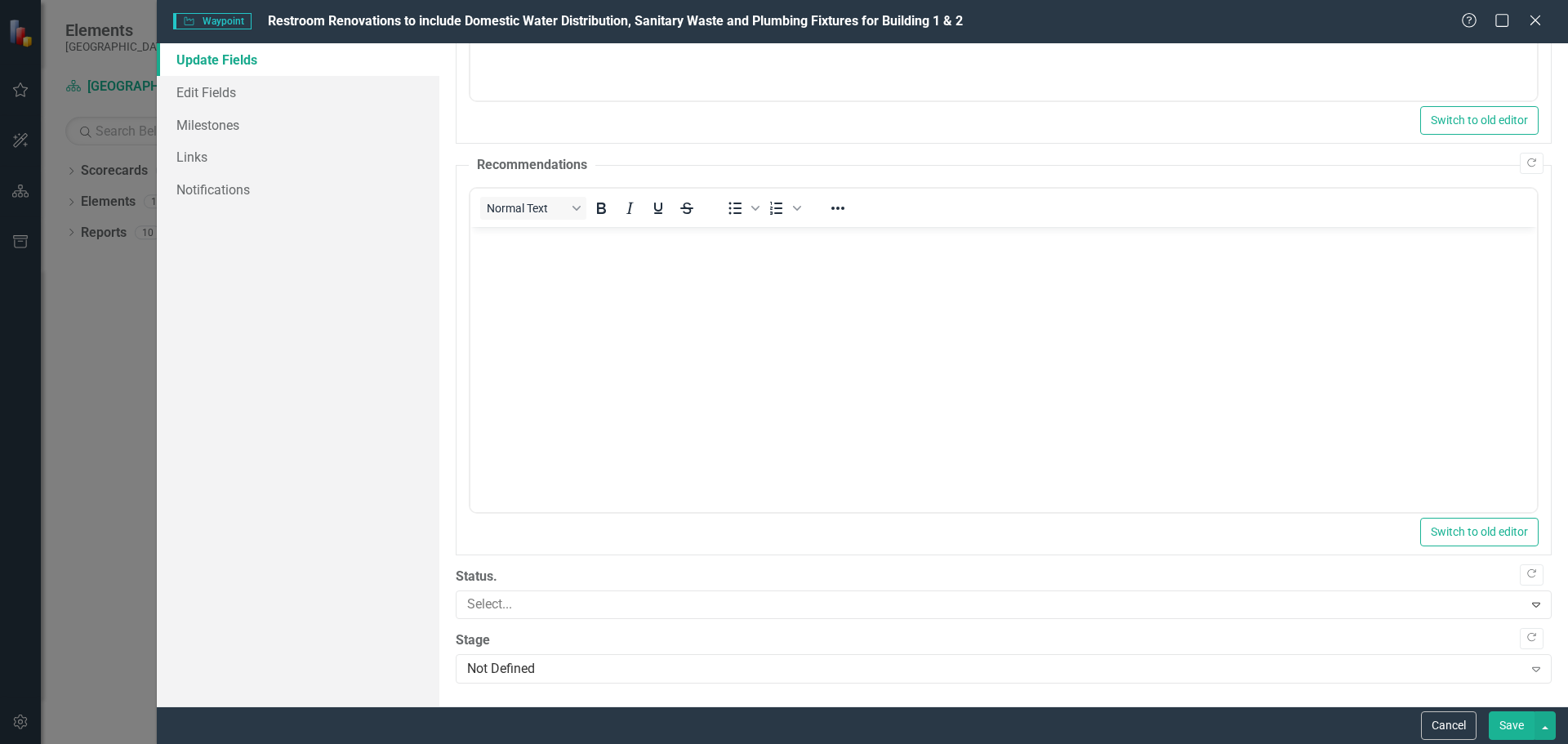
click at [1507, 726] on button "Save" at bounding box center [1512, 725] width 46 height 29
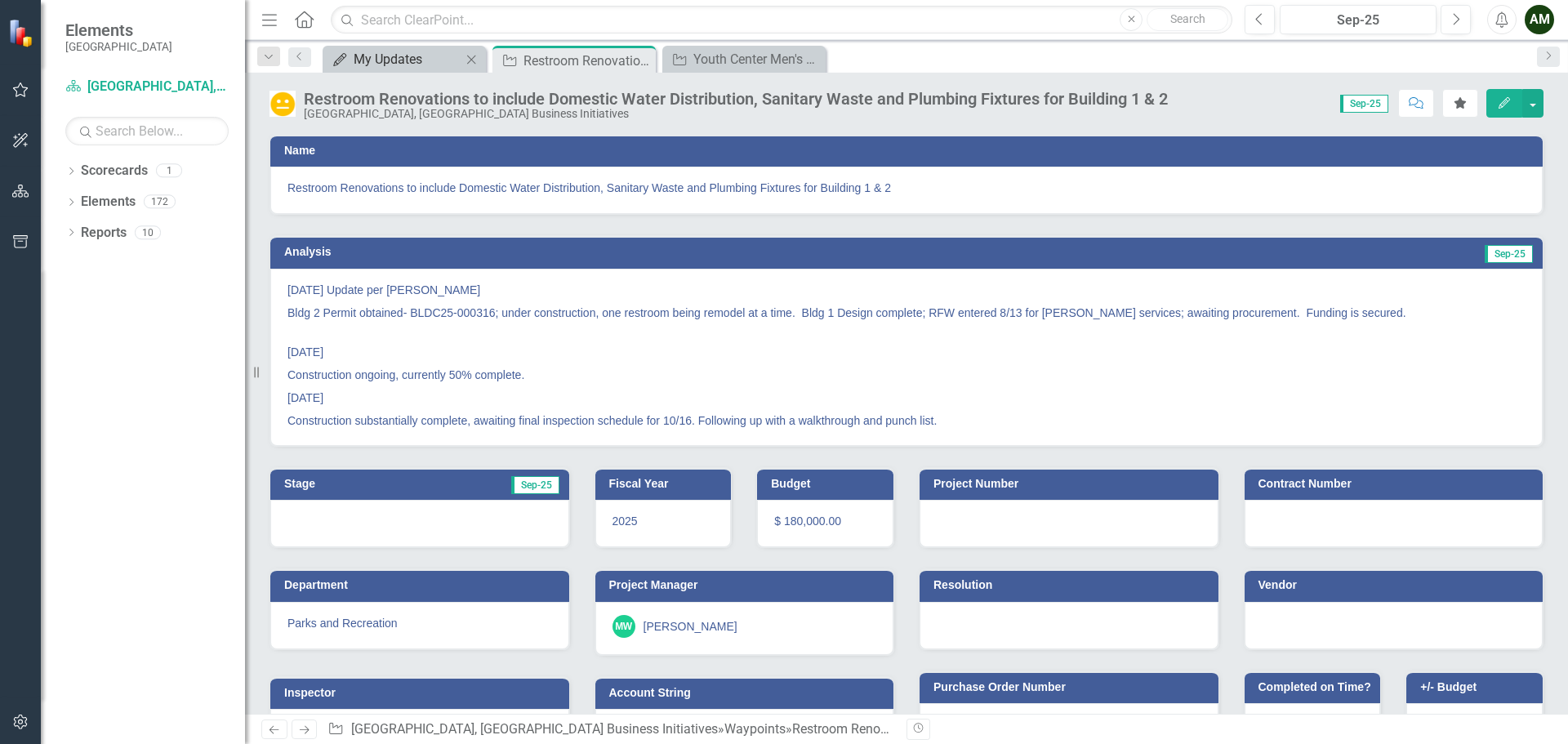
click at [381, 50] on div "My Updates" at bounding box center [407, 58] width 108 height 21
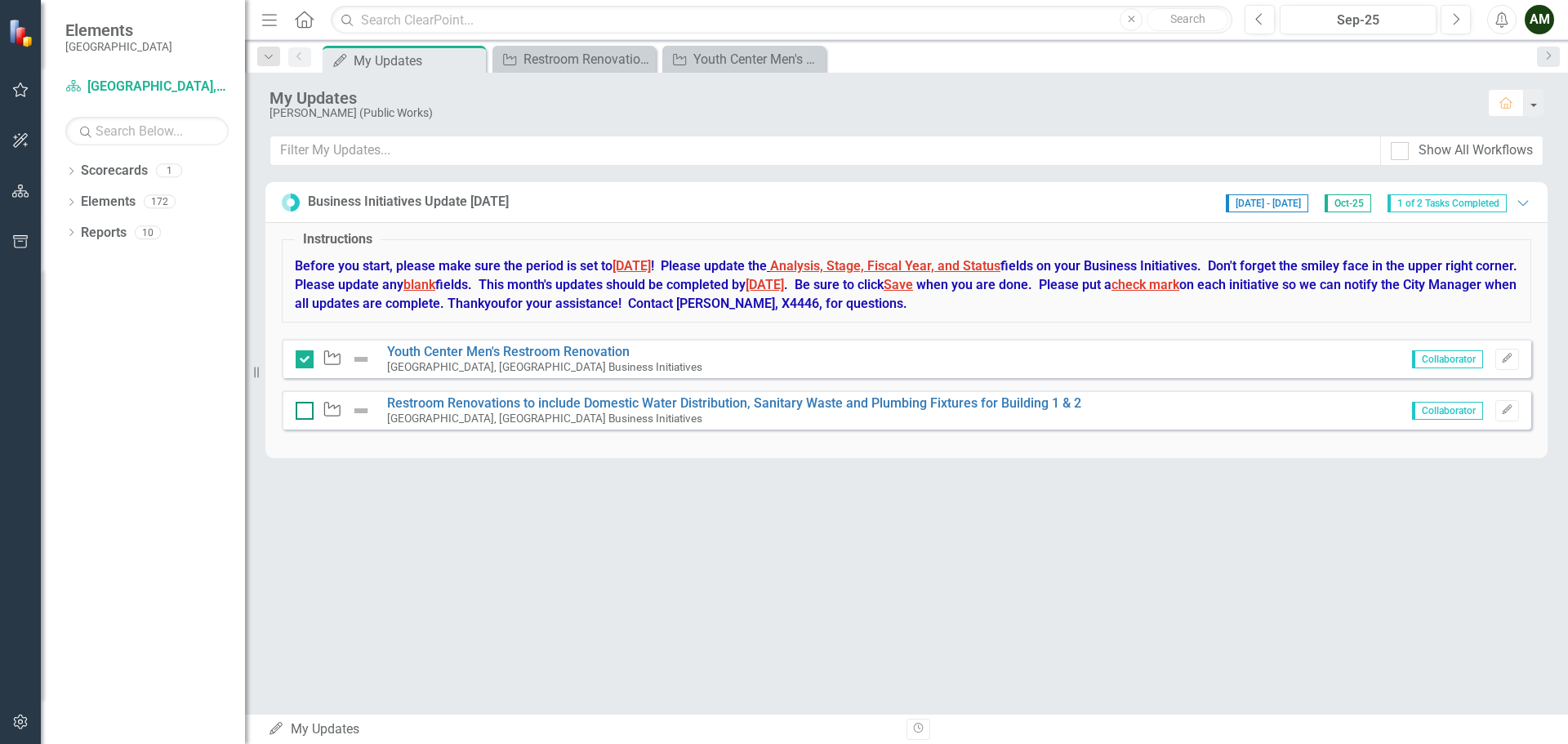
click at [304, 417] on div at bounding box center [305, 411] width 18 height 18
click at [304, 412] on input "checkbox" at bounding box center [301, 407] width 11 height 11
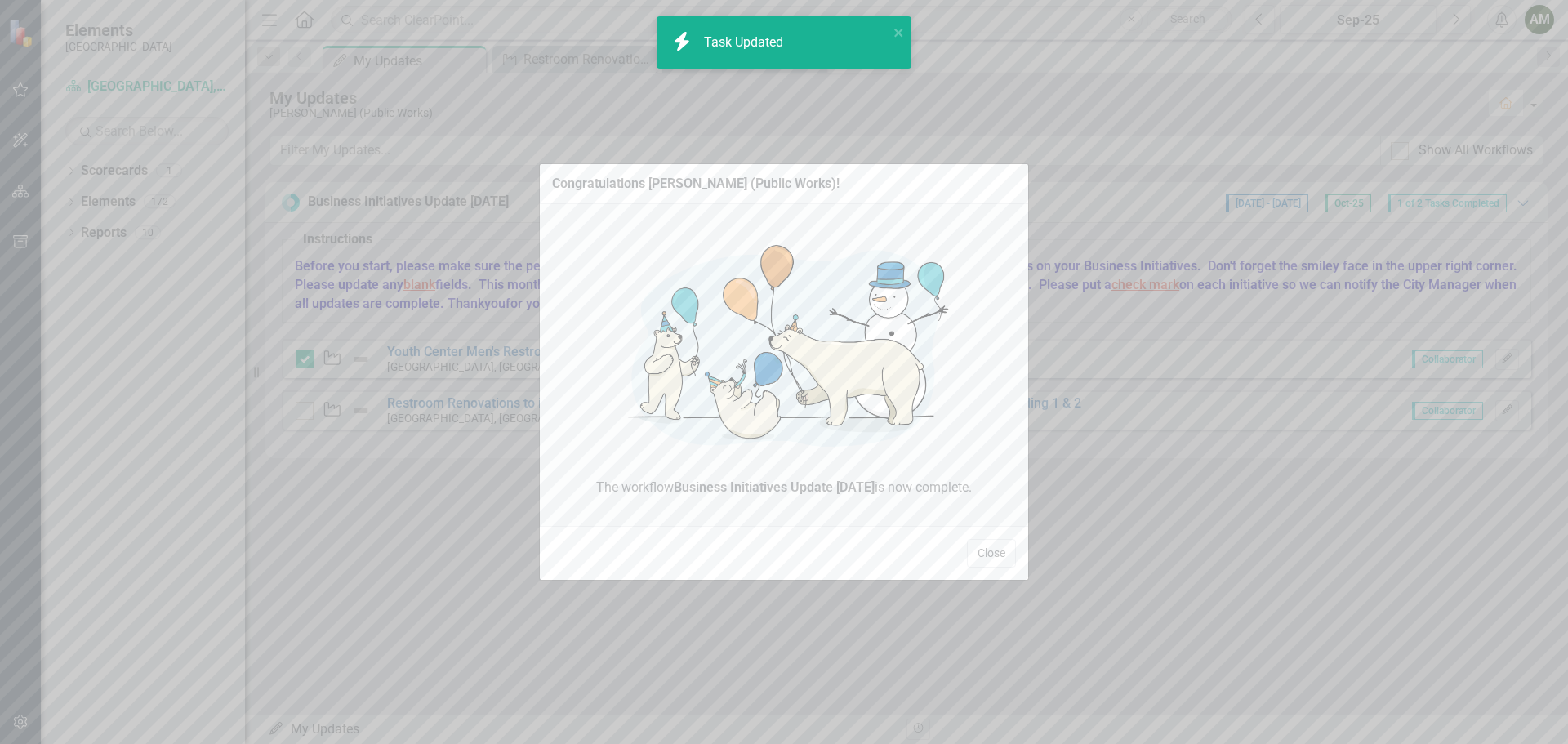
checkbox input "true"
click at [975, 556] on button "Close" at bounding box center [991, 553] width 49 height 29
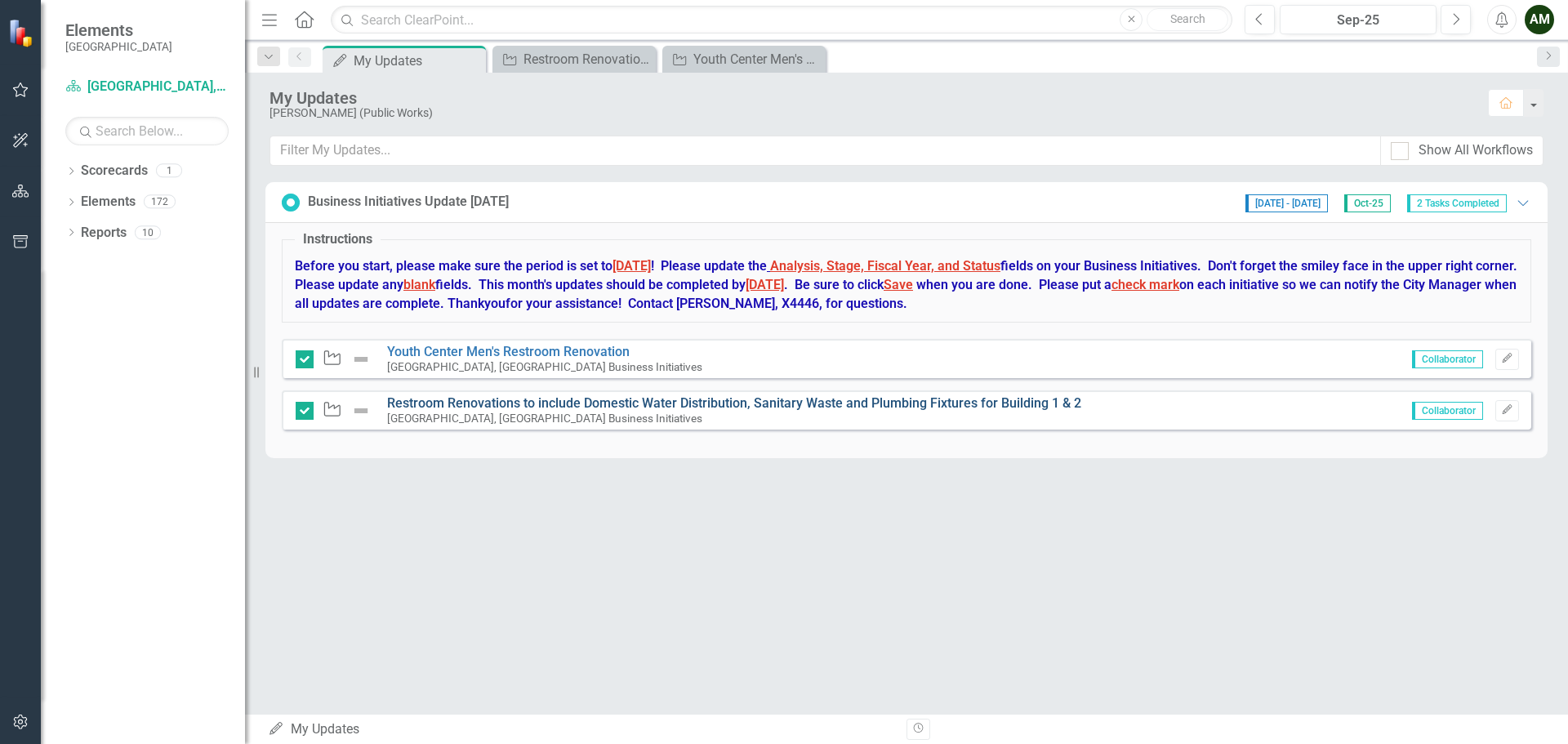
click at [645, 401] on link "Restroom Renovations to include Domestic Water Distribution, Sanitary Waste and…" at bounding box center [734, 403] width 694 height 16
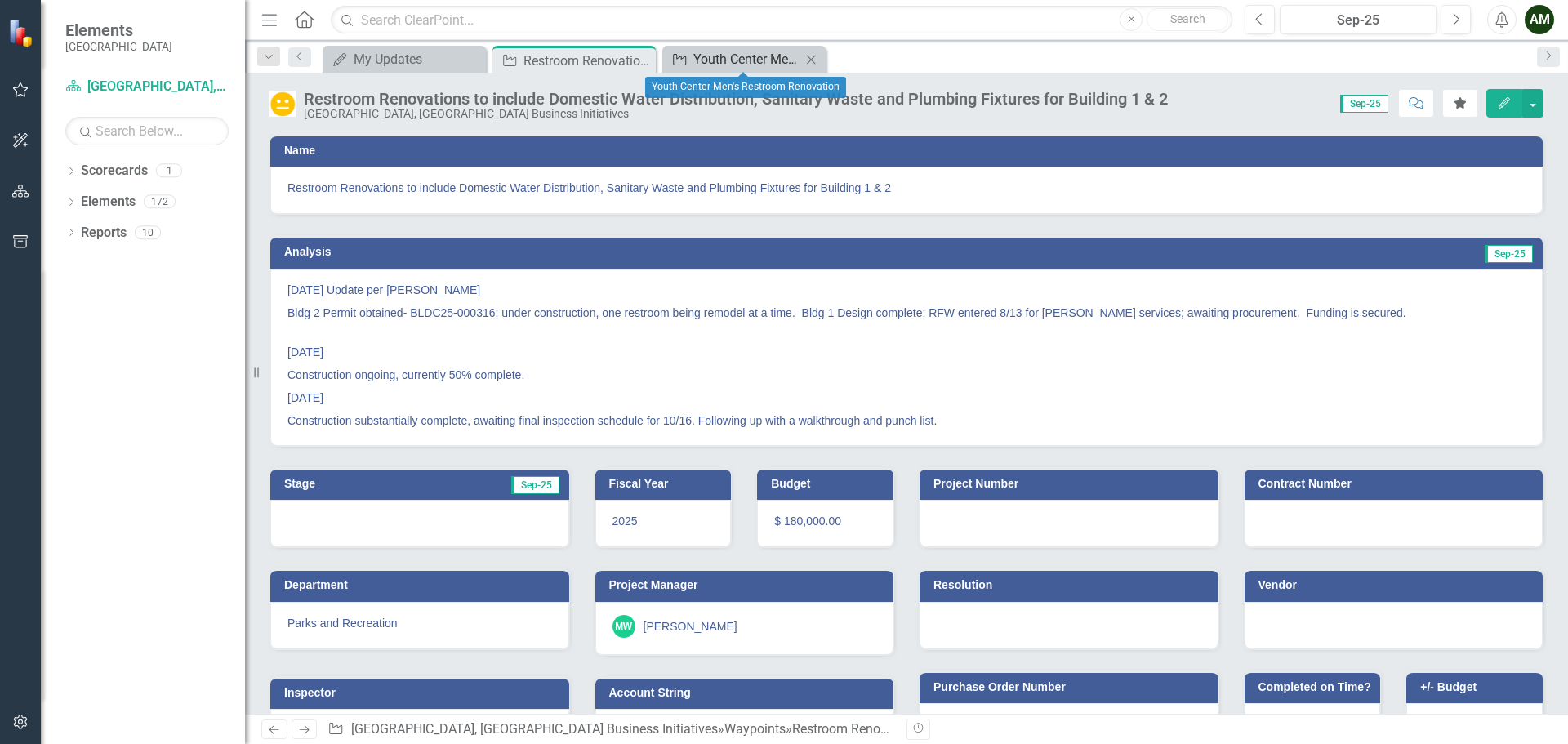
click at [757, 52] on div "Youth Center Men's Restroom Renovation" at bounding box center [747, 58] width 108 height 21
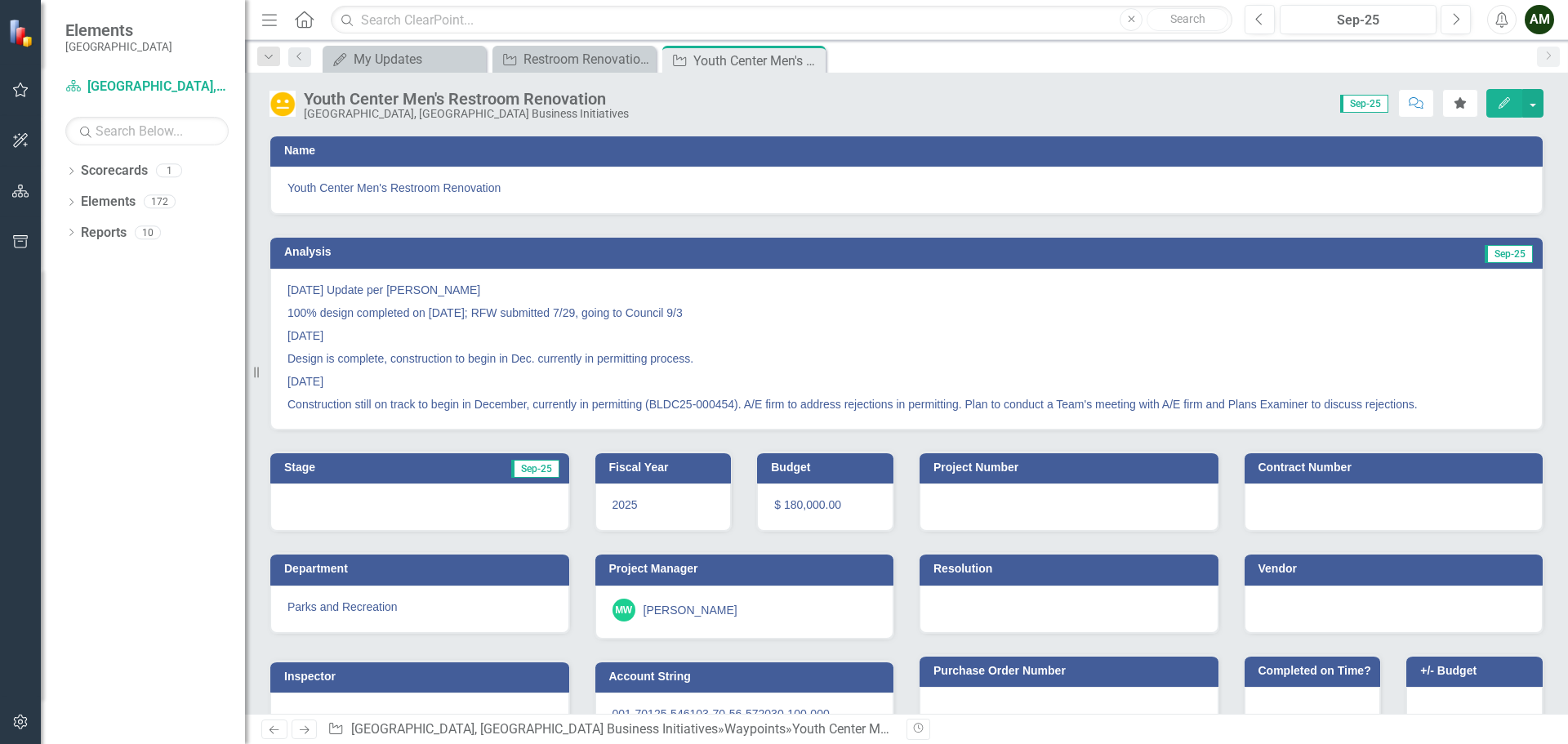
click at [0, 0] on icon "Close" at bounding box center [0, 0] width 0 height 0
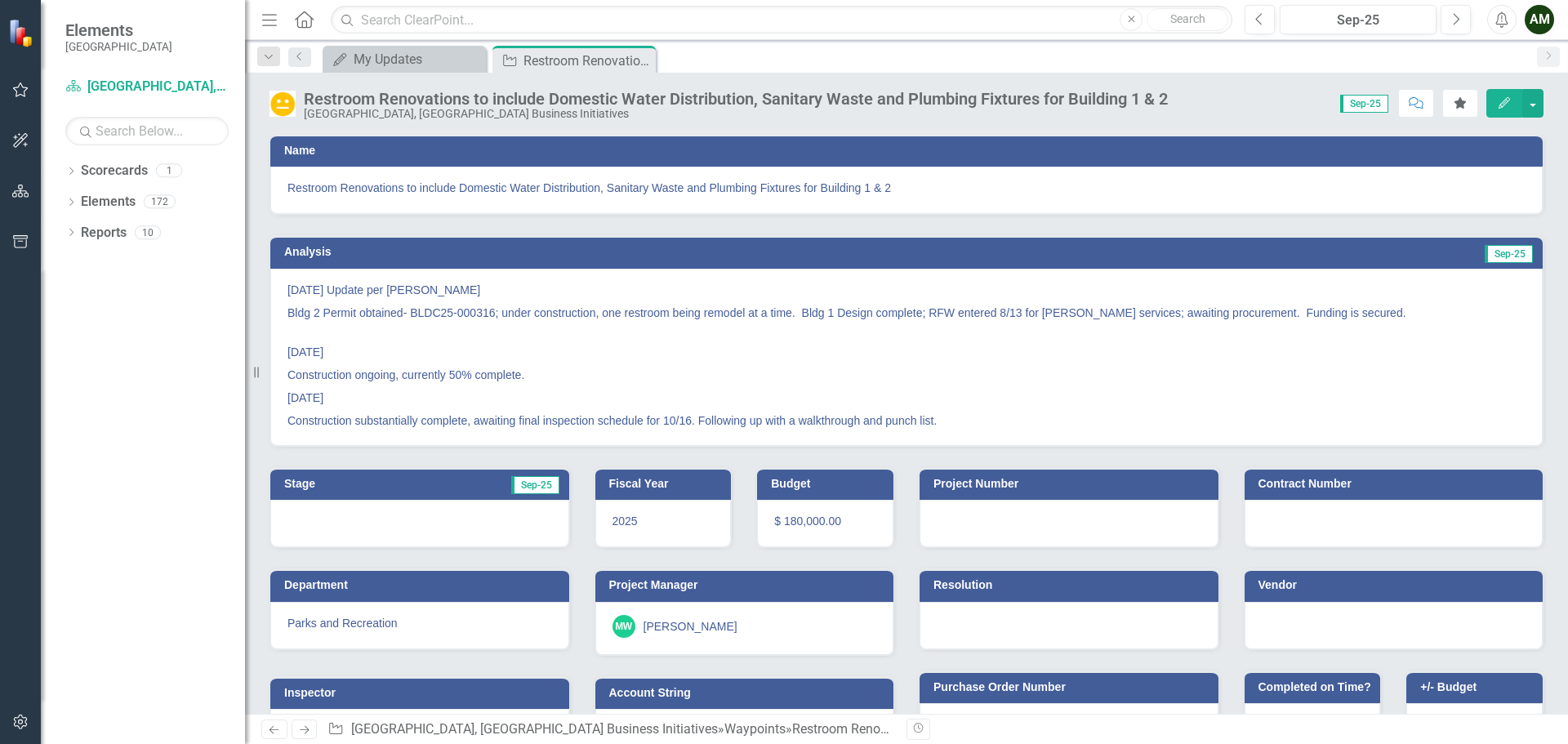
drag, startPoint x: 646, startPoint y: 62, endPoint x: 631, endPoint y: 58, distance: 15.5
click at [0, 0] on icon "Close" at bounding box center [0, 0] width 0 height 0
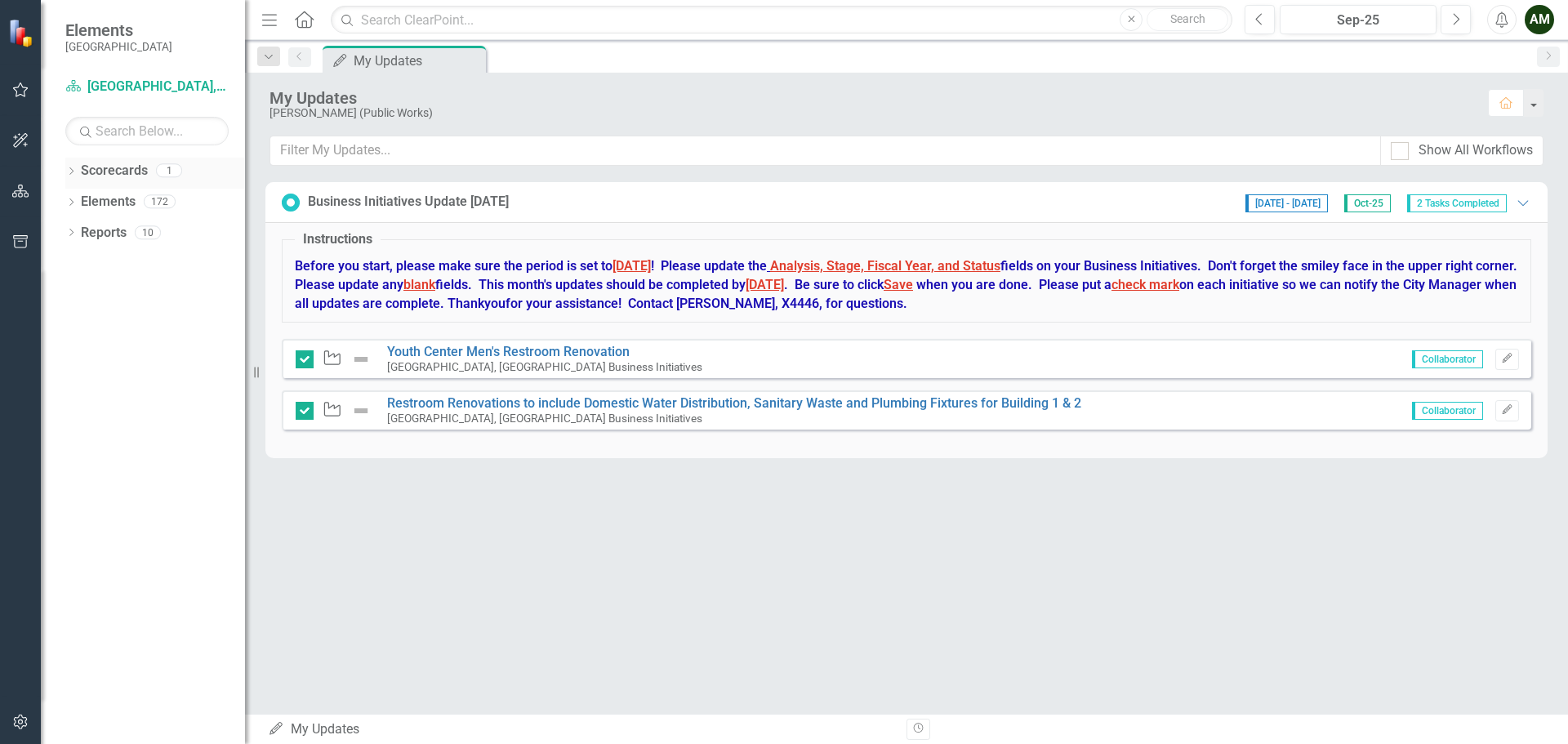
click at [119, 174] on link "Scorecards" at bounding box center [115, 170] width 67 height 19
click at [71, 169] on icon "Dropdown" at bounding box center [71, 172] width 12 height 9
click at [129, 198] on link "[GEOGRAPHIC_DATA], [GEOGRAPHIC_DATA] Business Initiatives" at bounding box center [167, 202] width 156 height 19
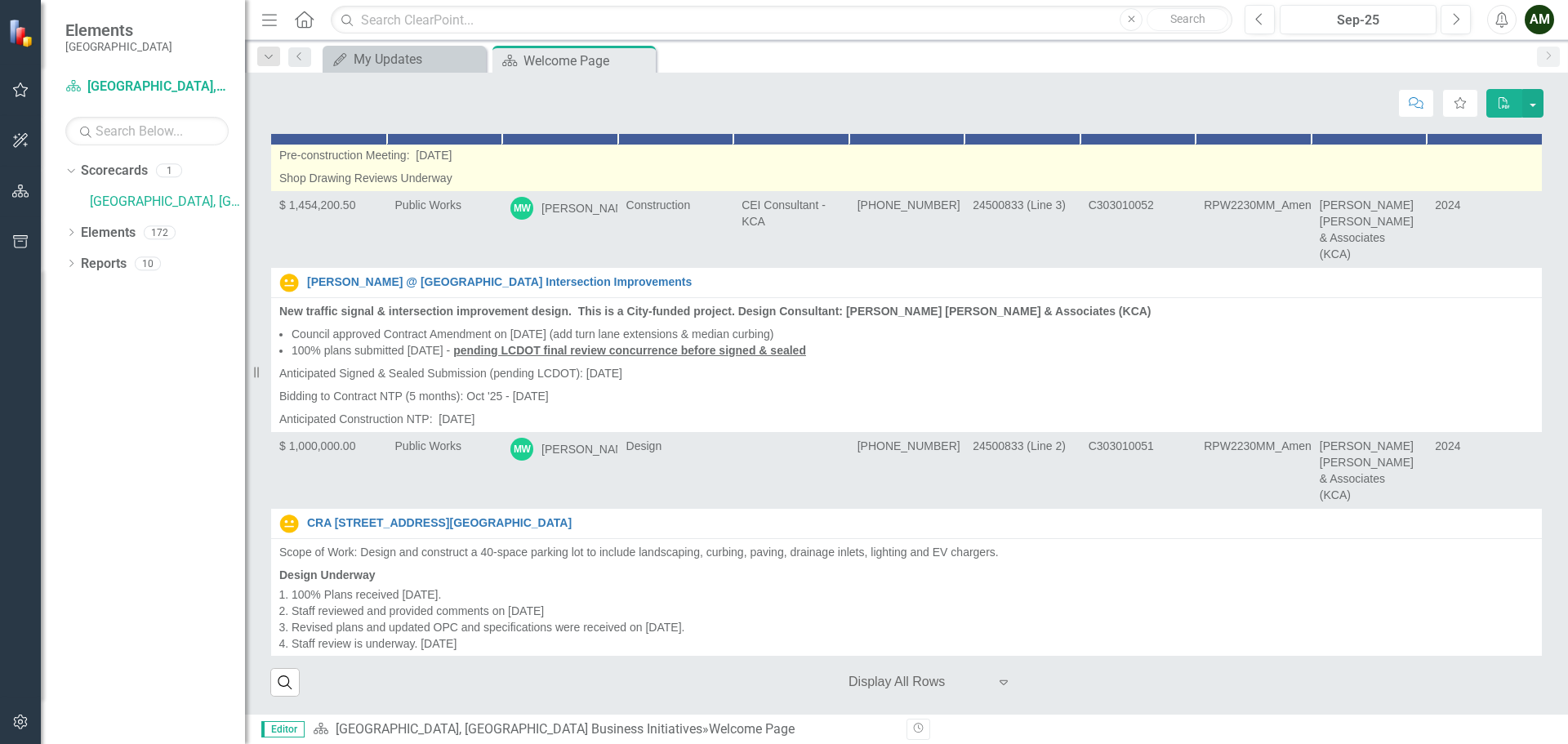
scroll to position [7189, 0]
